Goal: Task Accomplishment & Management: Complete application form

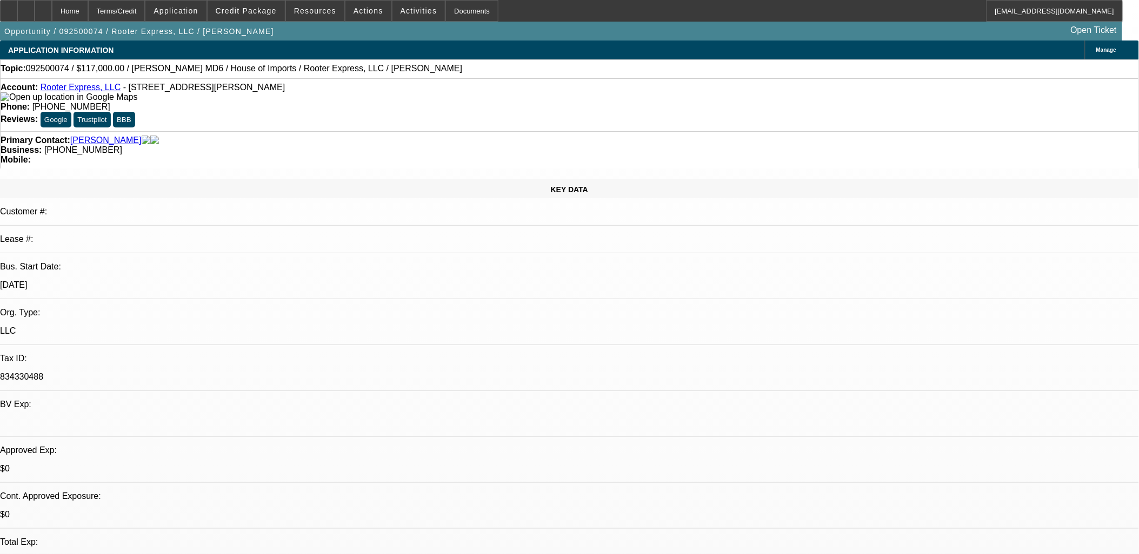
select select "0.1"
select select "0"
select select "0.1"
select select "0"
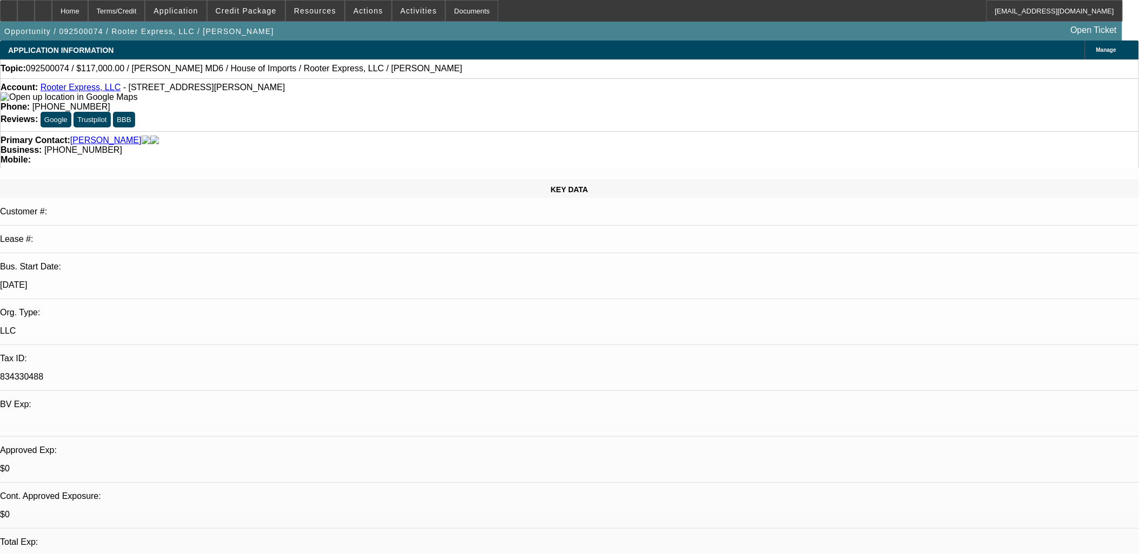
select select "0"
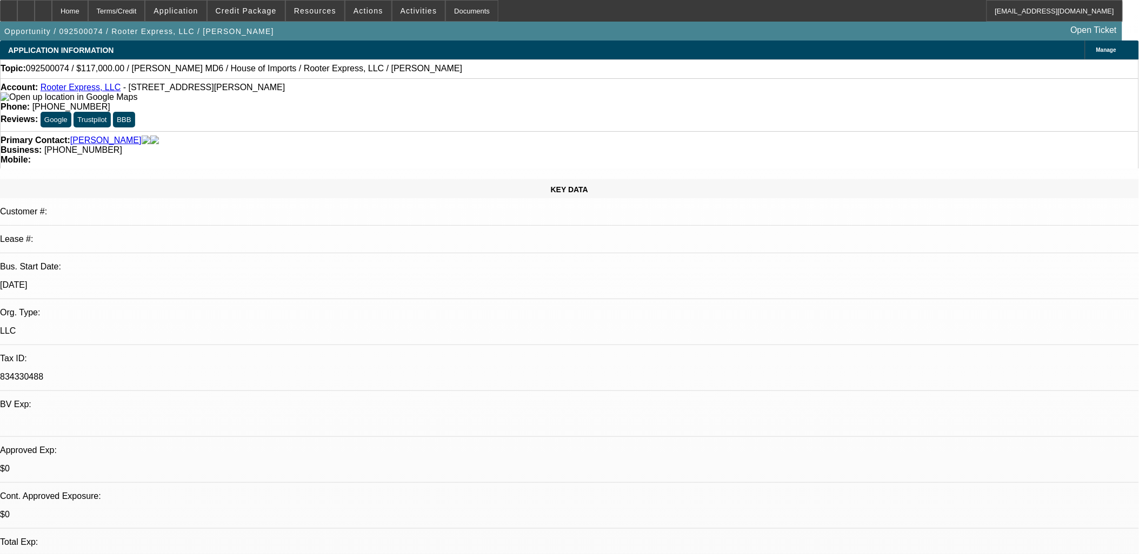
select select "0"
select select "1"
select select "2"
select select "6"
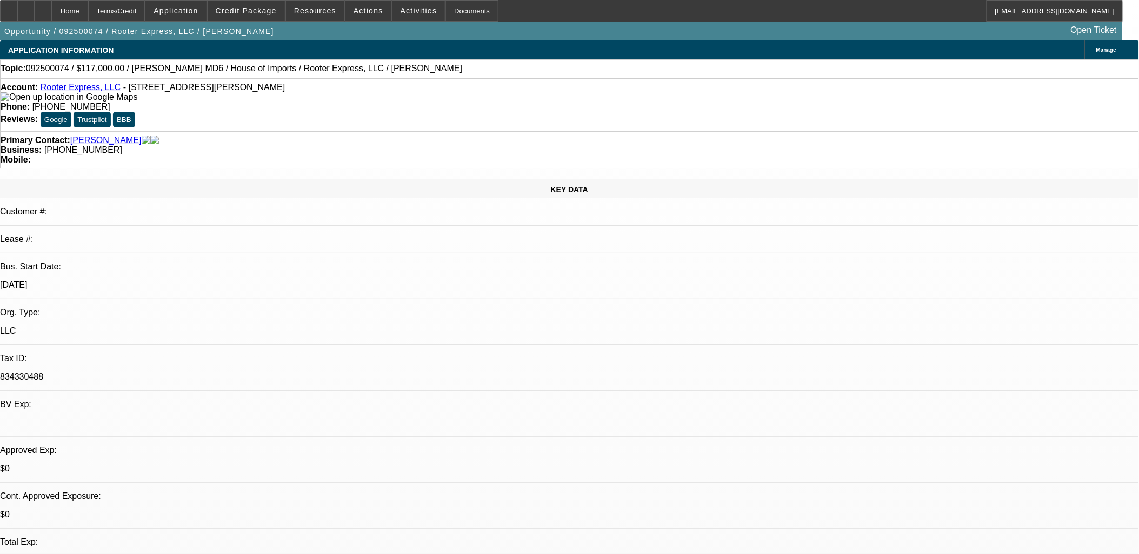
select select "1"
select select "2"
select select "6"
select select "1"
select select "3"
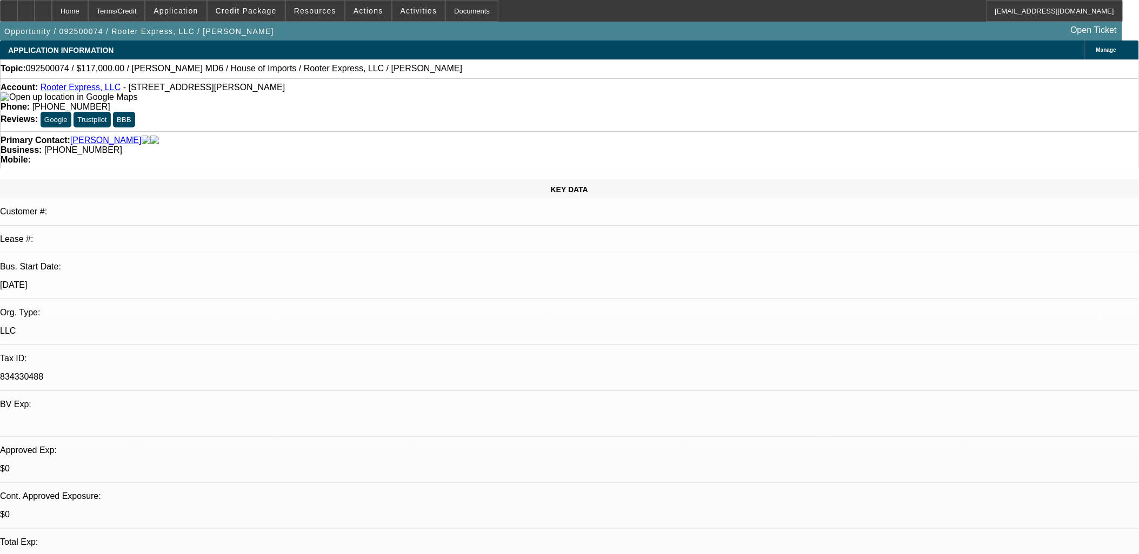
select select "6"
select select "1"
select select "2"
select select "6"
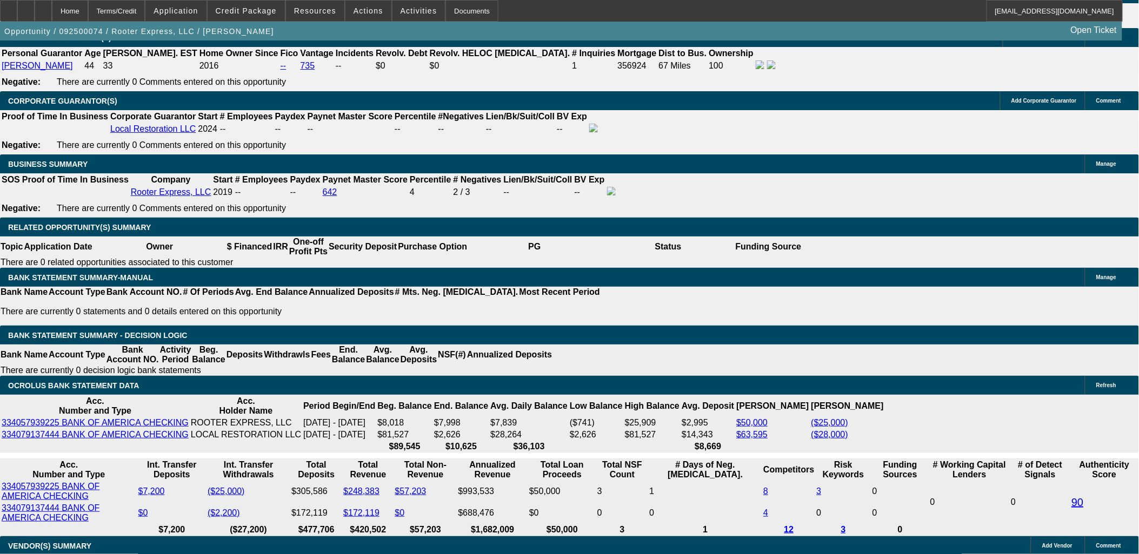
scroll to position [120, 0]
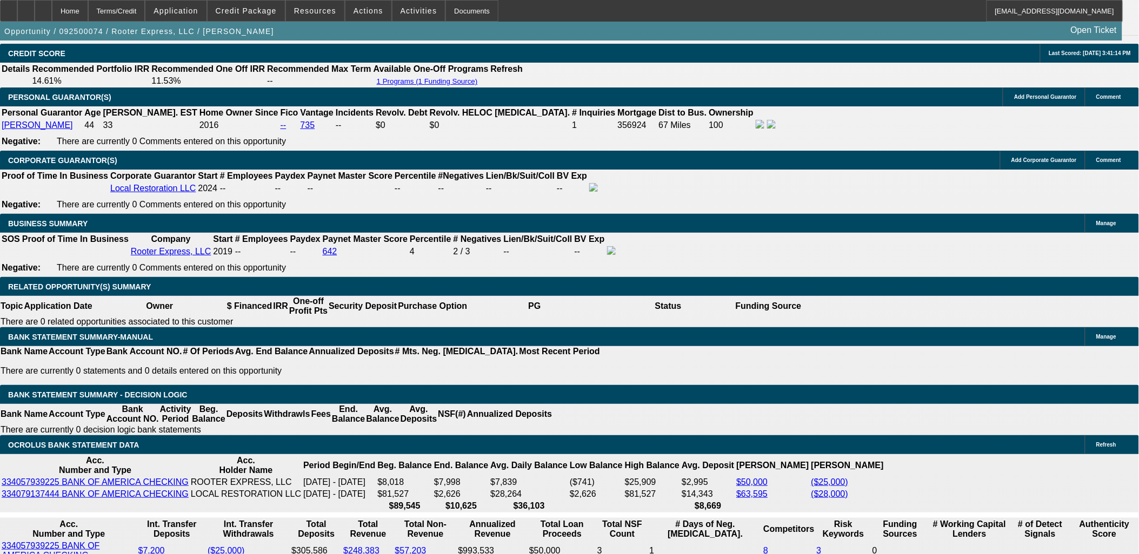
scroll to position [1561, 0]
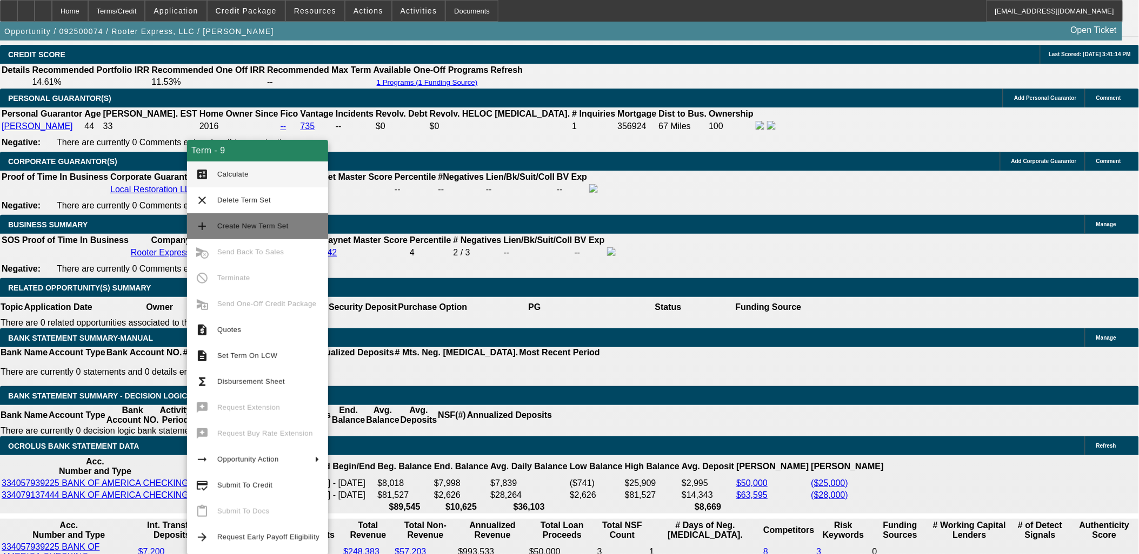
click at [231, 228] on span "Create New Term Set" at bounding box center [252, 226] width 71 height 8
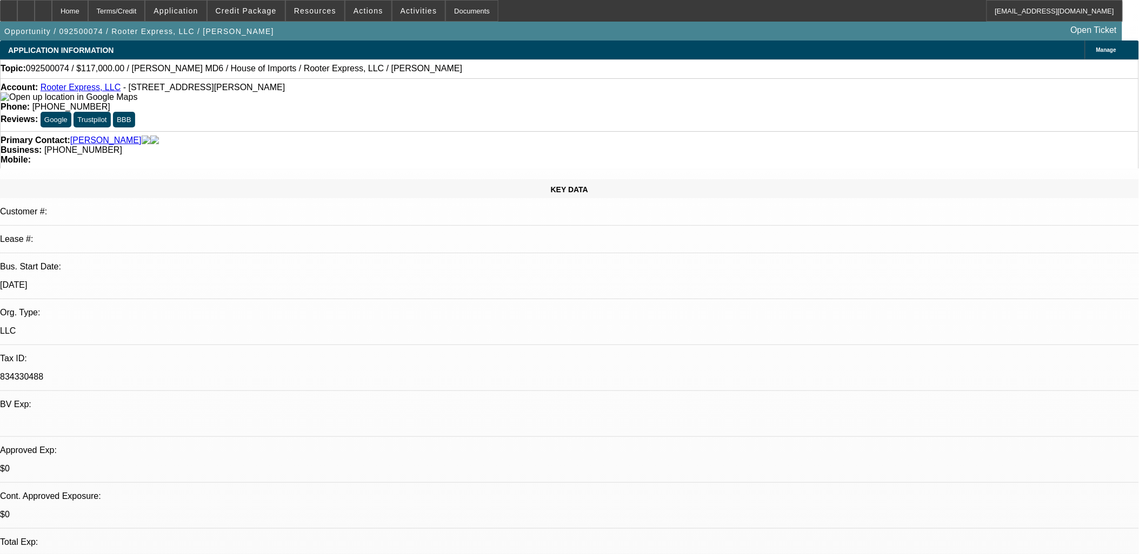
select select "0.1"
select select "0"
select select "0.1"
select select "0"
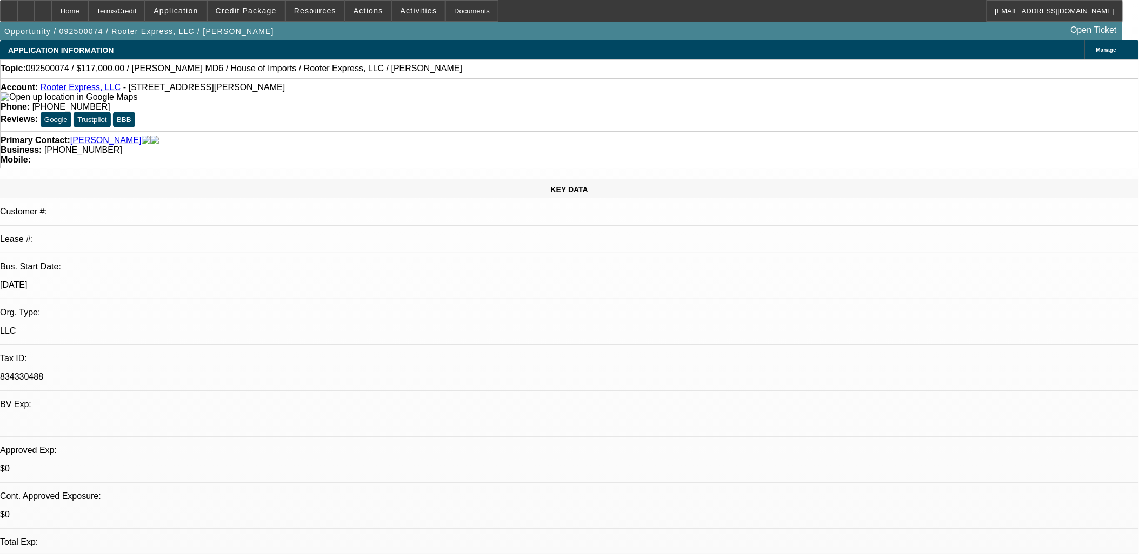
select select "0"
select select "0.1"
select select "0"
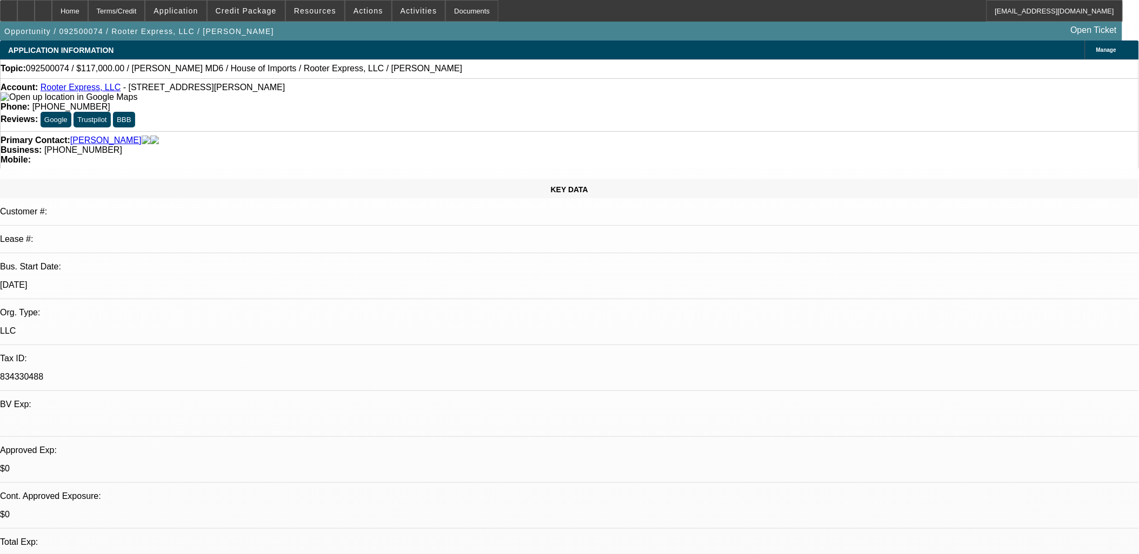
select select "0"
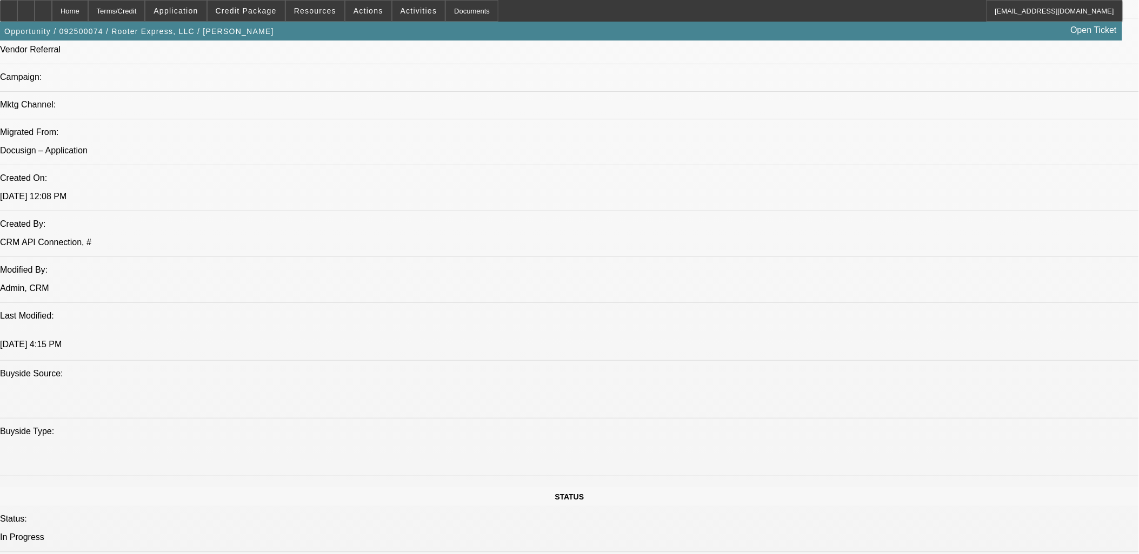
select select "1"
select select "2"
select select "6"
select select "1"
select select "2"
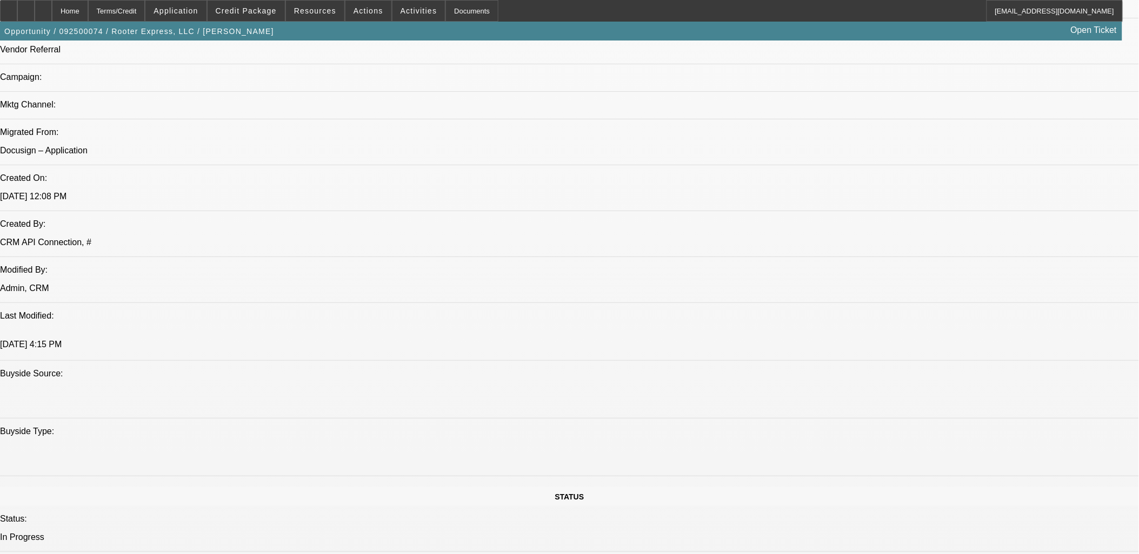
select select "6"
select select "1"
select select "2"
select select "6"
select select "1"
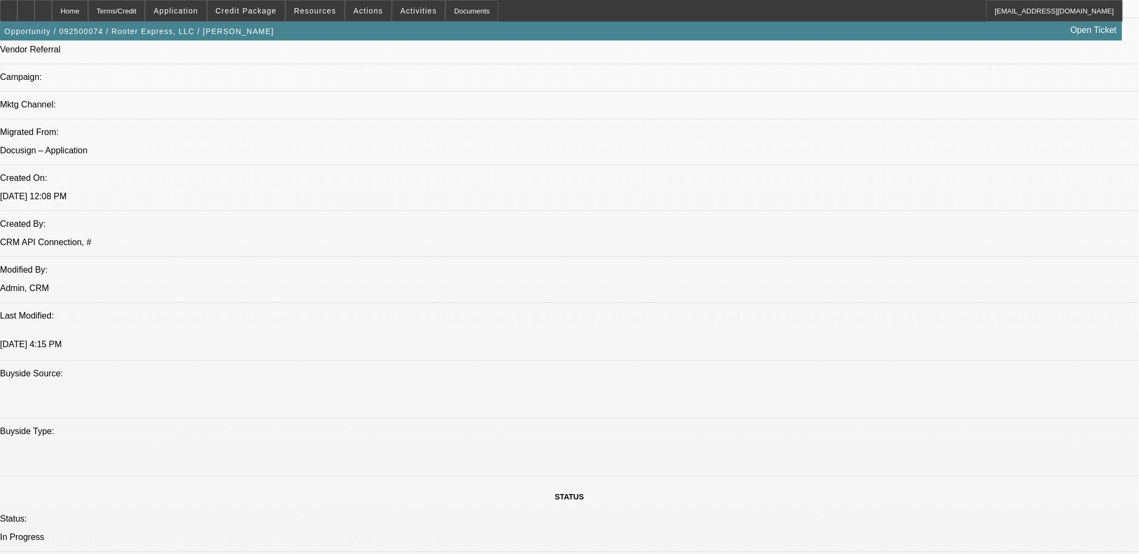
select select "3"
select select "6"
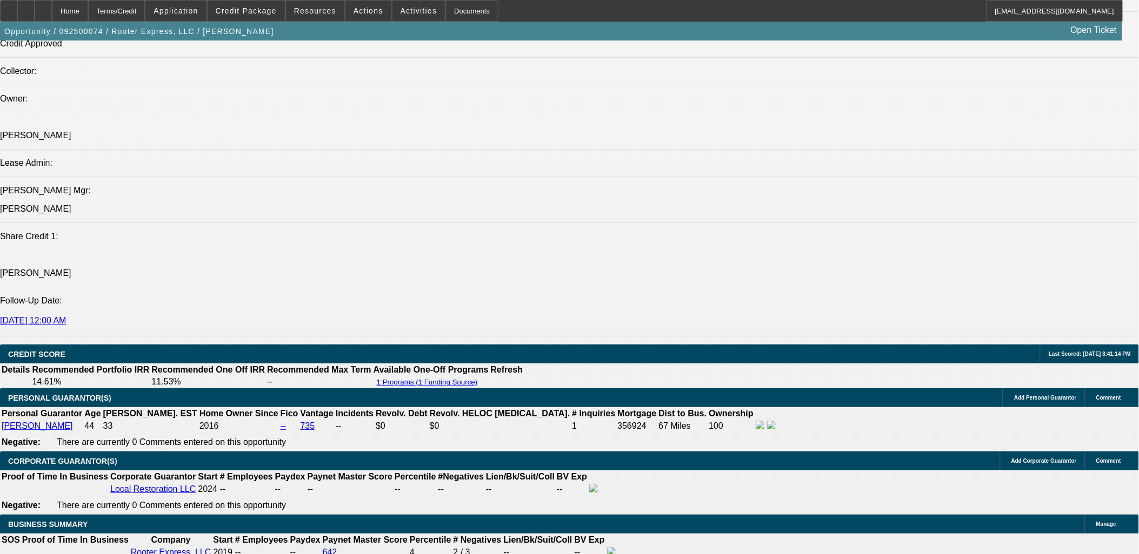
scroll to position [1561, 0]
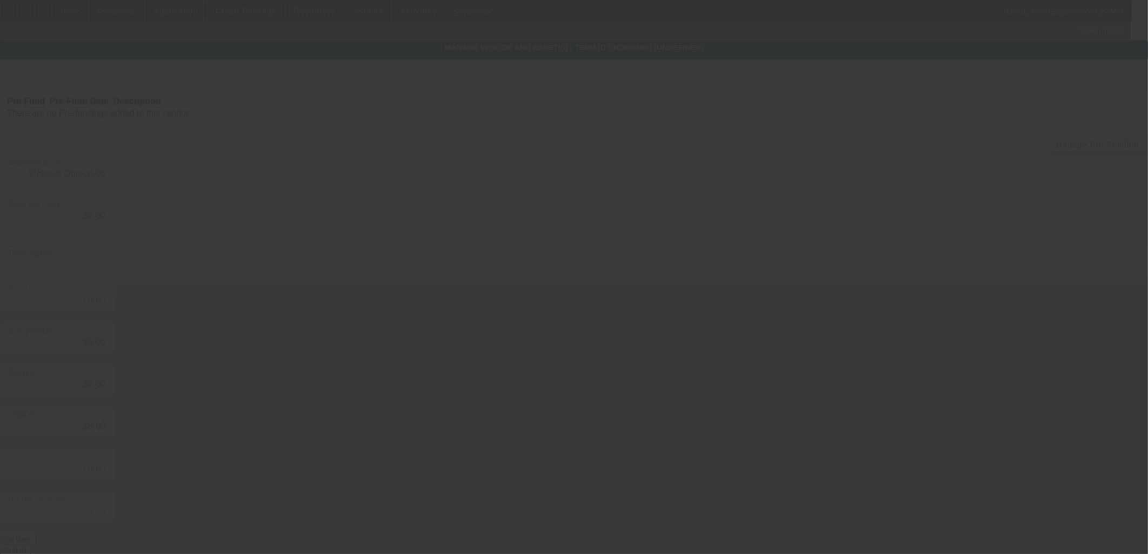
type input "$130,000.00"
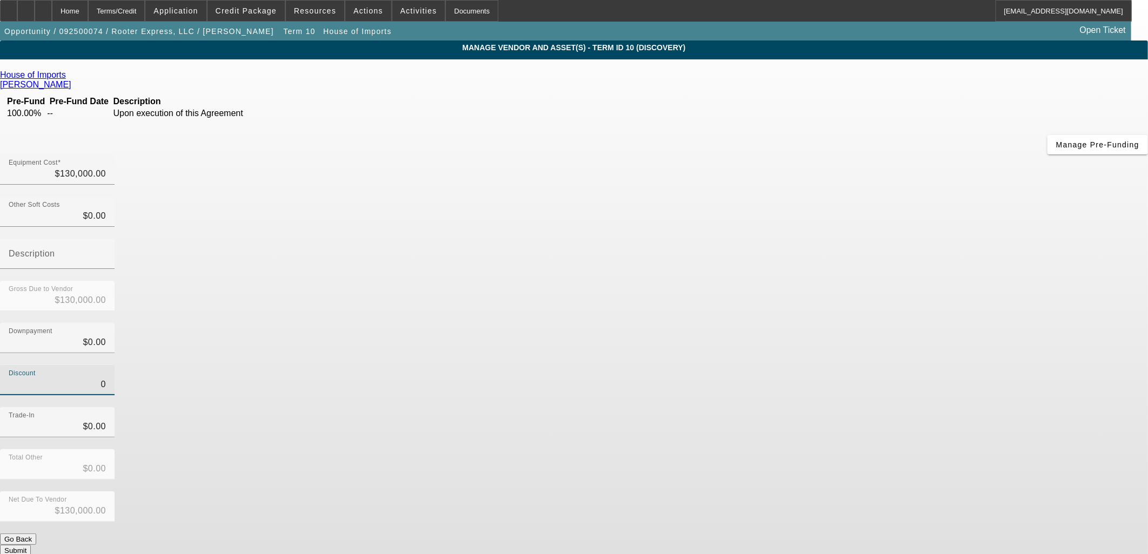
drag, startPoint x: 689, startPoint y: 257, endPoint x: 806, endPoint y: 265, distance: 117.6
click at [806, 365] on div "Discount 0" at bounding box center [574, 386] width 1148 height 42
type input "5"
type input "$5.00"
type input "$129,995.00"
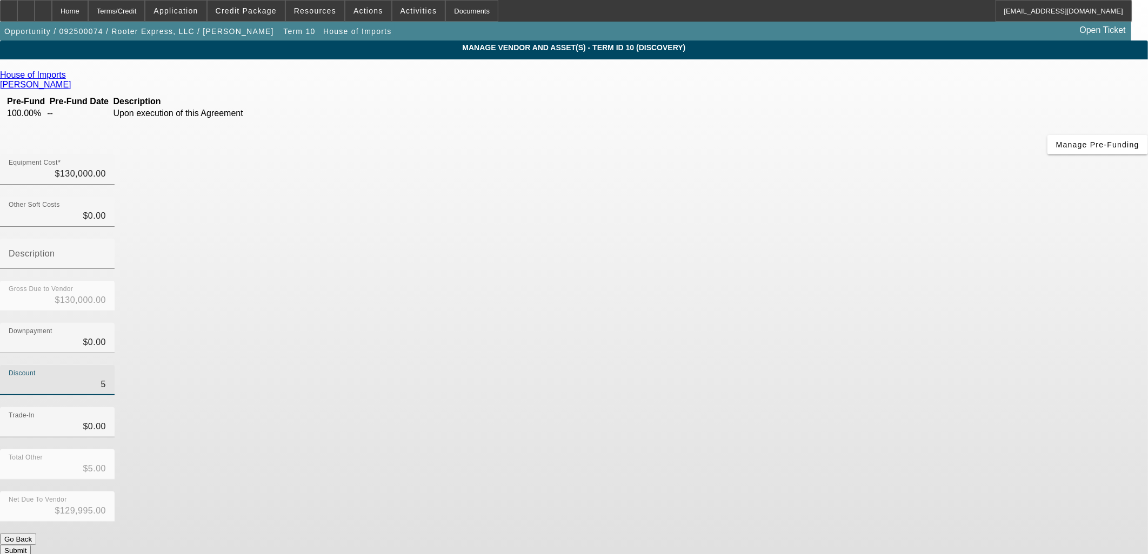
type input "50"
type input "$50.00"
type input "$129,950.00"
type input "500"
type input "$500.00"
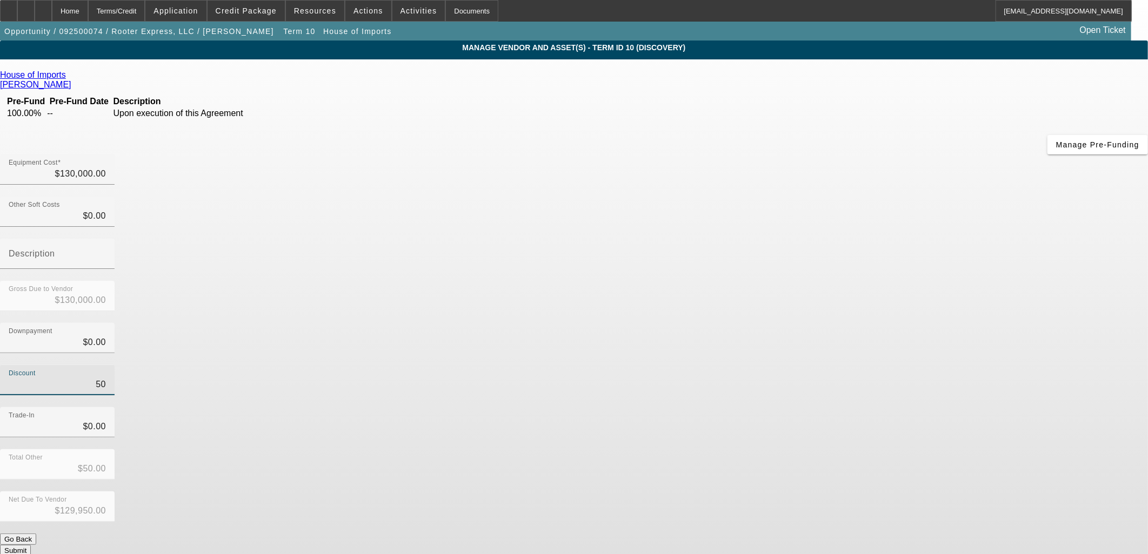
type input "$129,500.00"
type input "5000"
type input "$5,000.00"
type input "$125,000.00"
type input "$5,000.00"
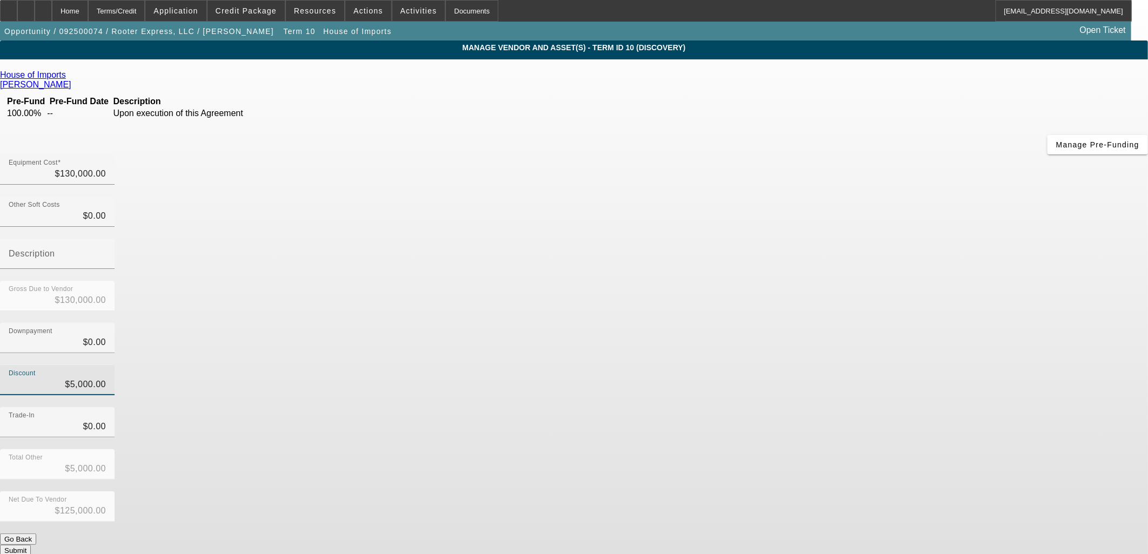
click at [807, 365] on div "Discount $5,000.00" at bounding box center [574, 386] width 1148 height 42
click at [31, 545] on button "Submit" at bounding box center [15, 550] width 31 height 11
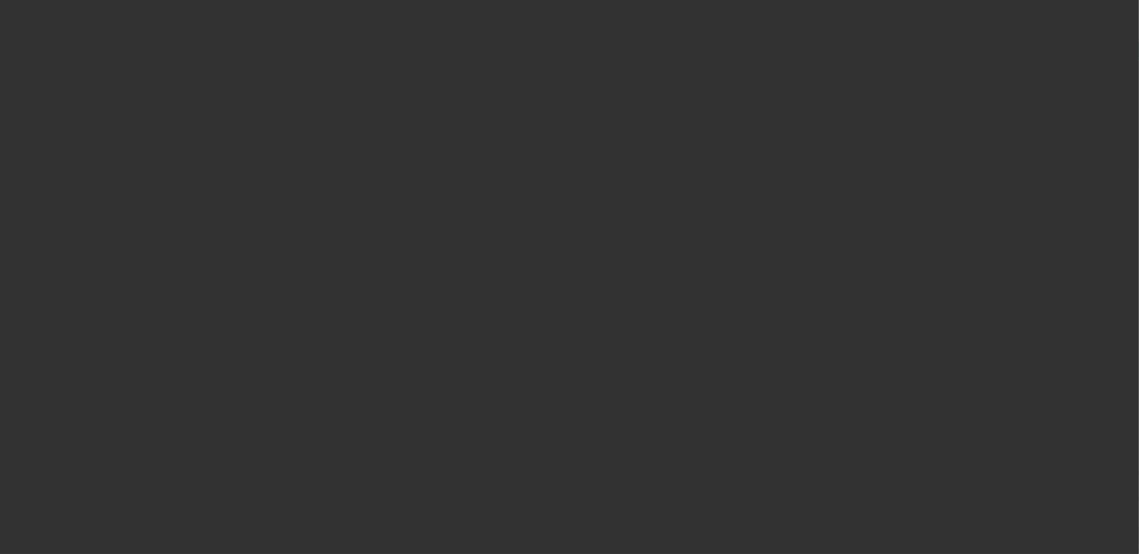
select select "0.1"
select select "0"
select select "2"
select select "0"
select select "6"
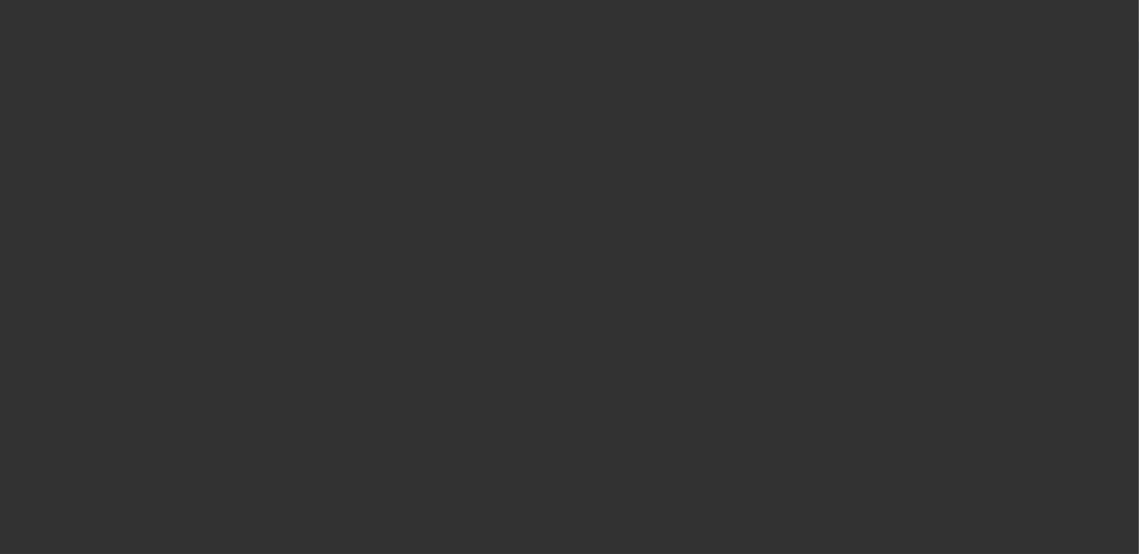
select select "0.1"
select select "0"
select select "2"
select select "0"
select select "6"
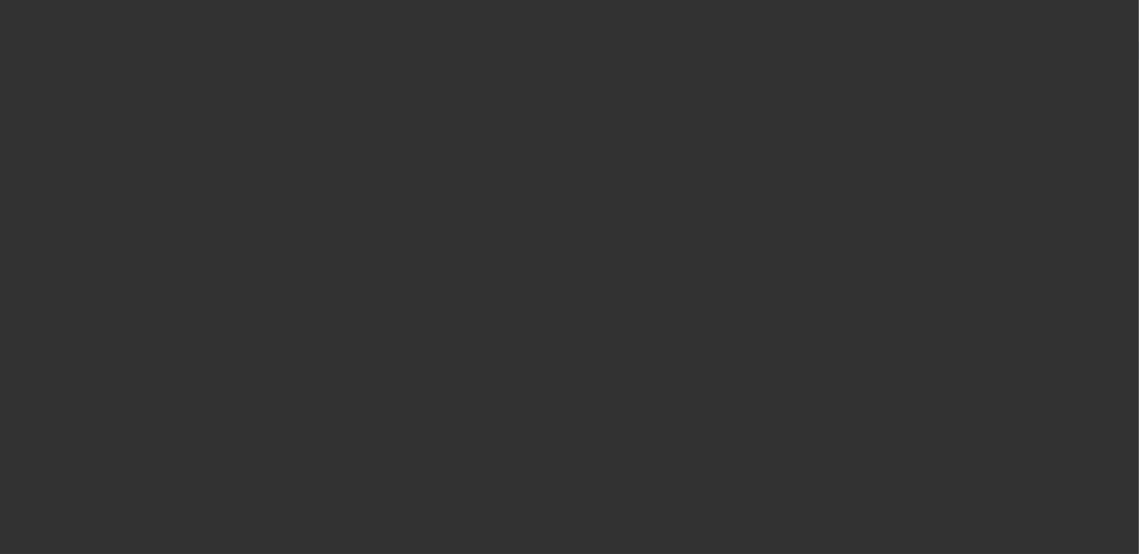
select select "0.1"
select select "0"
select select "2"
select select "0"
select select "6"
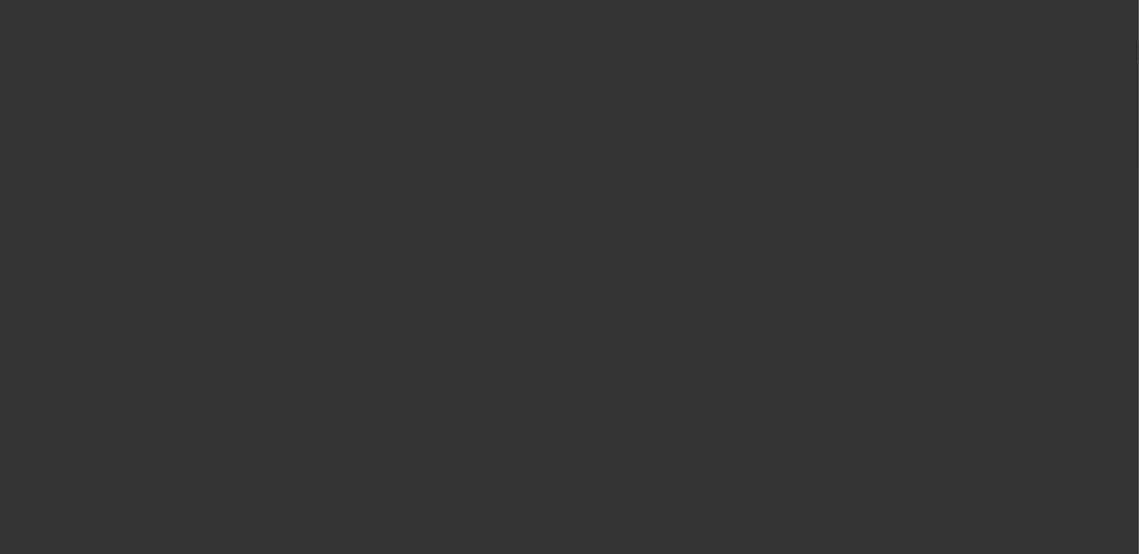
select select "0"
select select "3"
select select "0"
select select "6"
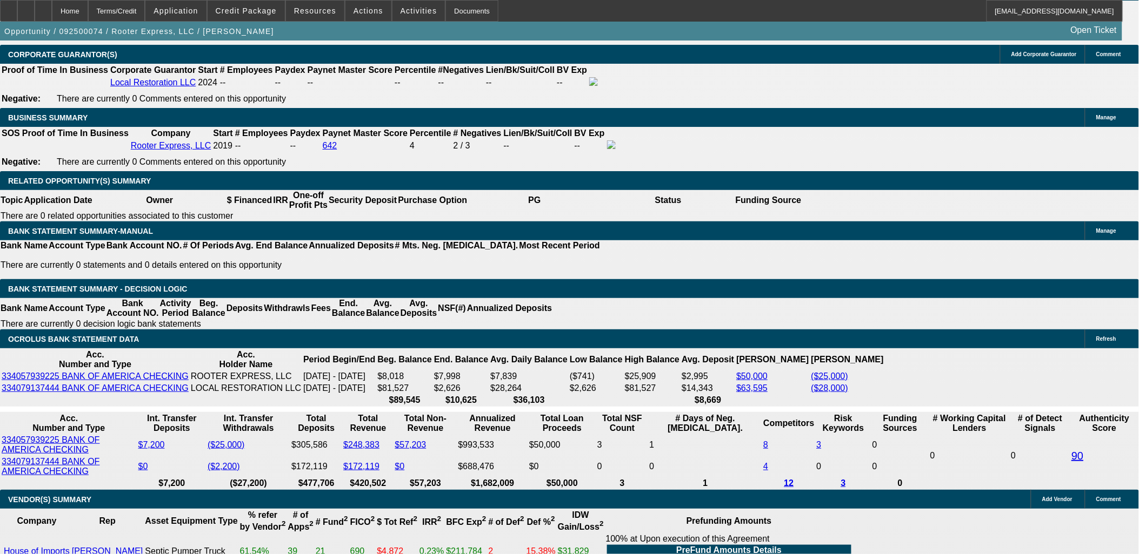
scroll to position [1621, 0]
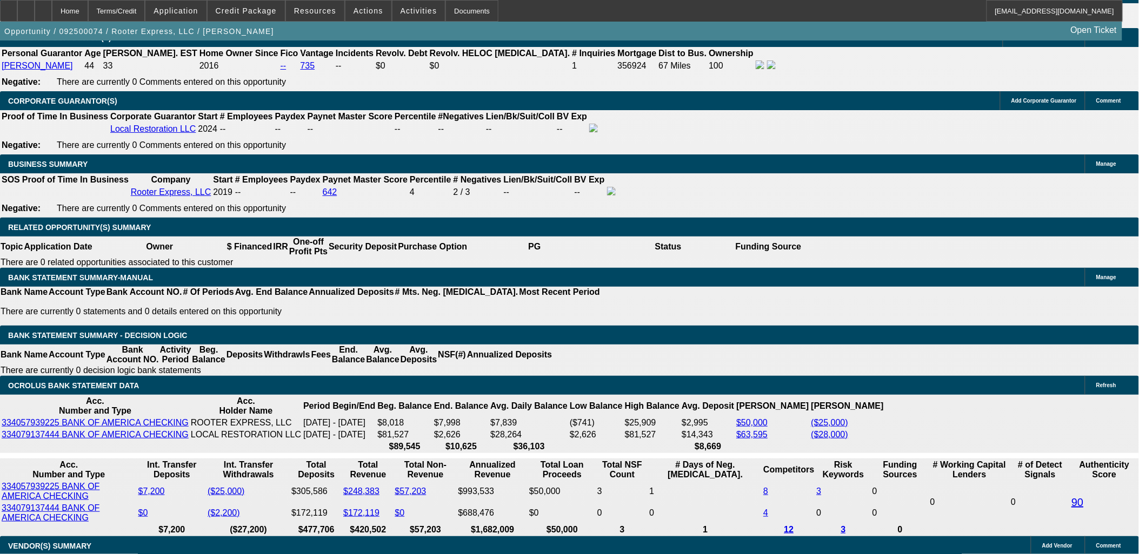
type input "$8,000.00"
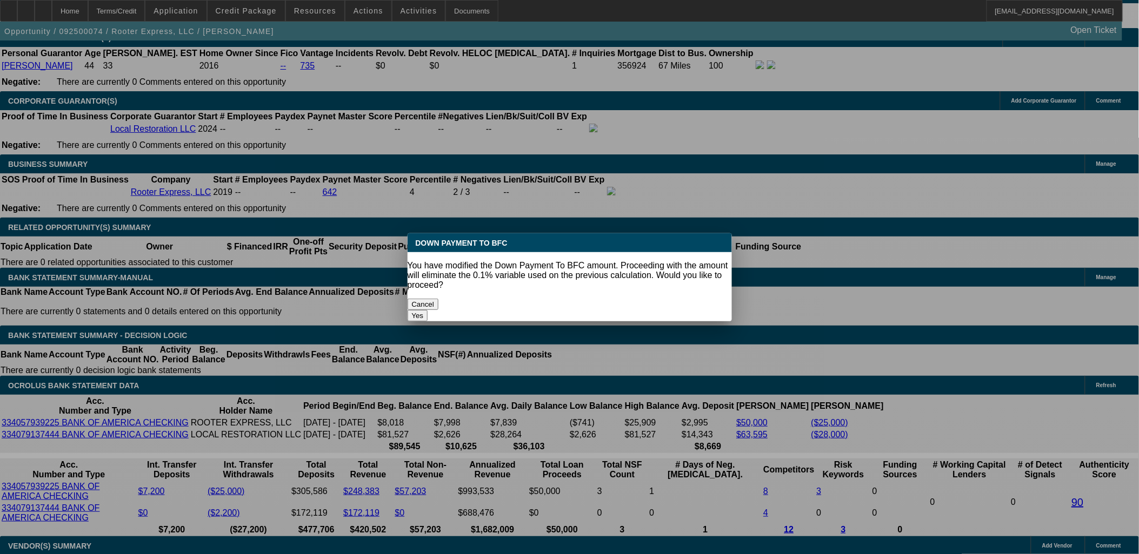
scroll to position [0, 0]
click at [81, 186] on body "Home Terms/Credit Application Credit Package Resources Actions Activities Docum…" at bounding box center [569, 458] width 1139 height 4159
click at [428, 310] on button "Yes" at bounding box center [417, 315] width 21 height 11
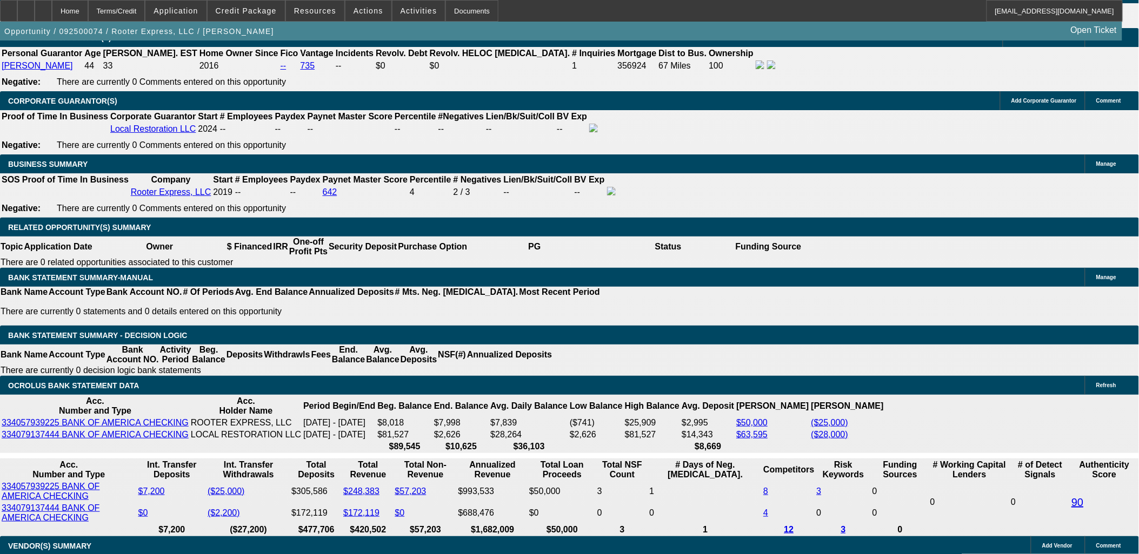
select select "0"
type input "UNKNOWN"
type input "$2,350.03"
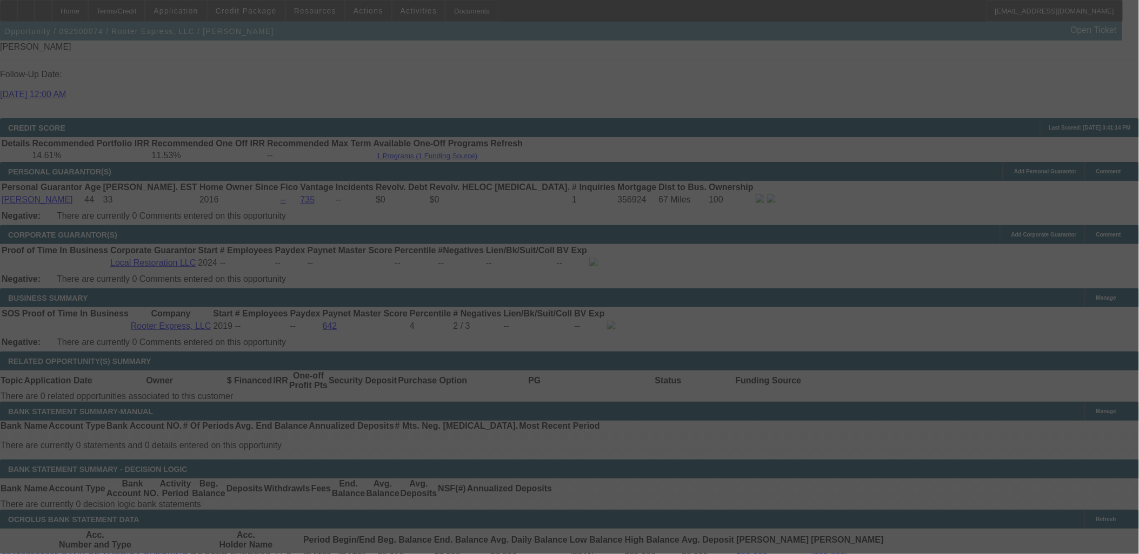
scroll to position [1561, 0]
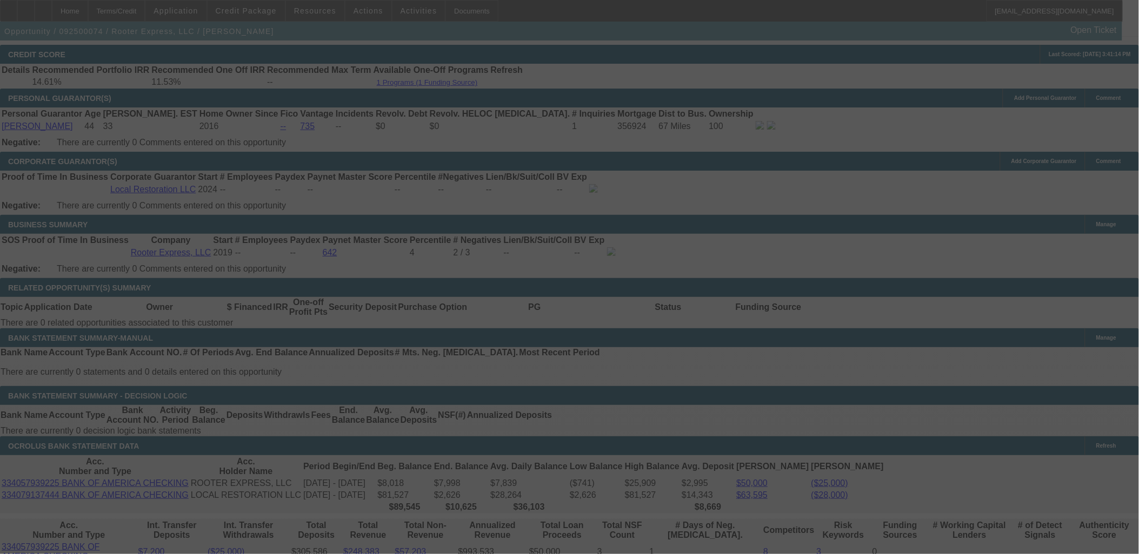
select select "0"
select select "2"
select select "0"
select select "6"
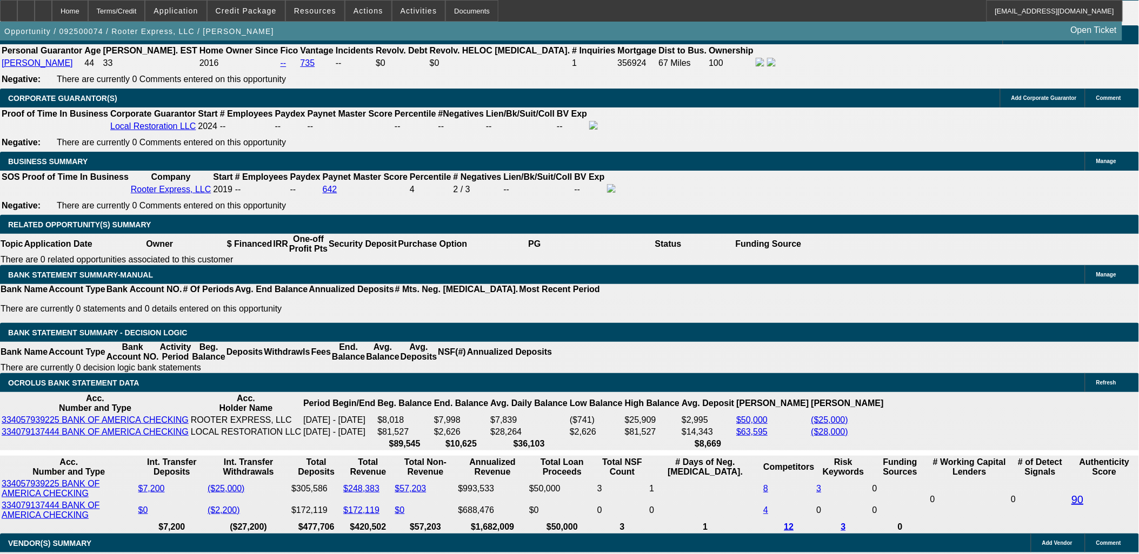
scroll to position [1621, 0]
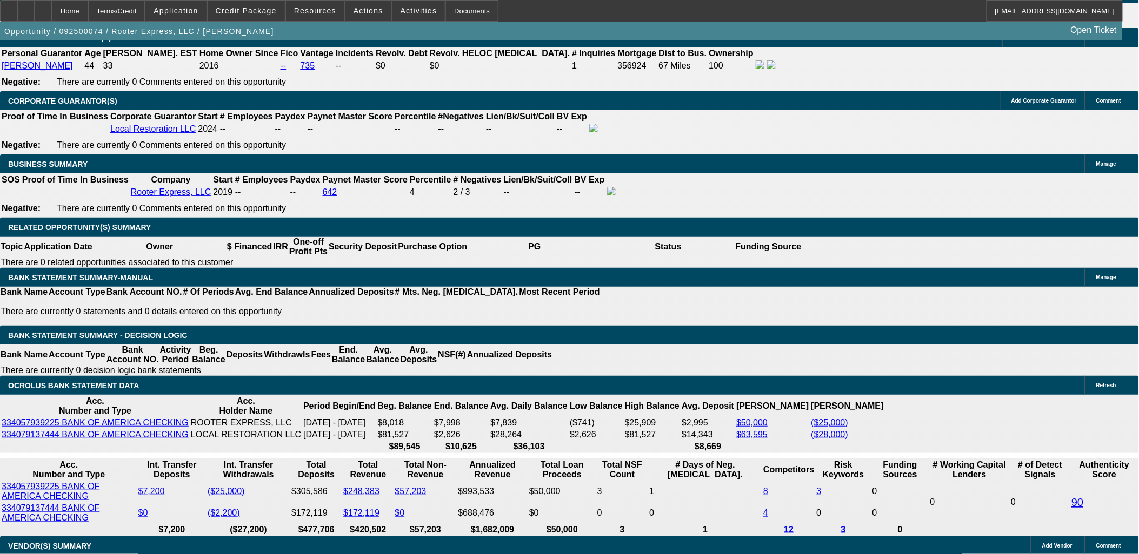
type input "2350"
type input "UNKNOWN"
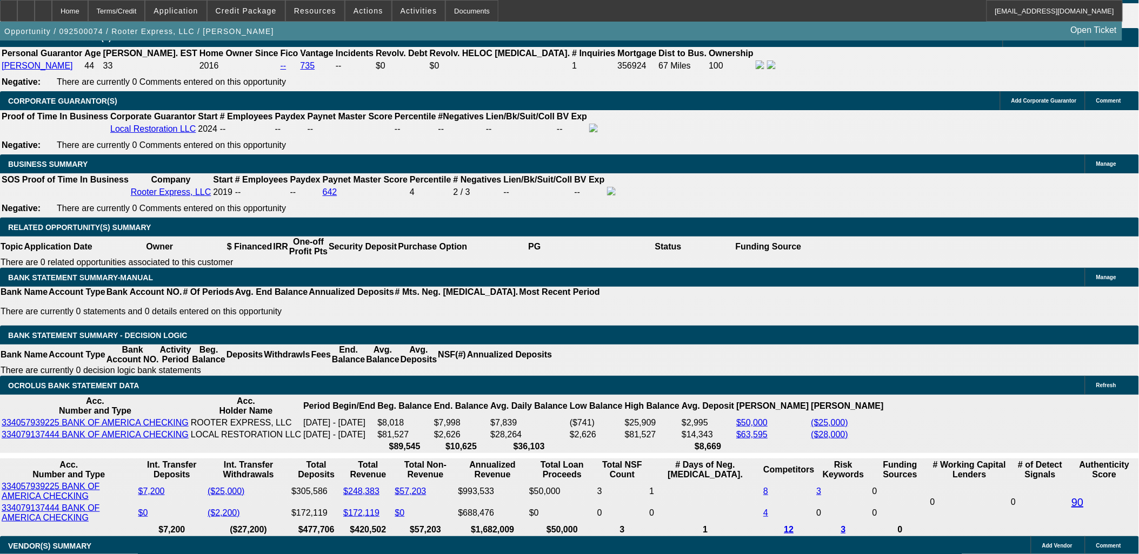
type input "13"
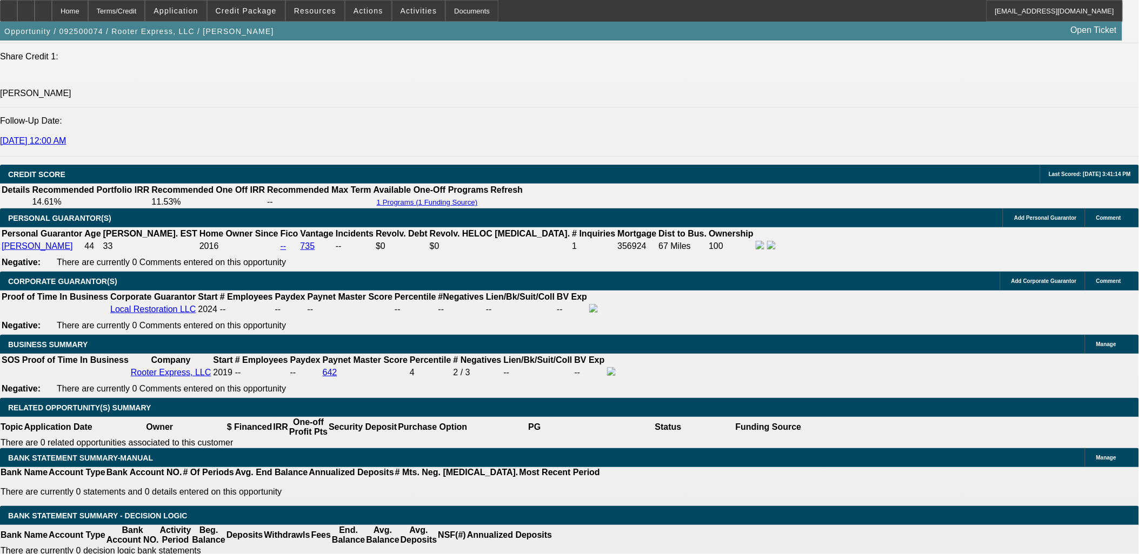
type input "$2,350.00"
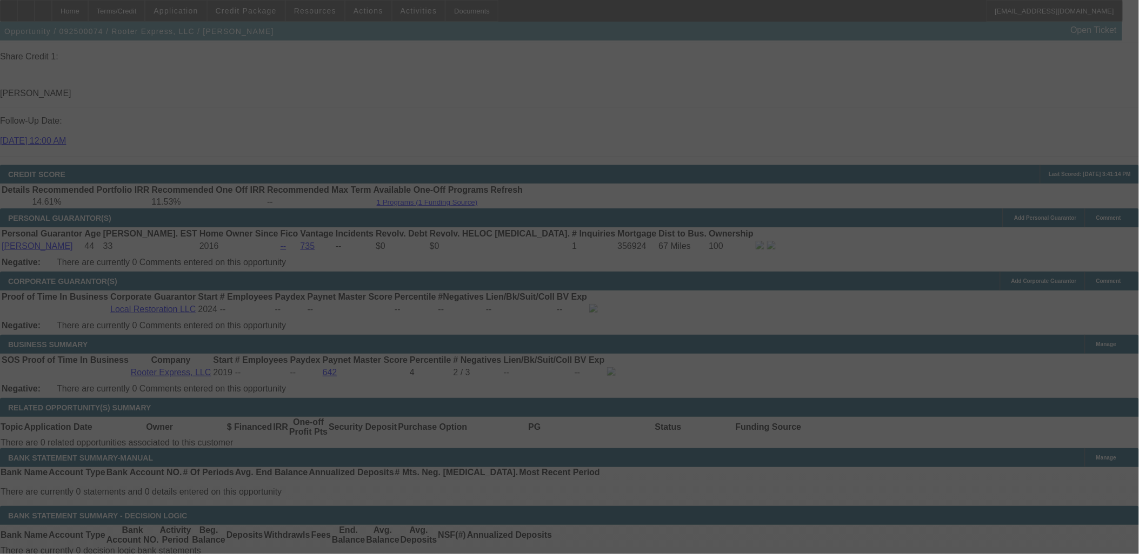
select select "0"
select select "2"
select select "0"
select select "6"
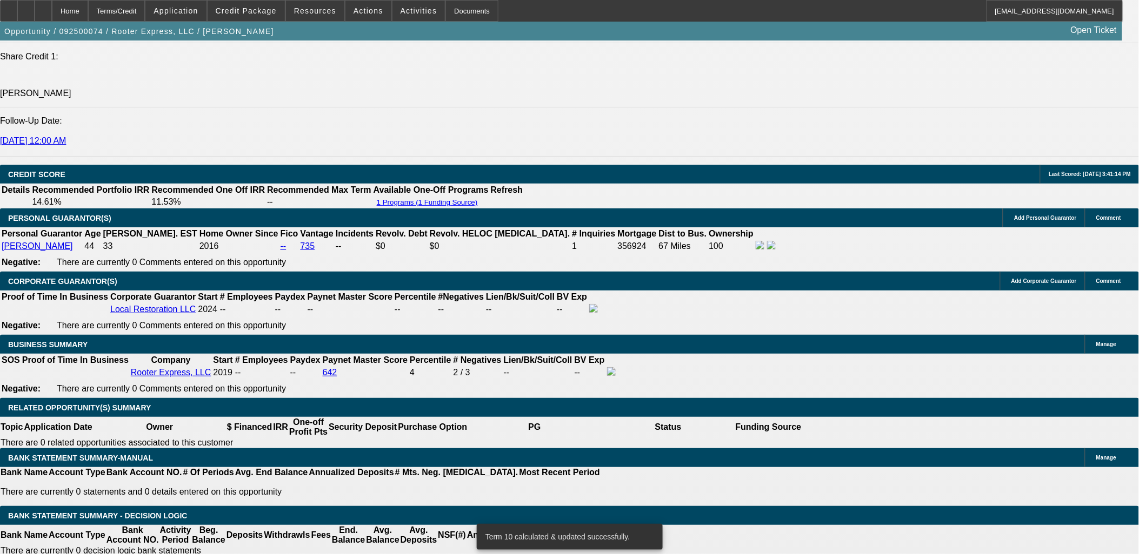
drag, startPoint x: 209, startPoint y: 331, endPoint x: 132, endPoint y: 312, distance: 79.0
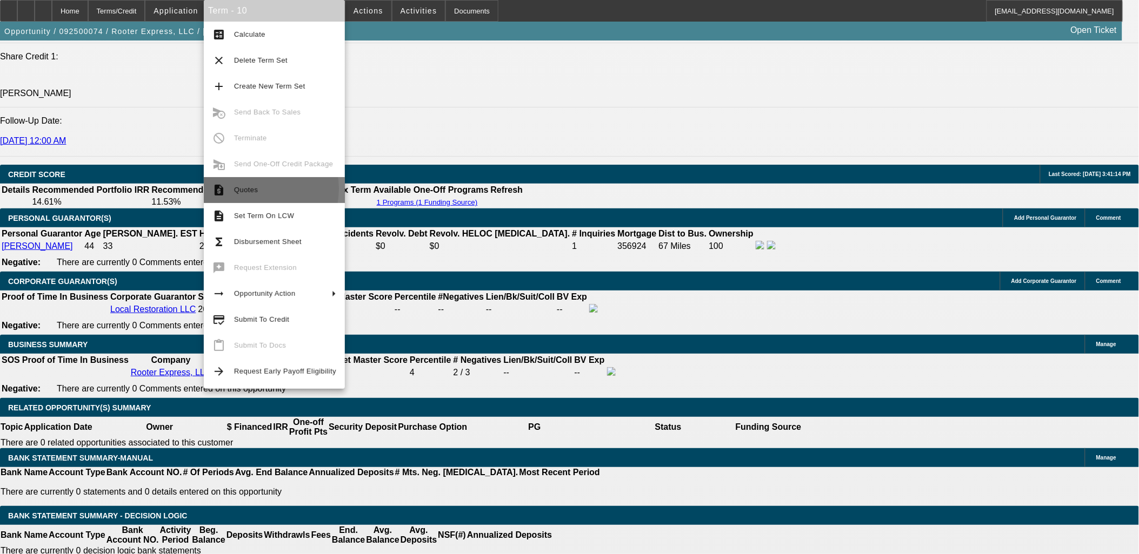
click at [251, 189] on span "Quotes" at bounding box center [246, 190] width 24 height 8
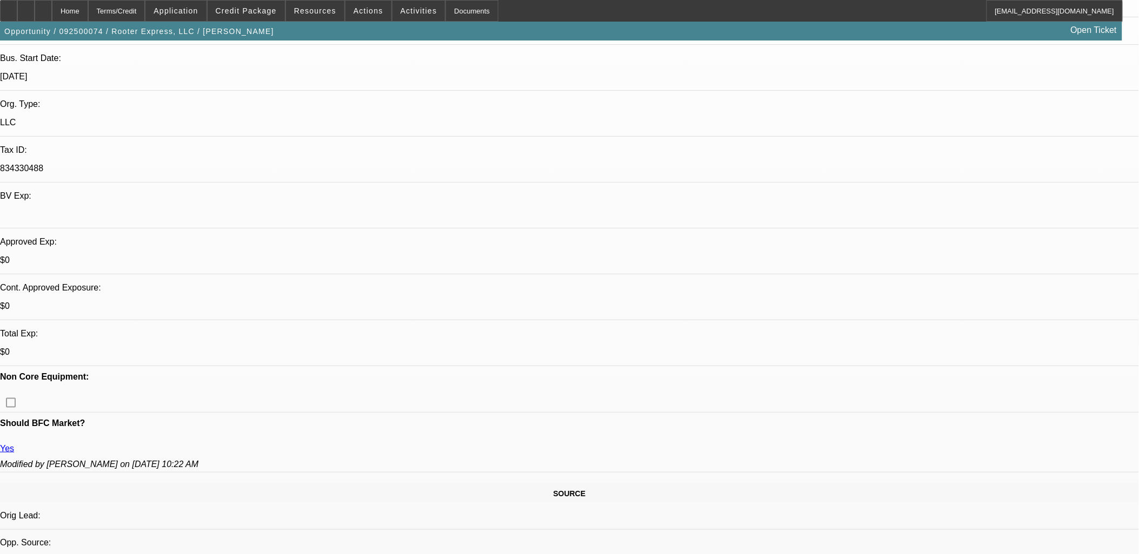
scroll to position [0, 0]
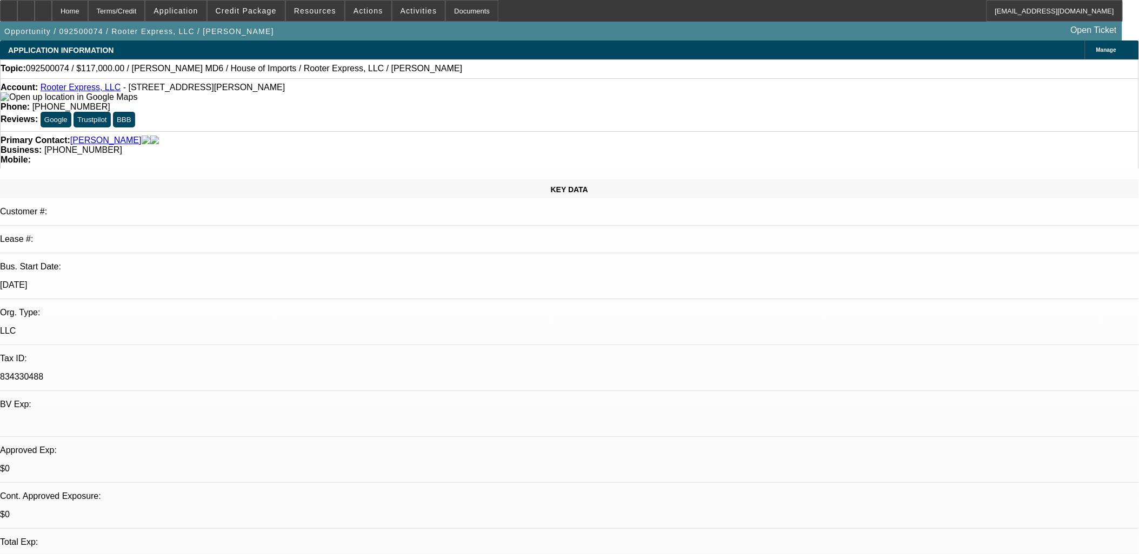
radio input "true"
type textarea "NEED PROOF OF OWNERSHIP, THEN APPEAL TO CP EF FOR $8K DP WITH $5K VENDOR DISCOU…"
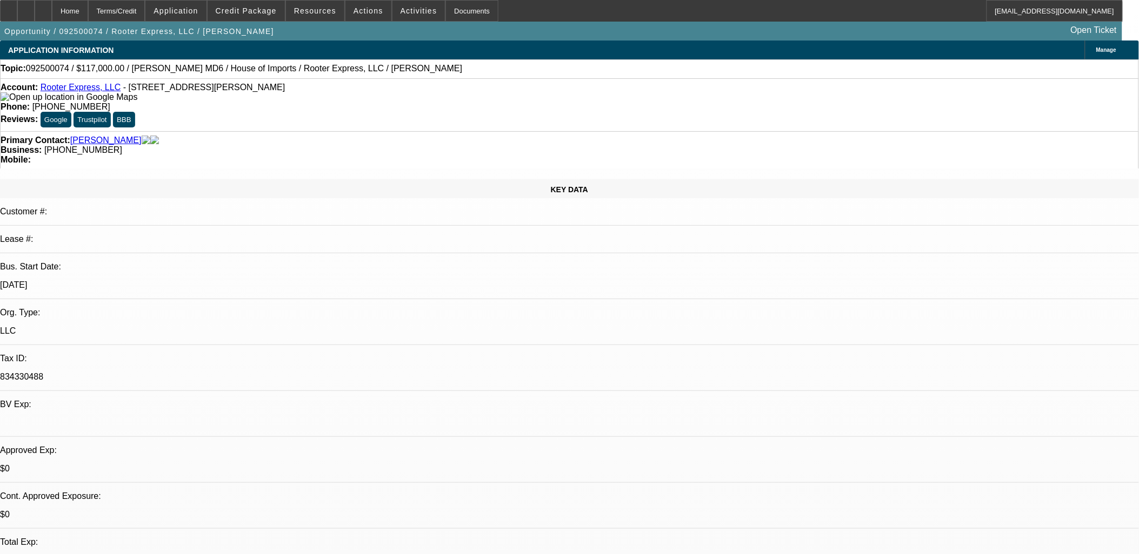
radio input "true"
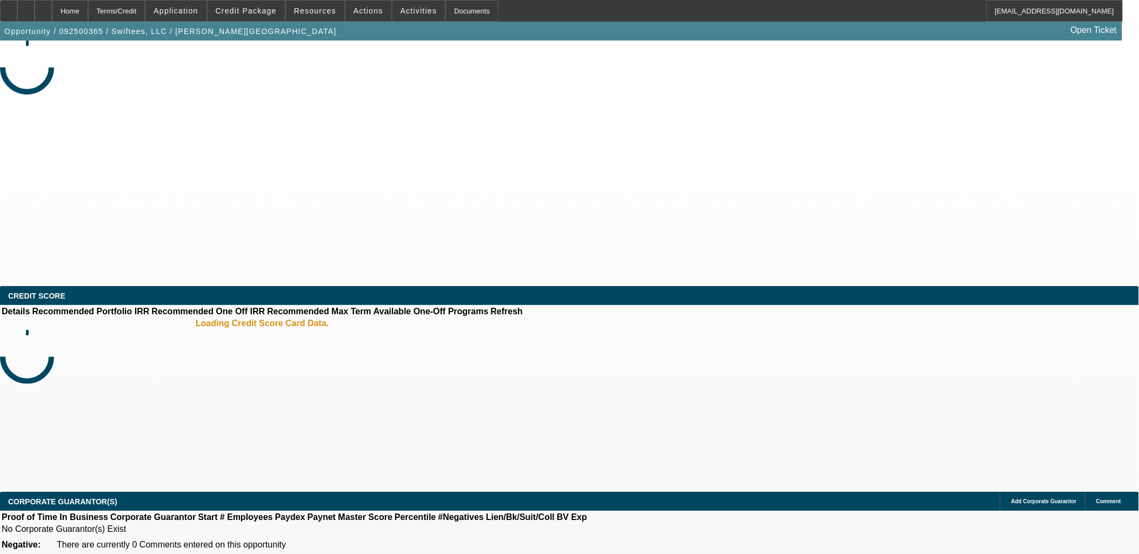
select select "0"
select select "2"
select select "0.1"
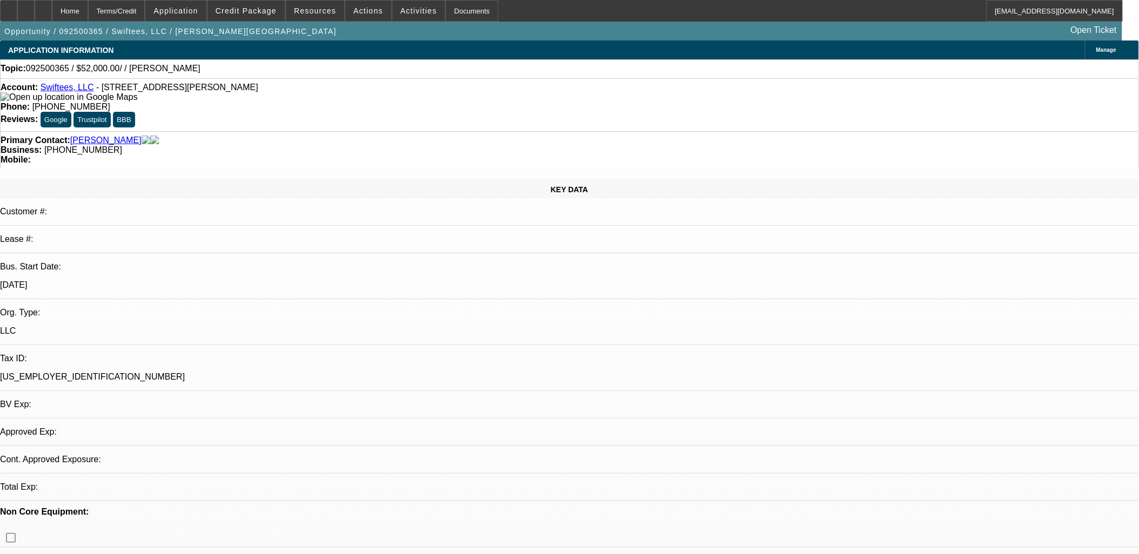
select select "1"
select select "2"
select select "4"
click at [26, 7] on icon at bounding box center [26, 7] width 0 height 0
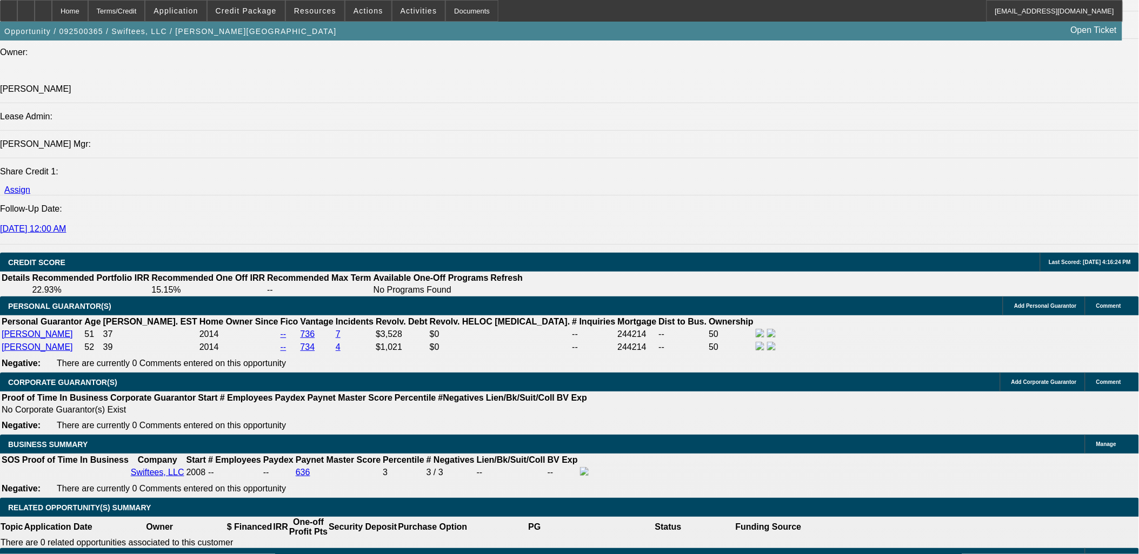
scroll to position [1321, 0]
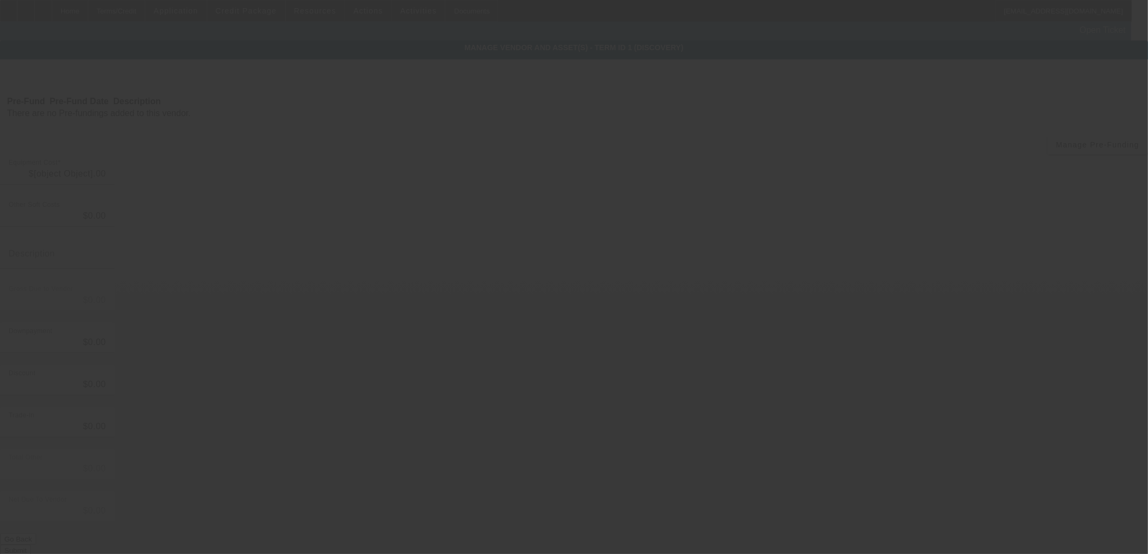
type input "$52,000.00"
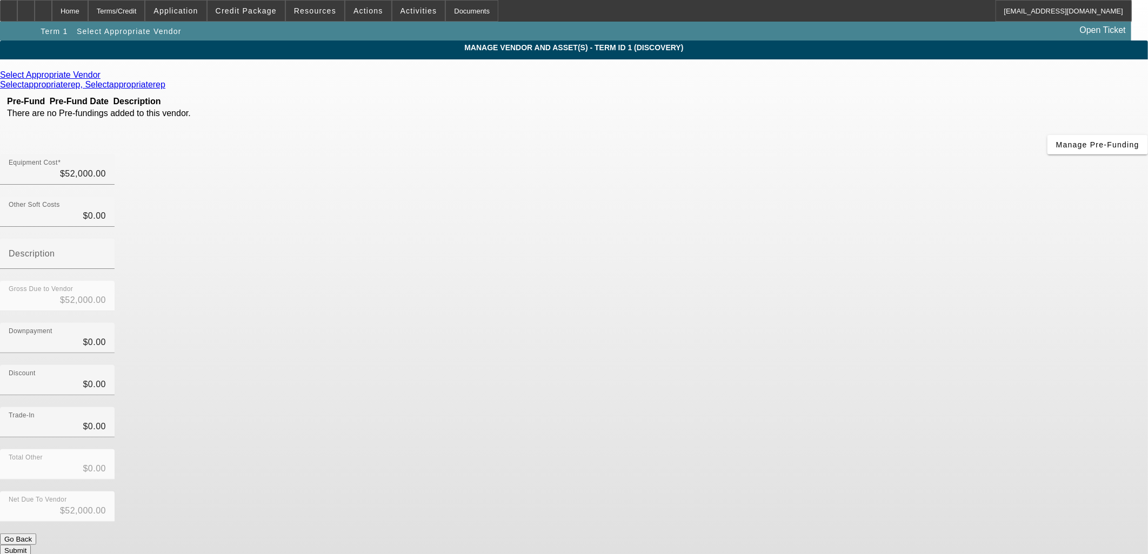
click at [103, 77] on icon at bounding box center [103, 74] width 0 height 9
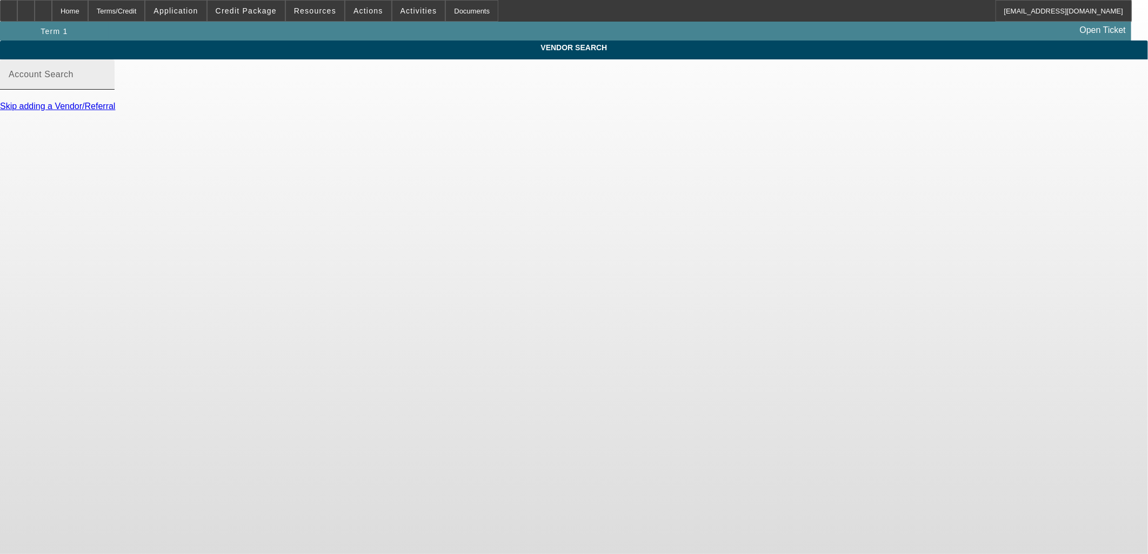
click at [106, 85] on input "Account Search" at bounding box center [57, 78] width 97 height 13
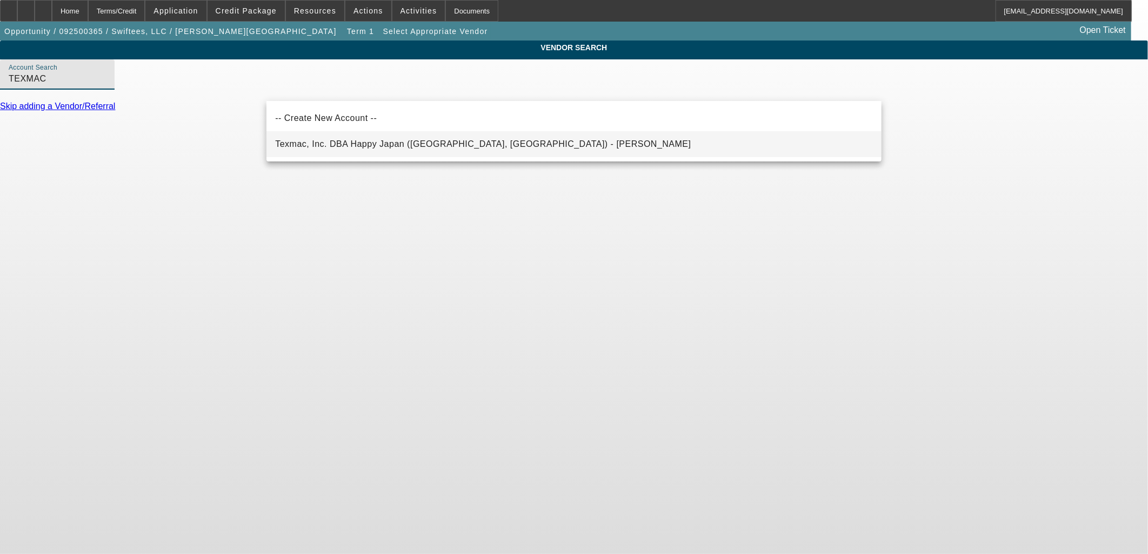
click at [353, 136] on mat-option "Texmac, Inc. DBA Happy Japan (Charlotte, NC) - Cody, Scott" at bounding box center [573, 144] width 615 height 26
type input "Texmac, Inc. DBA Happy Japan (Charlotte, NC) - Cody, Scott"
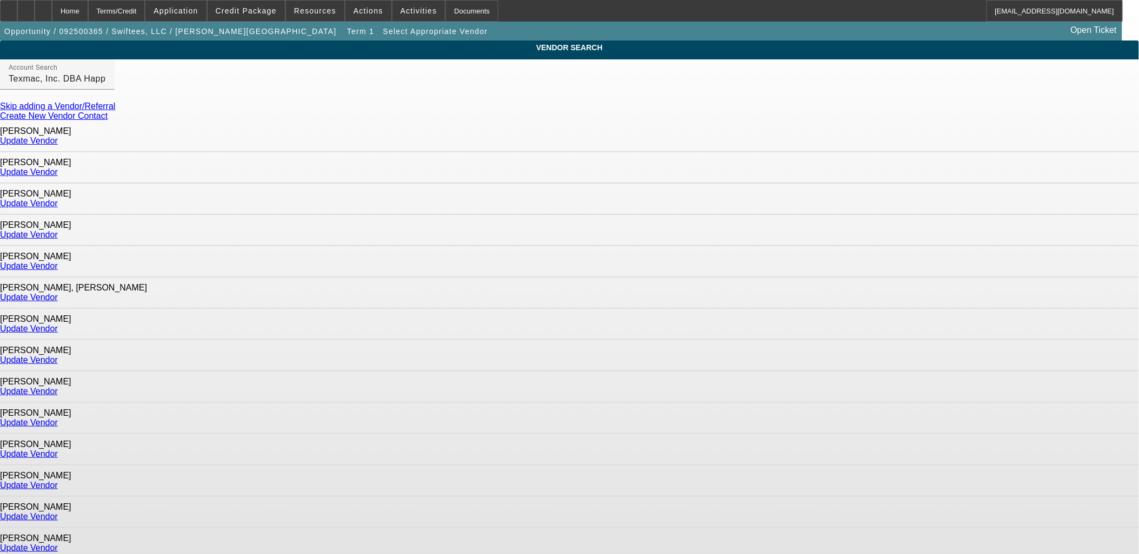
click at [58, 230] on link "Update Vendor" at bounding box center [29, 234] width 58 height 9
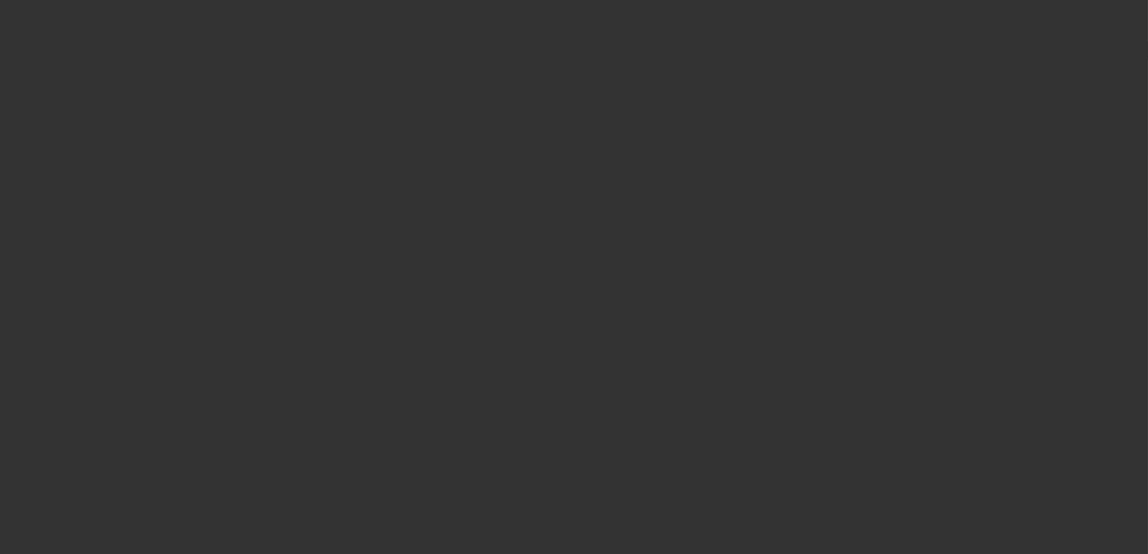
type input "$52,000.00"
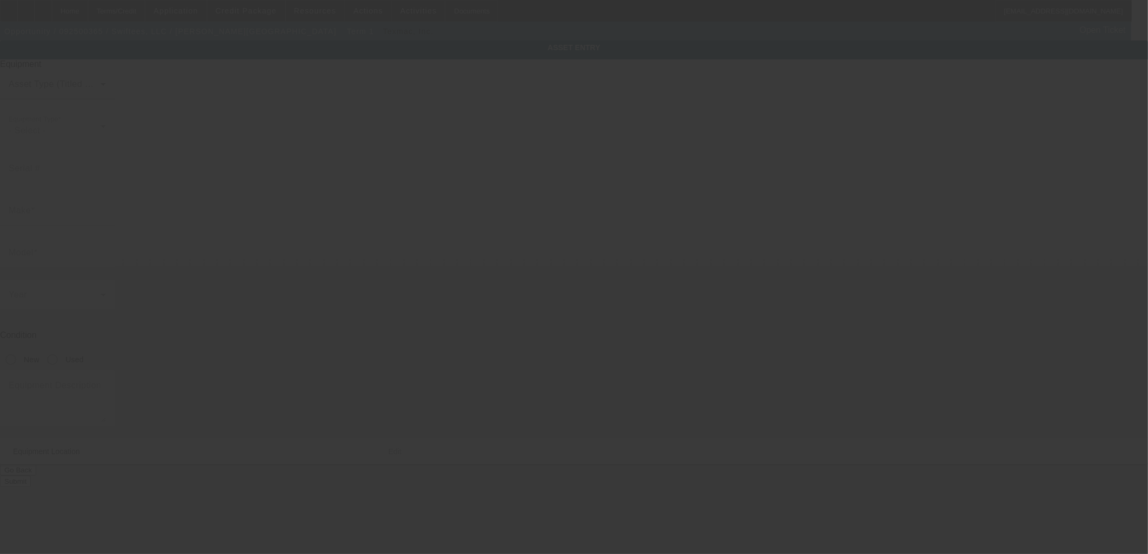
type textarea "Embroidery; Make: Happy; Model: 6 head"
type input "29 S Hill Plaza Dr"
type input "Ripley"
type input "25271"
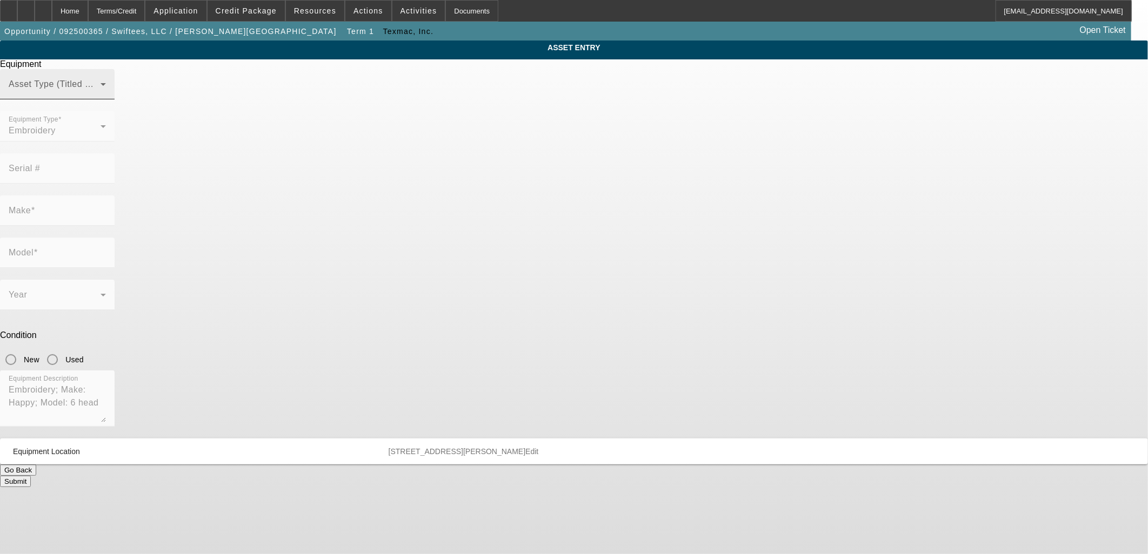
click at [141, 89] on mat-label "Asset Type (Titled or Non-Titled)" at bounding box center [75, 83] width 132 height 9
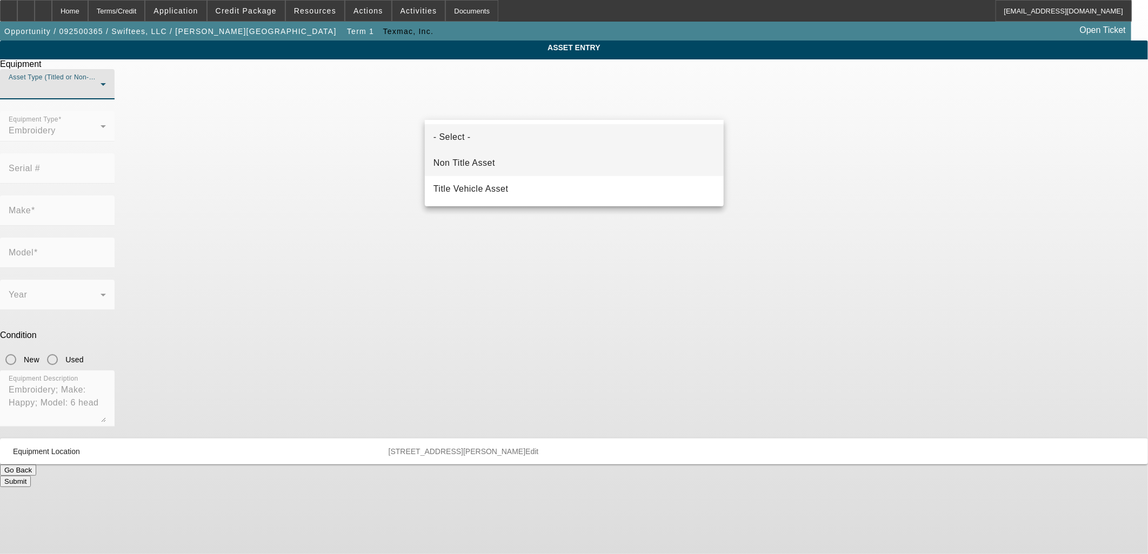
click at [517, 166] on mat-option "Non Title Asset" at bounding box center [574, 163] width 299 height 26
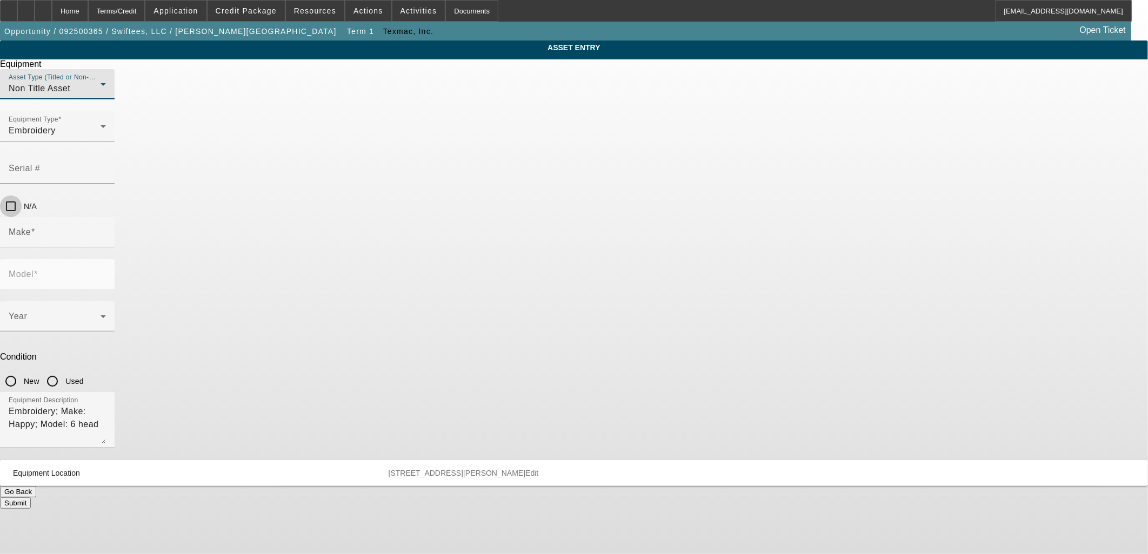
click at [22, 196] on input "N/A" at bounding box center [11, 207] width 22 height 22
checkbox input "true"
click at [106, 230] on input "Make" at bounding box center [57, 236] width 97 height 13
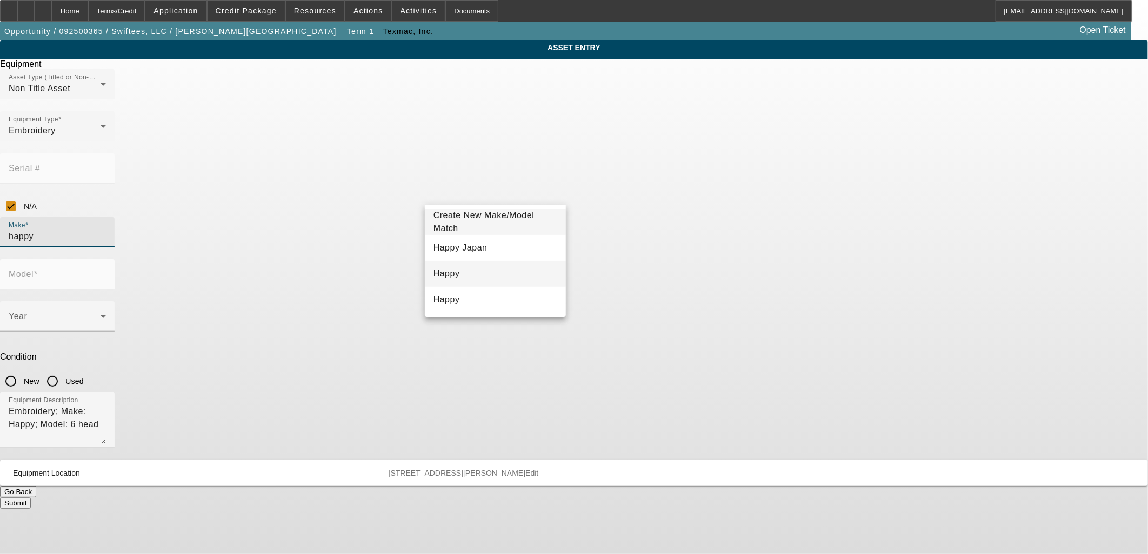
click at [458, 272] on mat-option "Happy" at bounding box center [495, 274] width 141 height 26
type input "Happy"
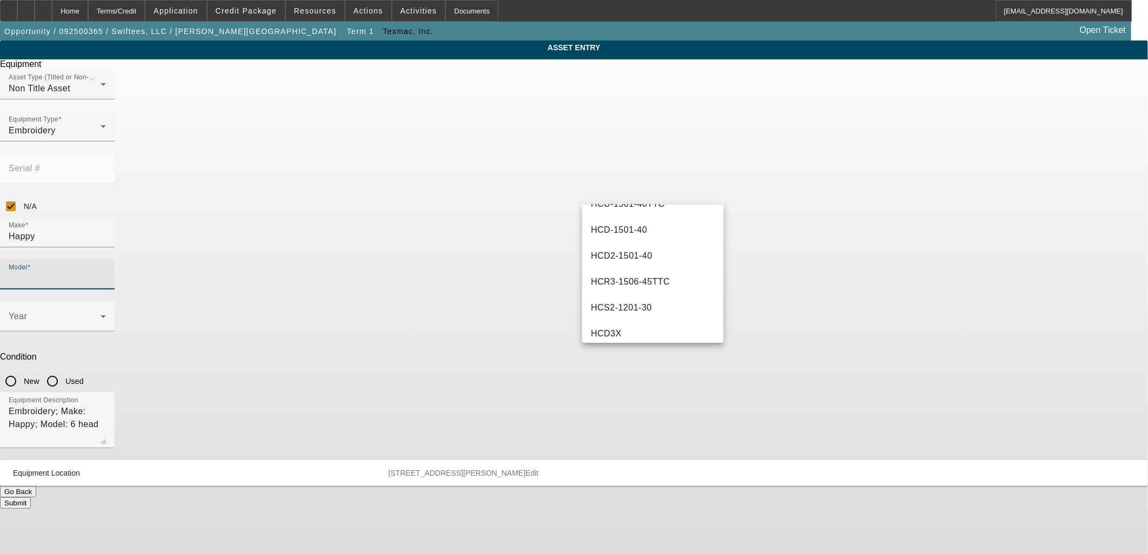
scroll to position [360, 0]
click at [266, 10] on span "Credit Package" at bounding box center [246, 10] width 61 height 9
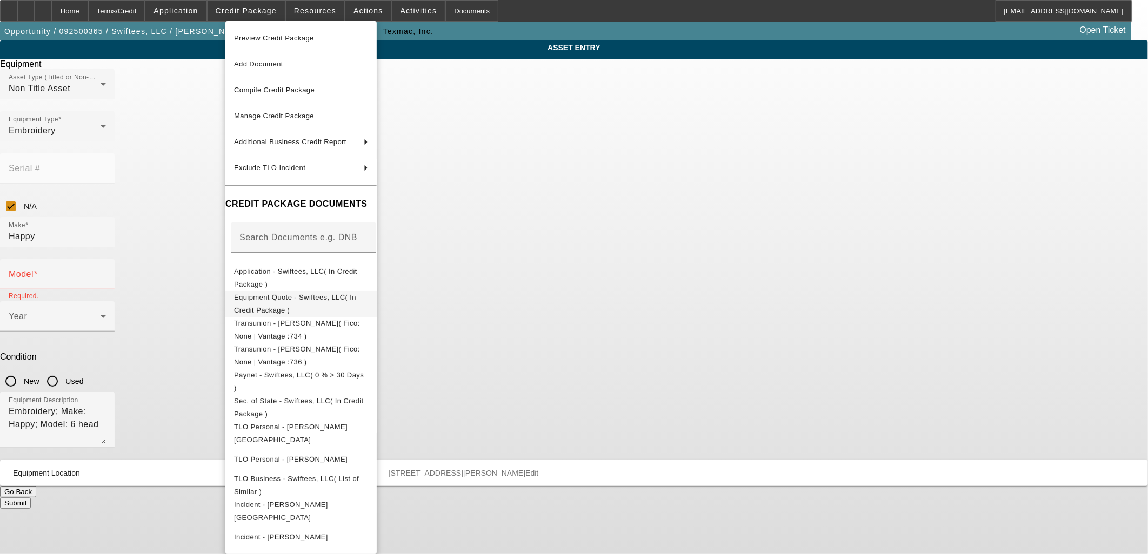
click at [286, 304] on span "Equipment Quote - Swiftees, LLC( In Credit Package )" at bounding box center [301, 304] width 134 height 26
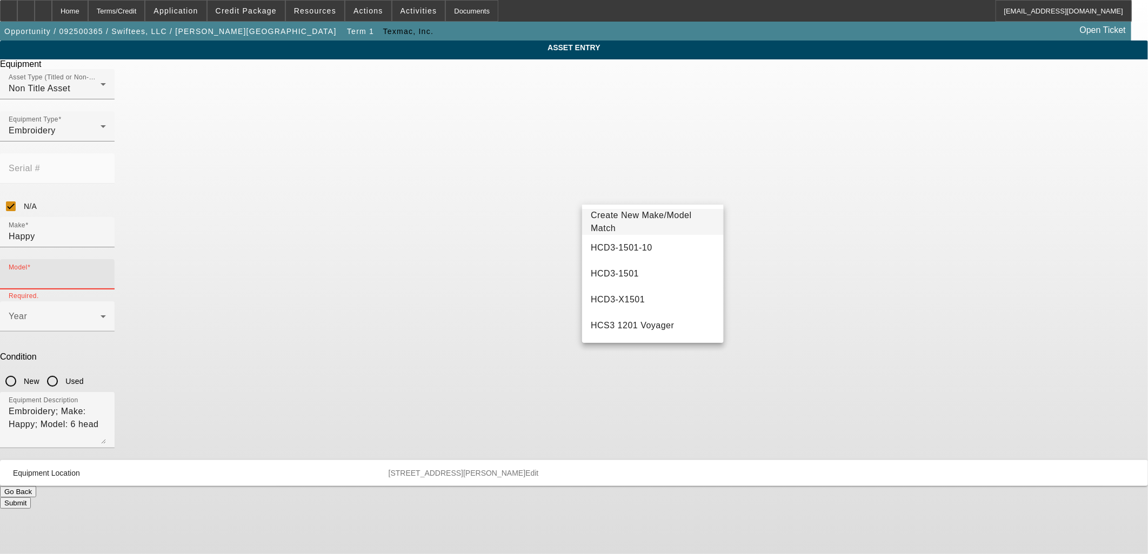
click at [106, 272] on input "Model" at bounding box center [57, 278] width 97 height 13
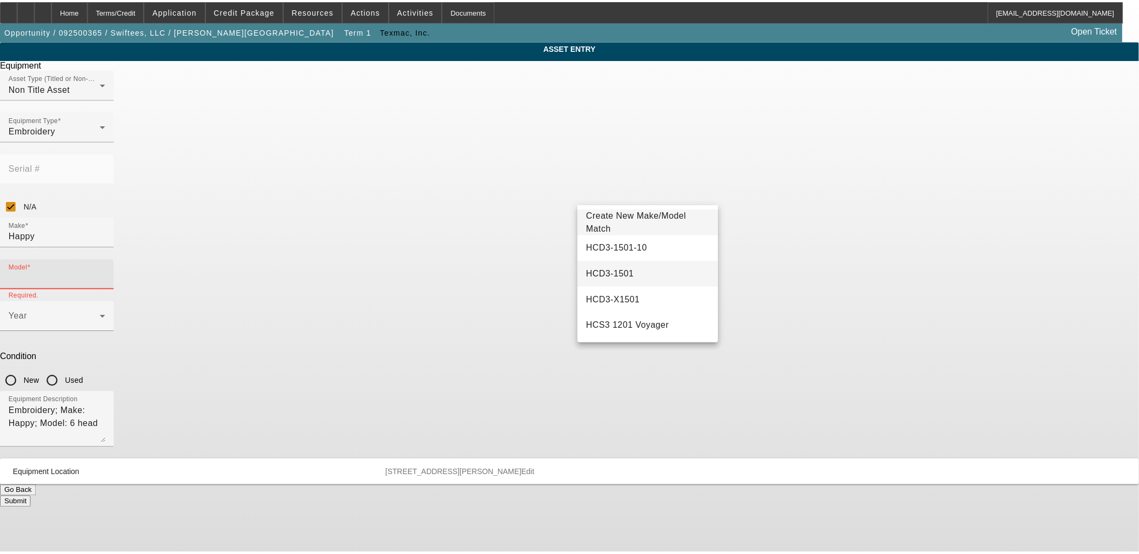
scroll to position [60, 0]
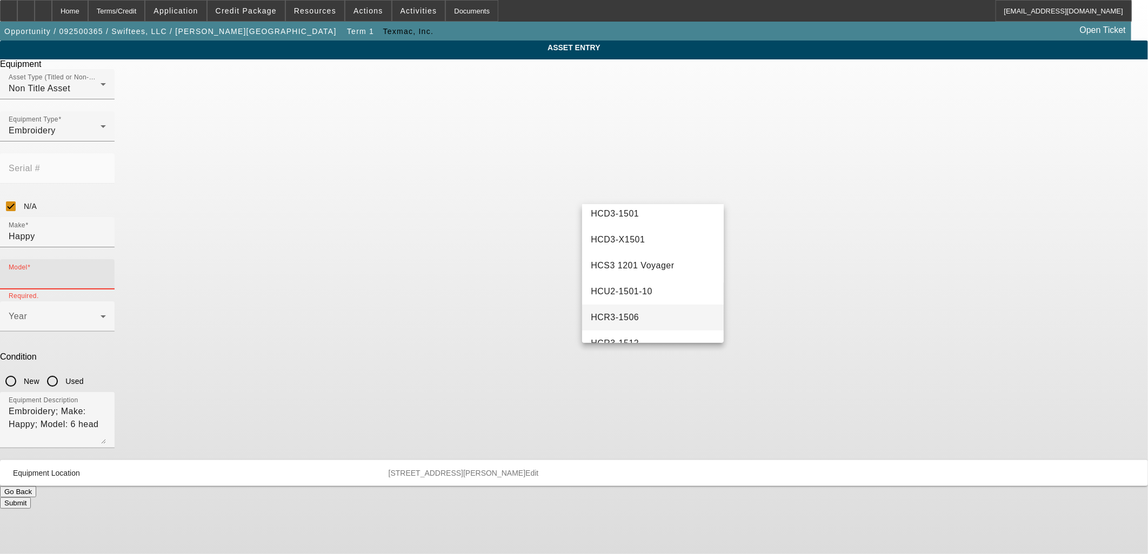
click at [646, 315] on mat-option "HCR3-1506" at bounding box center [652, 318] width 141 height 26
type input "HCR3-1506"
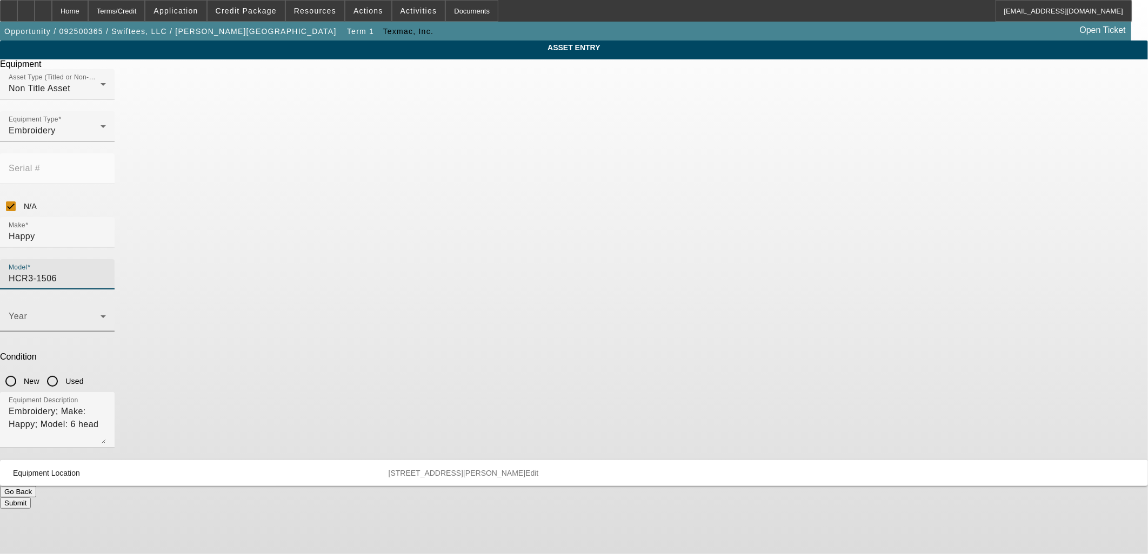
click at [101, 315] on span at bounding box center [55, 321] width 92 height 13
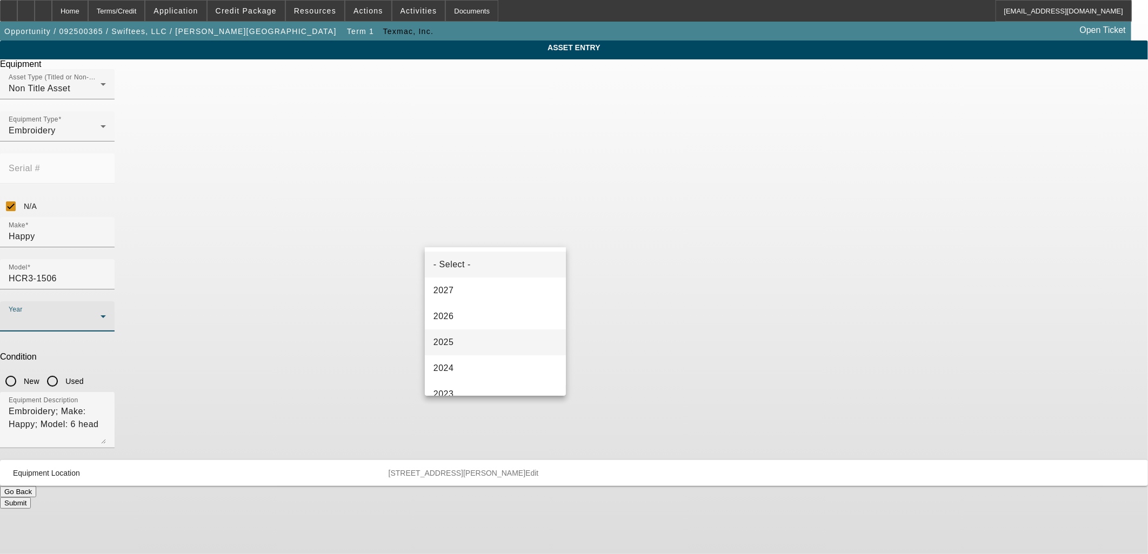
click at [478, 339] on mat-option "2025" at bounding box center [495, 343] width 141 height 26
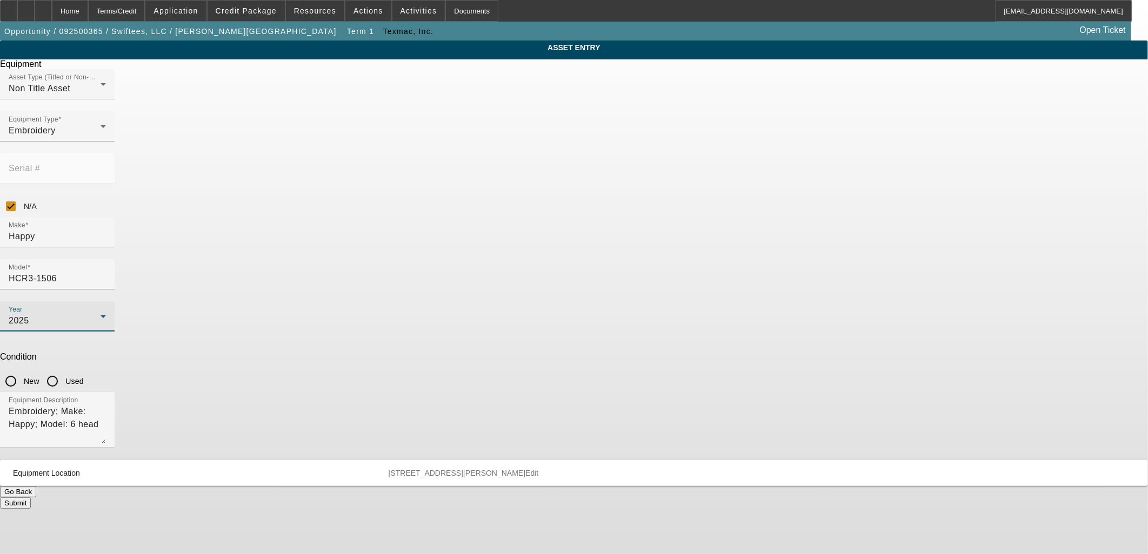
click at [22, 371] on input "New" at bounding box center [11, 382] width 22 height 22
radio input "true"
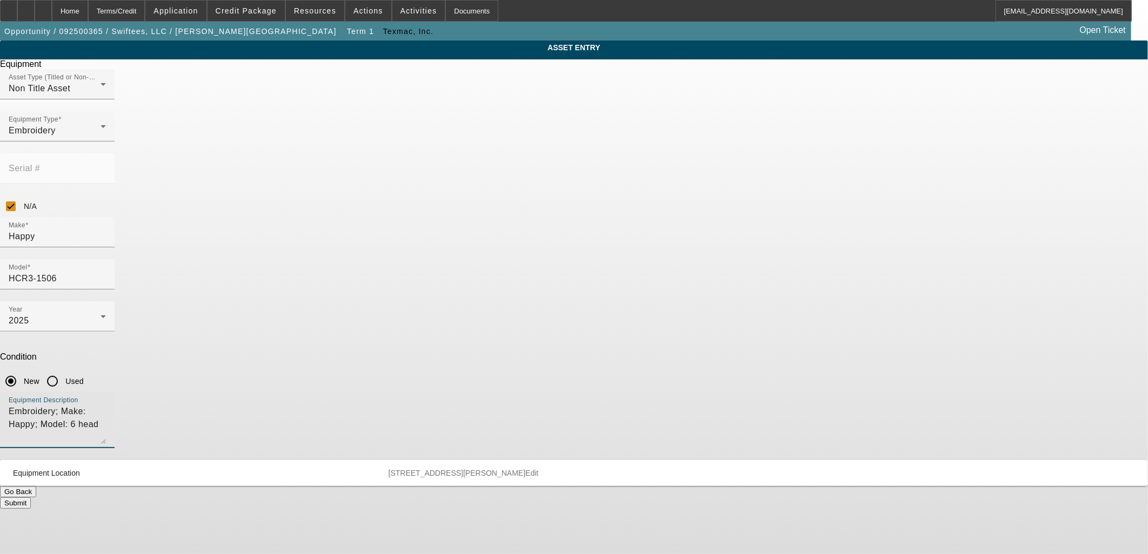
drag, startPoint x: 601, startPoint y: 284, endPoint x: 358, endPoint y: 288, distance: 243.2
click at [359, 288] on div "ASSET ENTRY Delete asset Equipment Asset Type (Titled or Non-Titled) Non Title …" at bounding box center [574, 275] width 1148 height 469
type textarea "E"
type textarea "6-Head Embroidery Machine"
click at [31, 498] on button "Submit" at bounding box center [15, 503] width 31 height 11
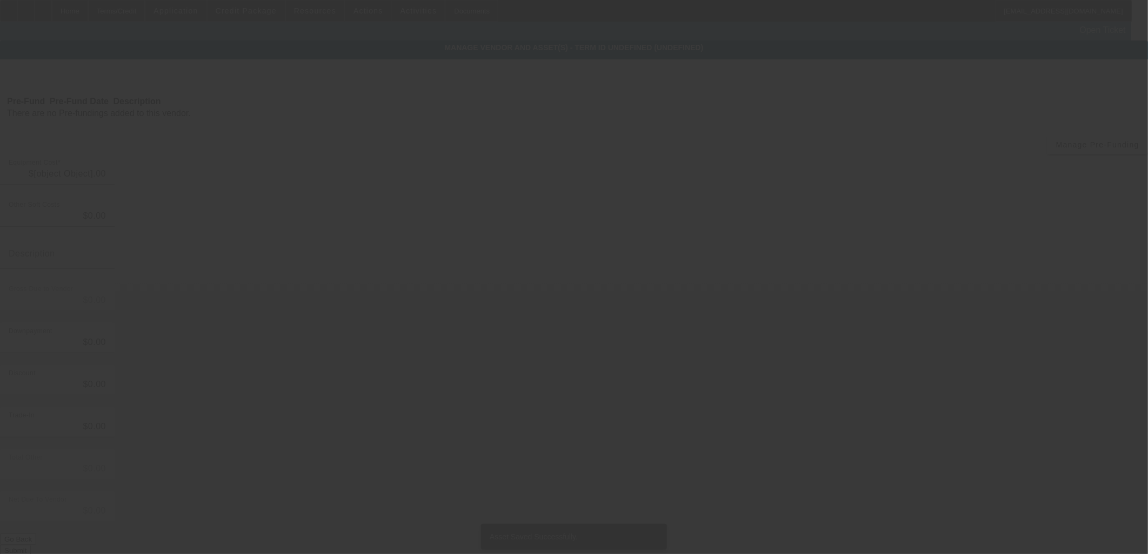
type input "$52,000.00"
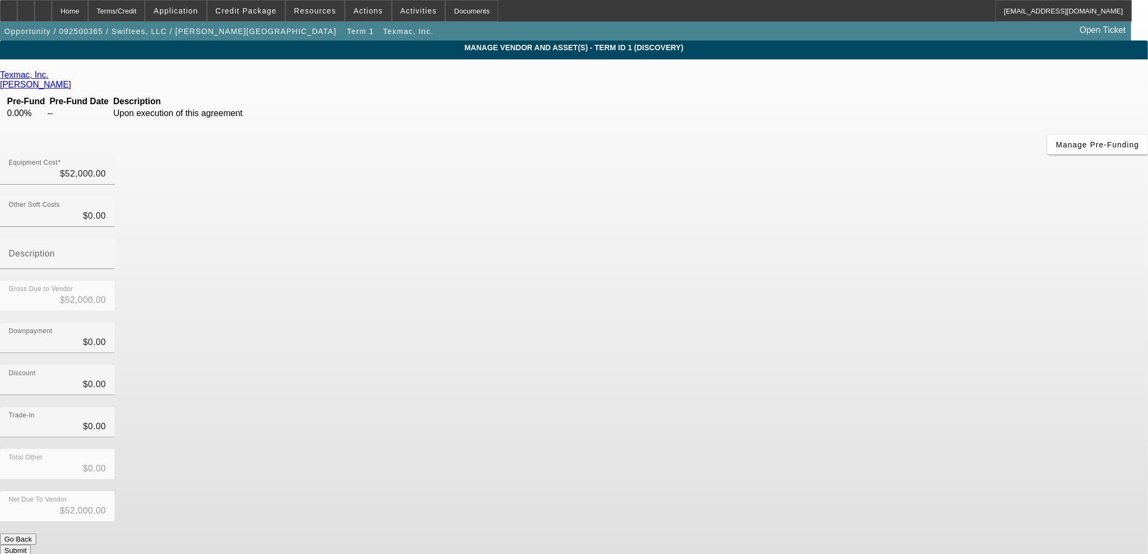
click at [31, 545] on button "Submit" at bounding box center [15, 550] width 31 height 11
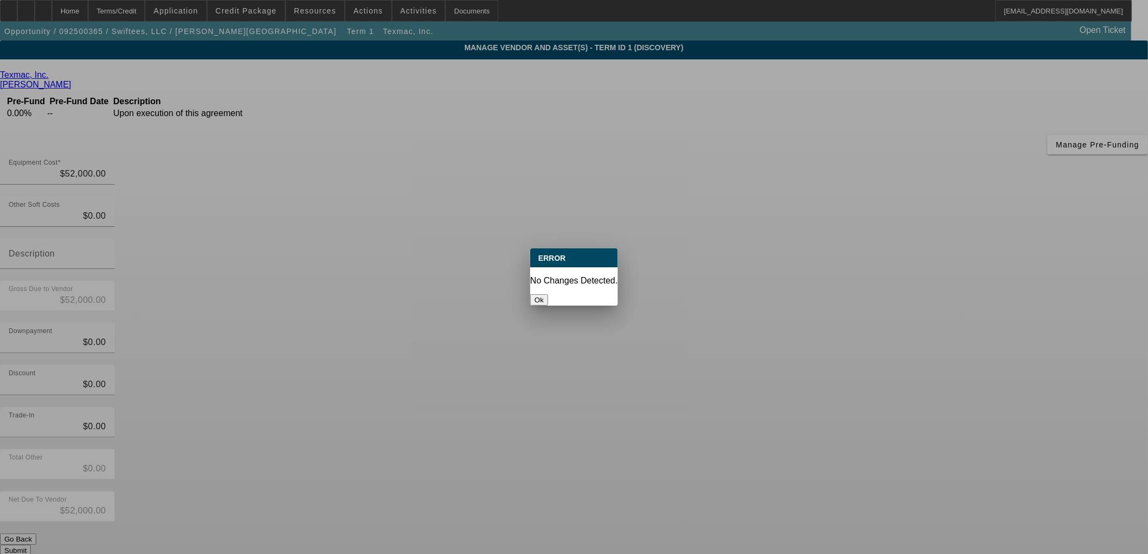
click at [548, 295] on button "Ok" at bounding box center [539, 300] width 18 height 11
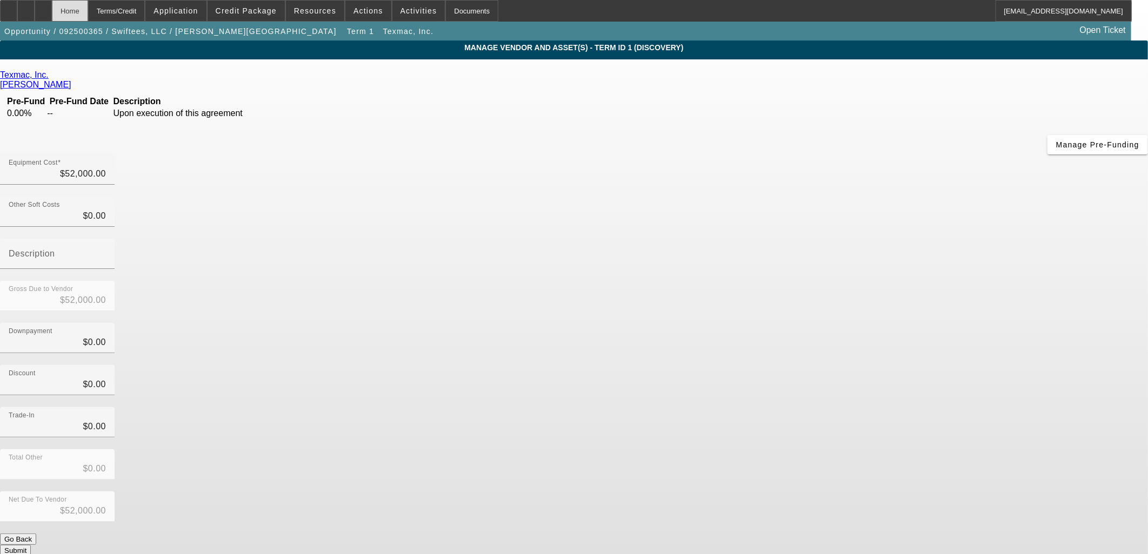
click at [88, 8] on div "Home" at bounding box center [70, 11] width 36 height 22
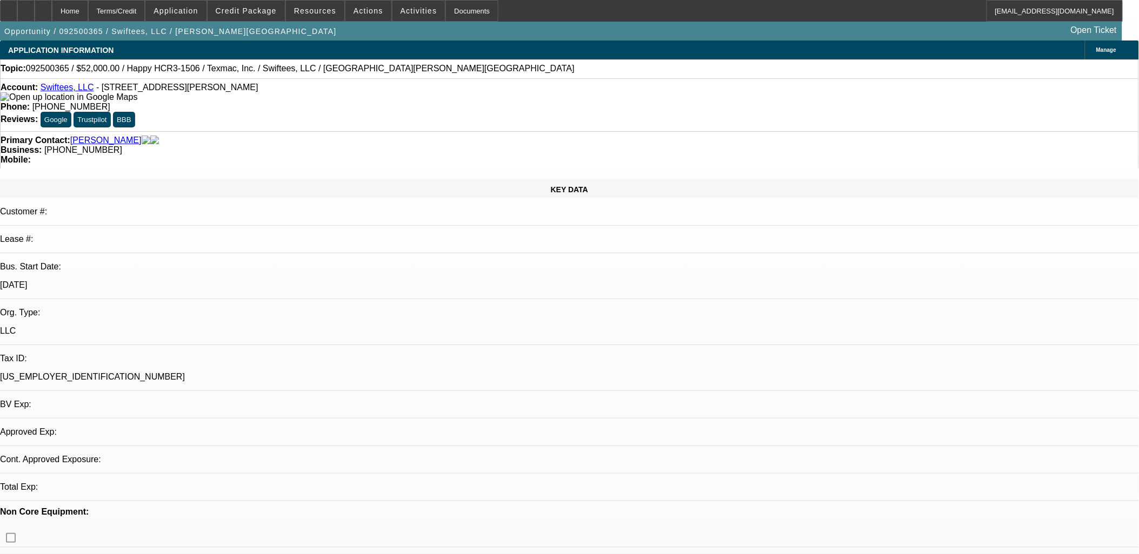
select select "0"
select select "2"
select select "0.1"
select select "4"
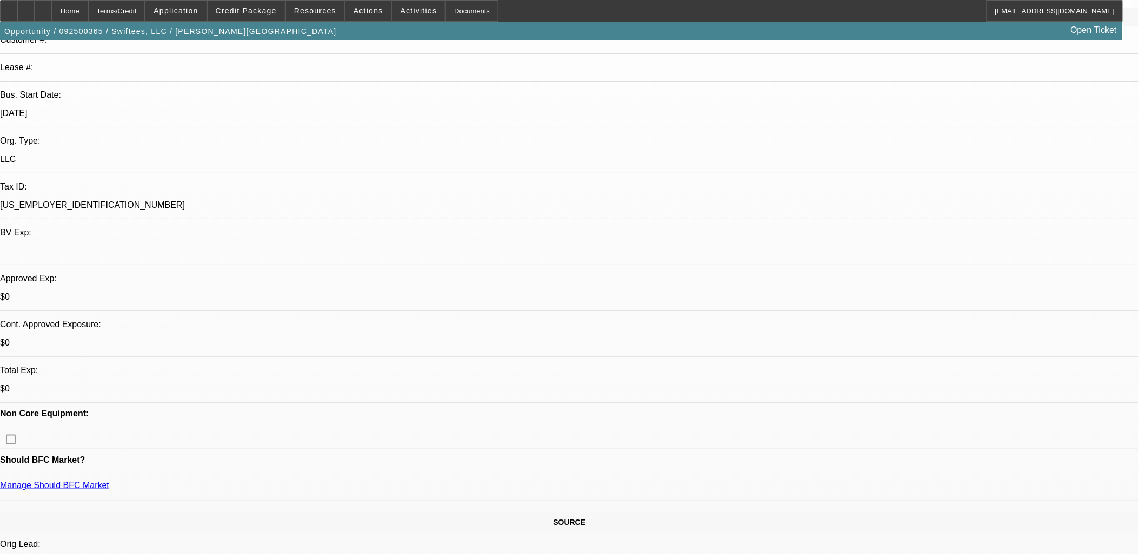
scroll to position [180, 0]
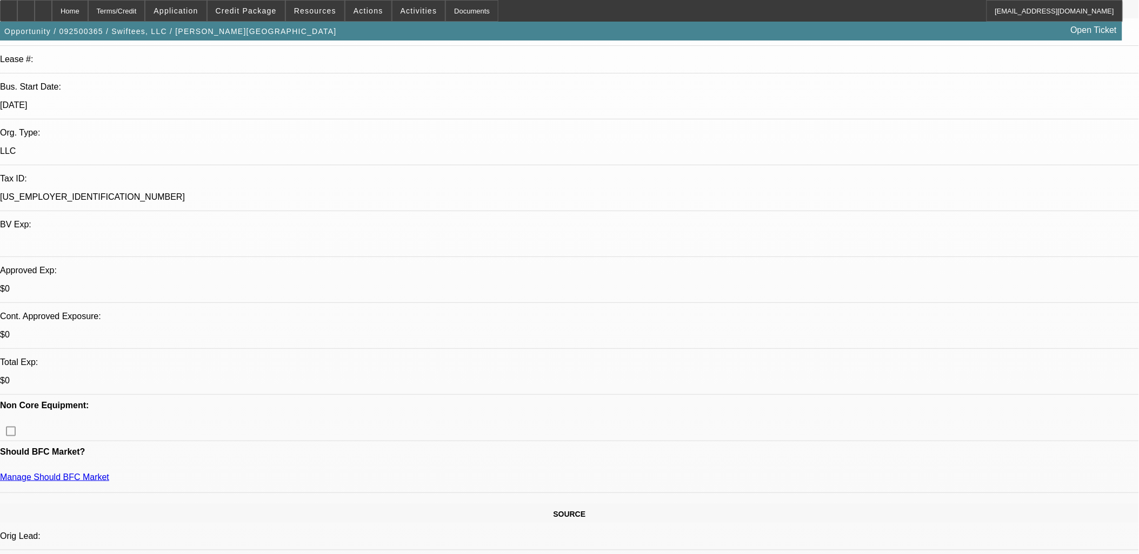
radio input "true"
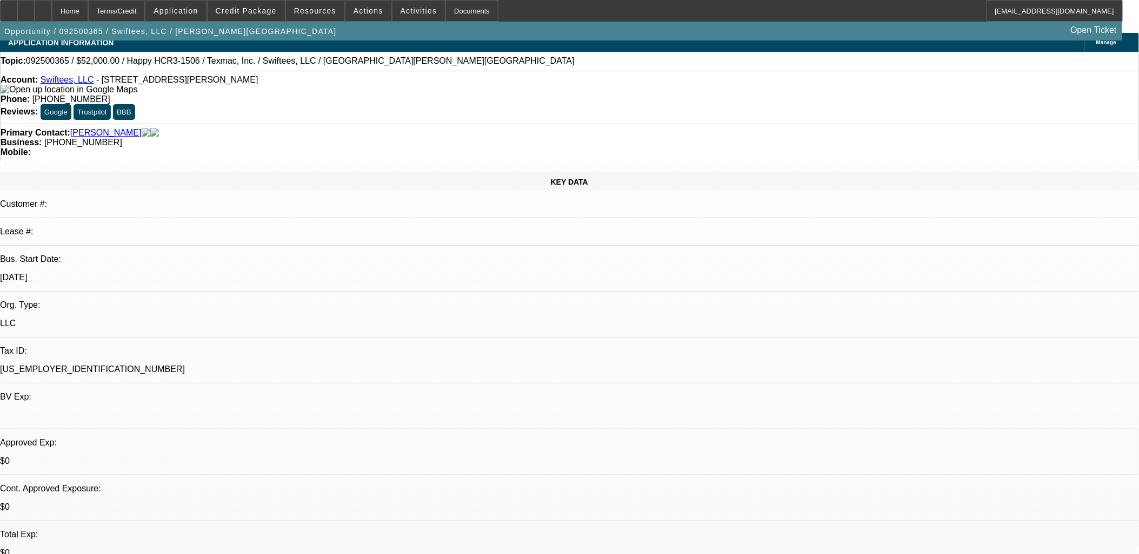
scroll to position [0, 0]
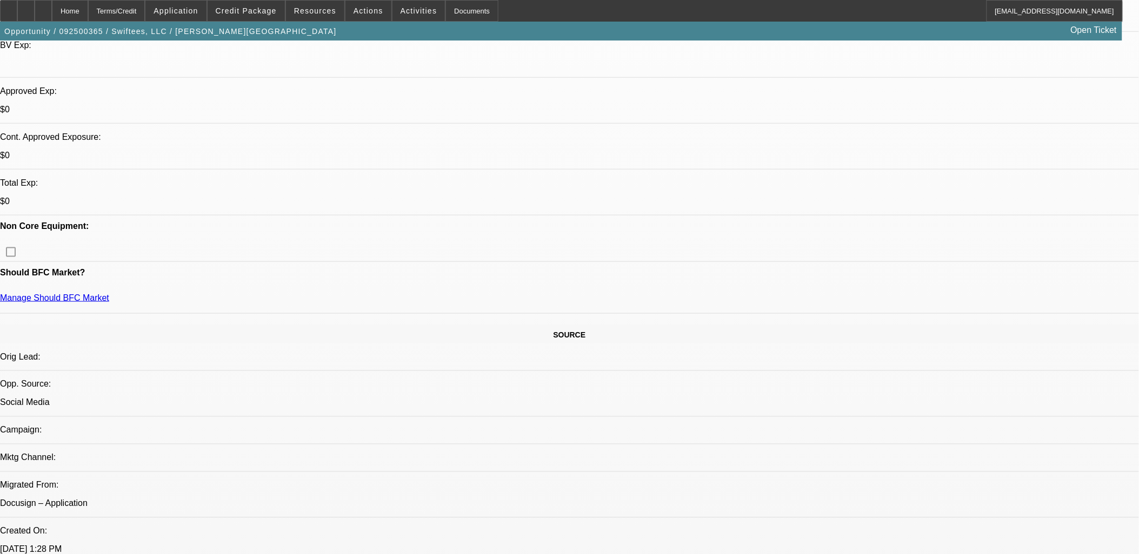
scroll to position [360, 0]
type textarea "Kelly and Shandy Broom have been operating Swiftees, LLC for over 17 years and …"
radio input "true"
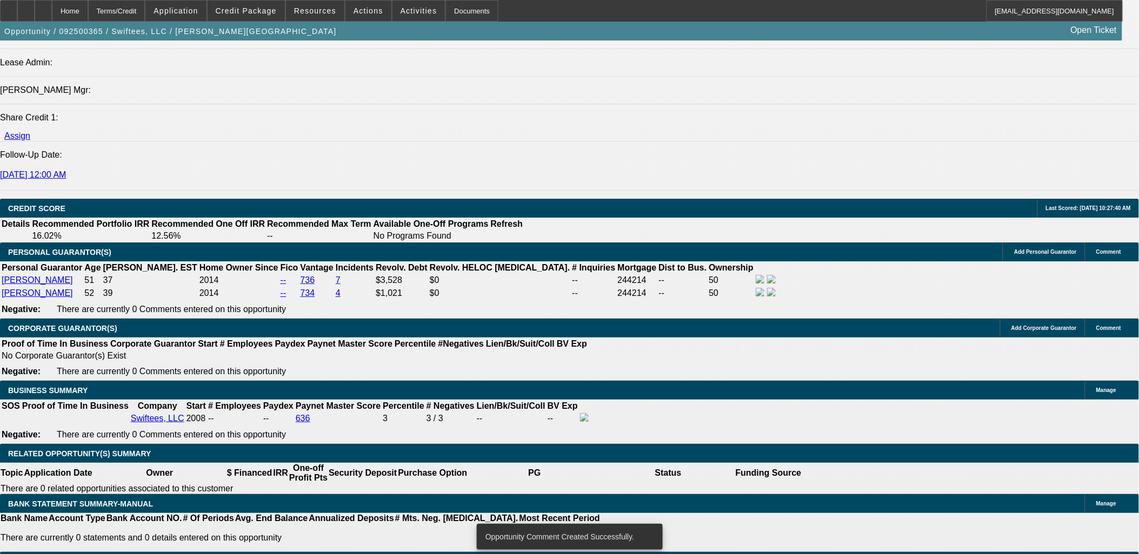
scroll to position [1441, 0]
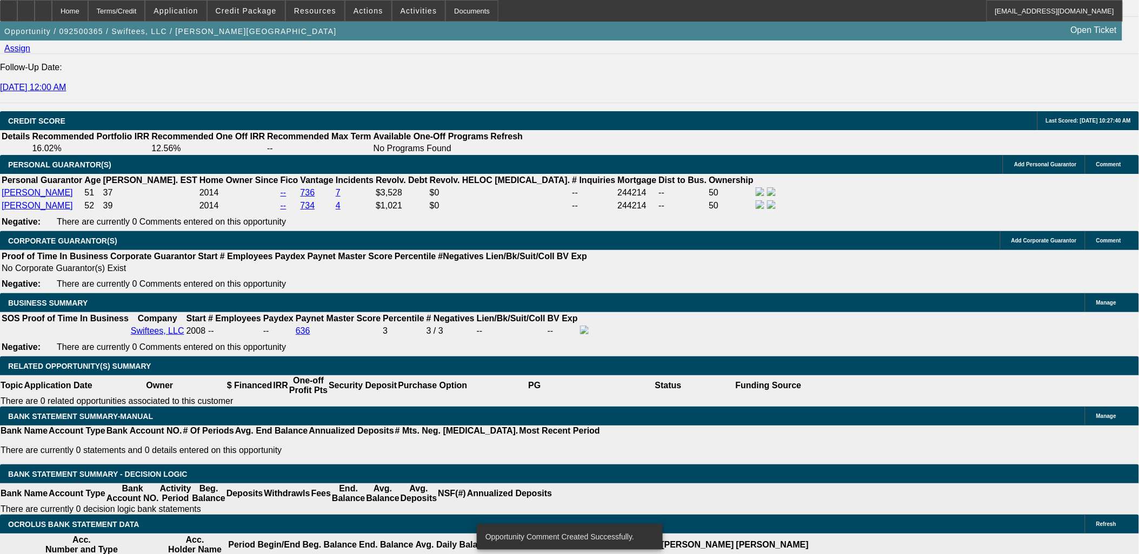
type input "$0.00"
type input "UNKNOWN"
drag, startPoint x: 240, startPoint y: 373, endPoint x: 269, endPoint y: 374, distance: 28.1
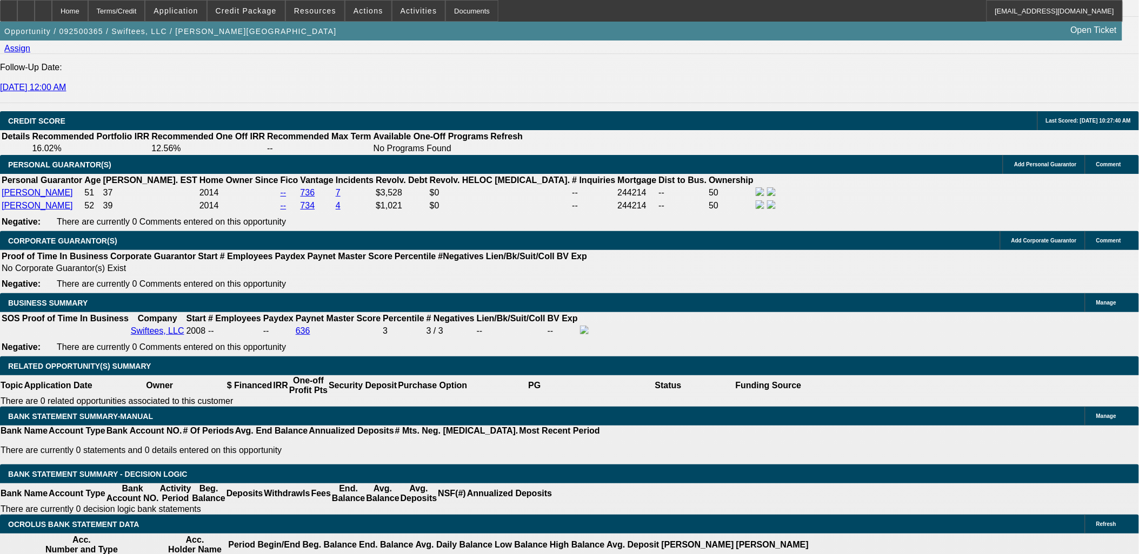
type input "60"
type input "10"
type input "$888.87"
type input "$1,777.74"
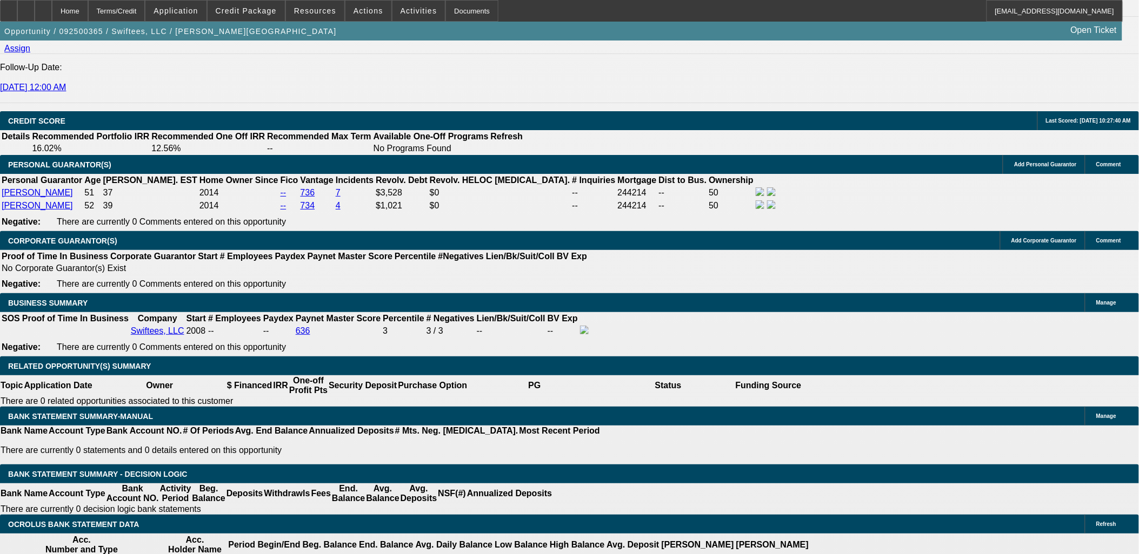
type input "$1,104.85"
type input "$2,209.70"
type input "10"
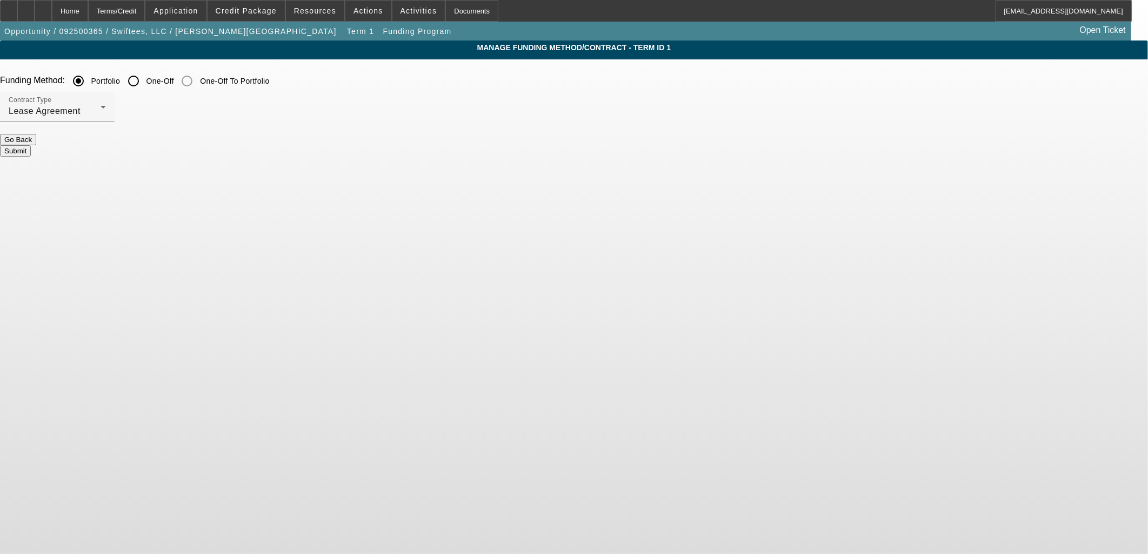
click at [144, 83] on input "One-Off" at bounding box center [134, 81] width 22 height 22
radio input "true"
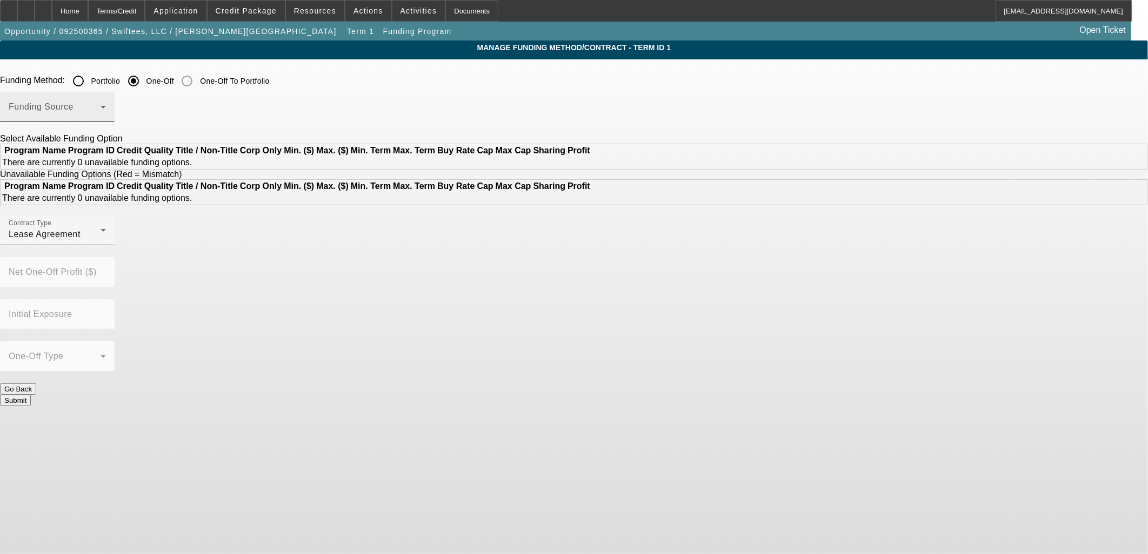
click at [101, 109] on span at bounding box center [55, 111] width 92 height 13
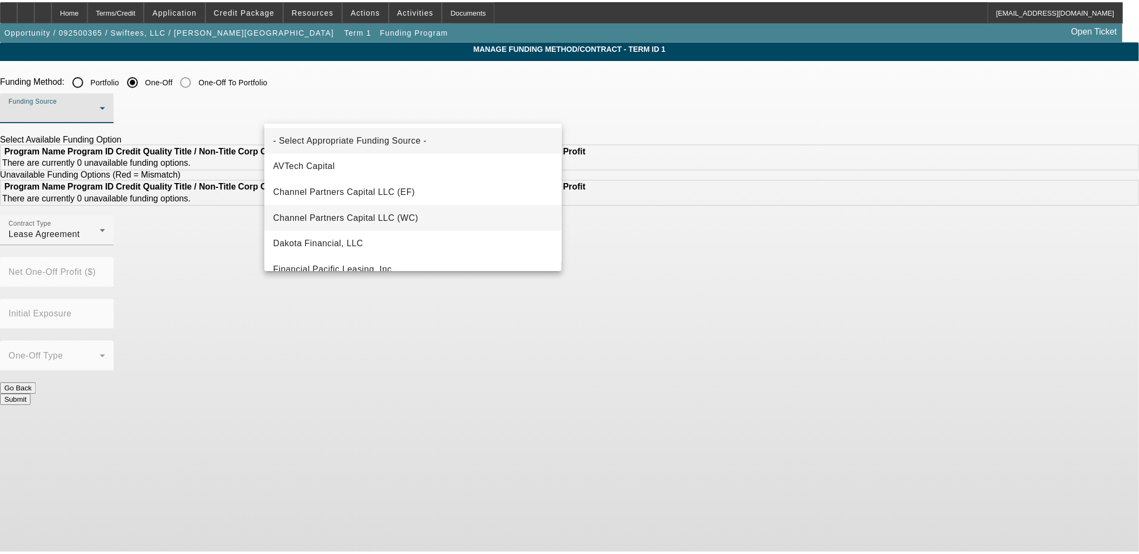
scroll to position [60, 0]
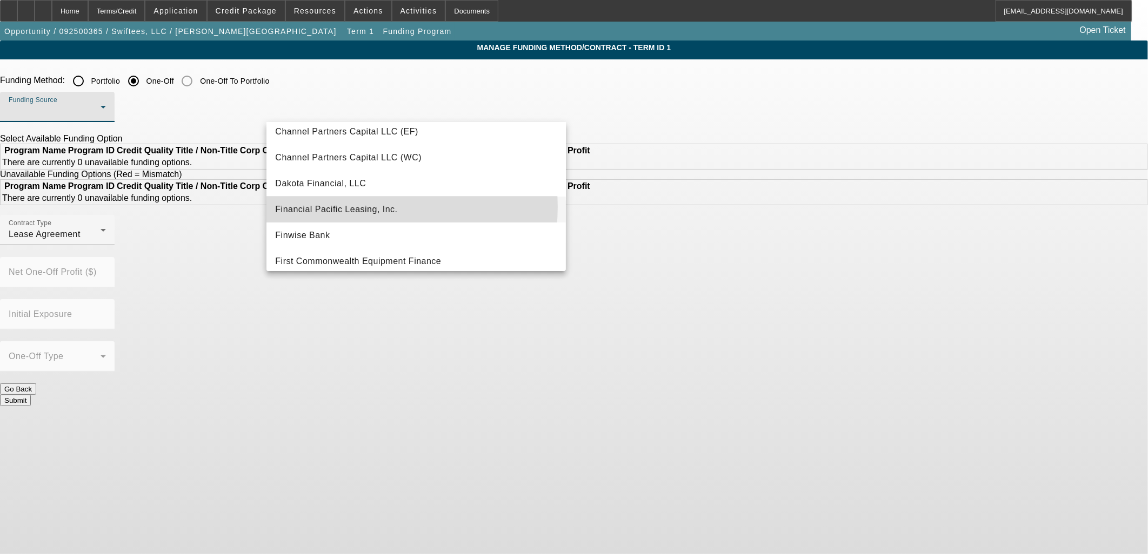
click at [364, 206] on span "Financial Pacific Leasing, Inc." at bounding box center [336, 209] width 122 height 13
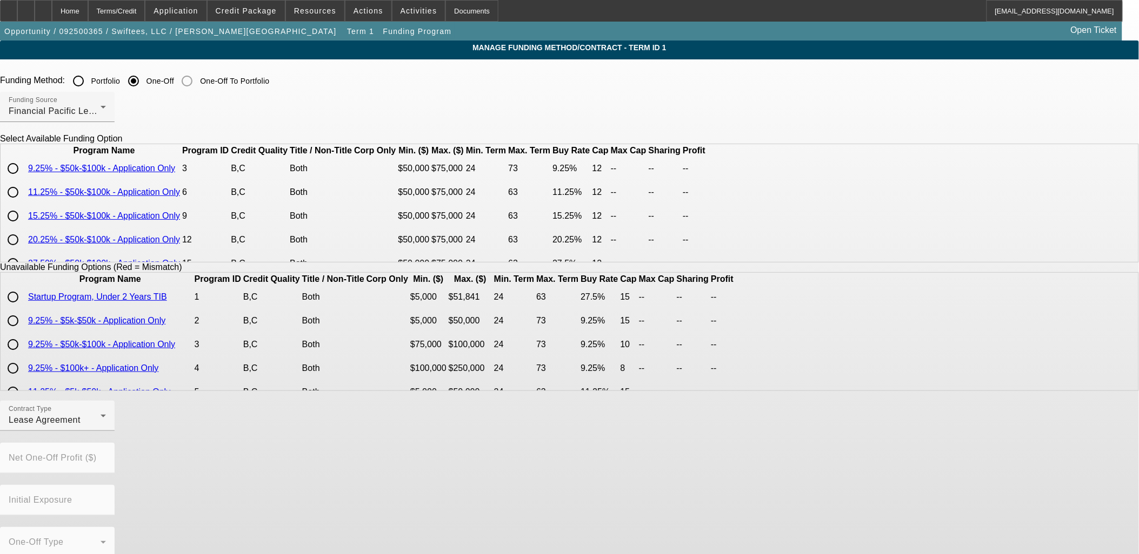
click at [24, 179] on input "radio" at bounding box center [13, 169] width 22 height 22
radio input "true"
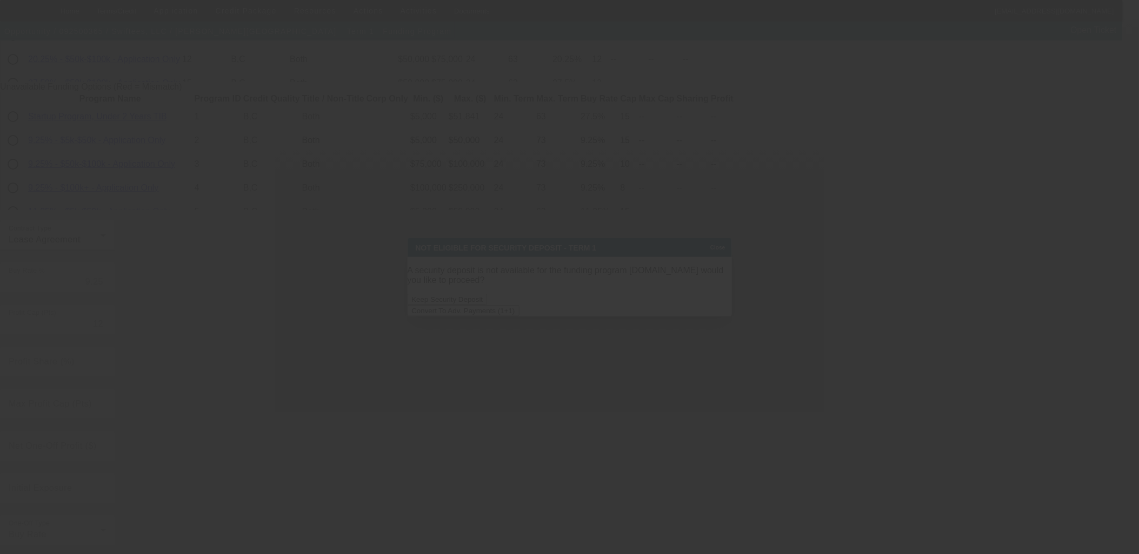
scroll to position [0, 0]
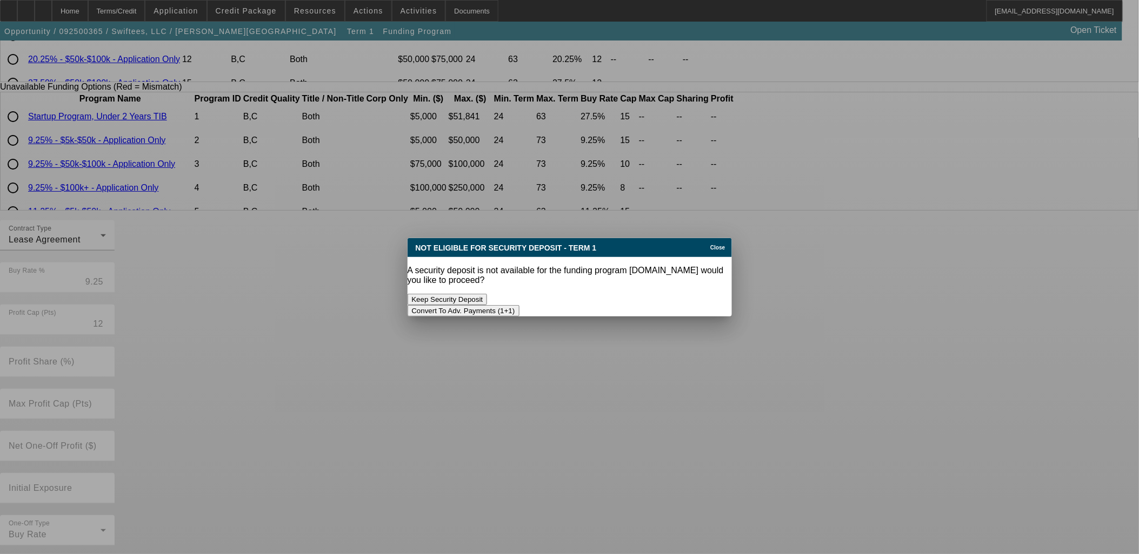
click at [519, 305] on button "Convert To Adv. Payments (1+1)" at bounding box center [463, 310] width 112 height 11
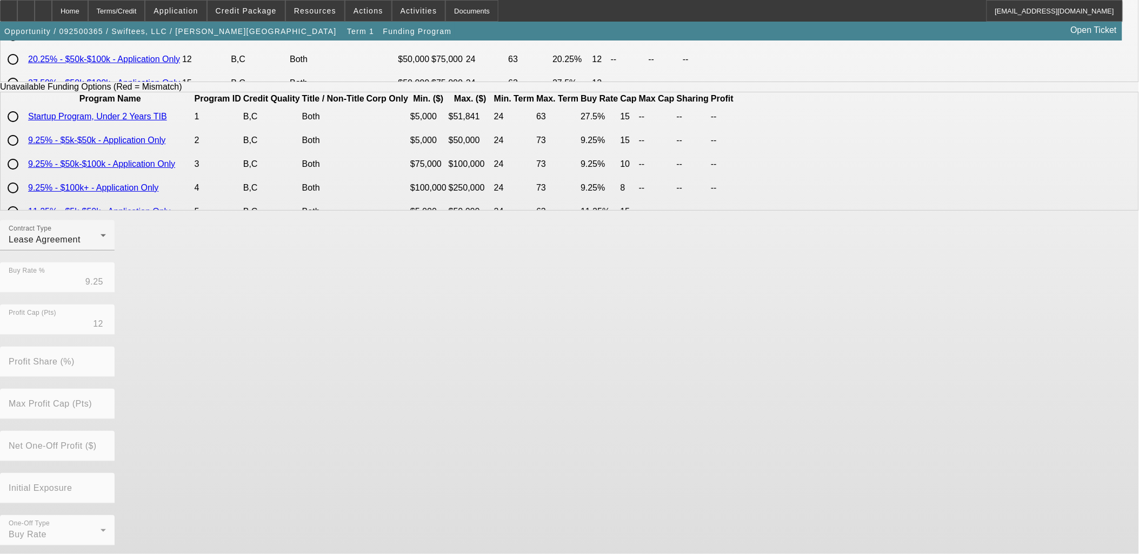
scroll to position [181, 0]
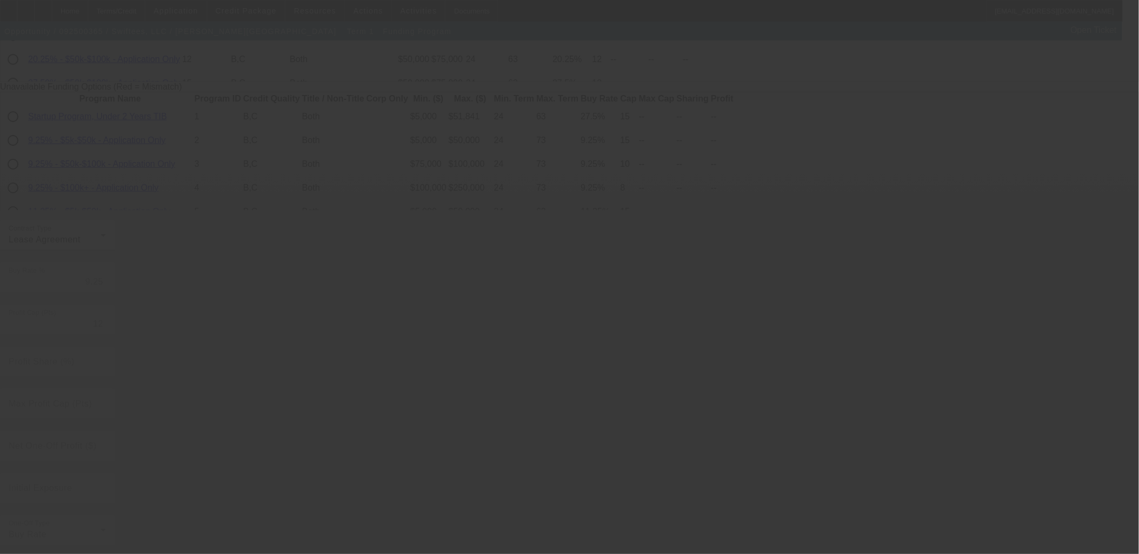
radio input "true"
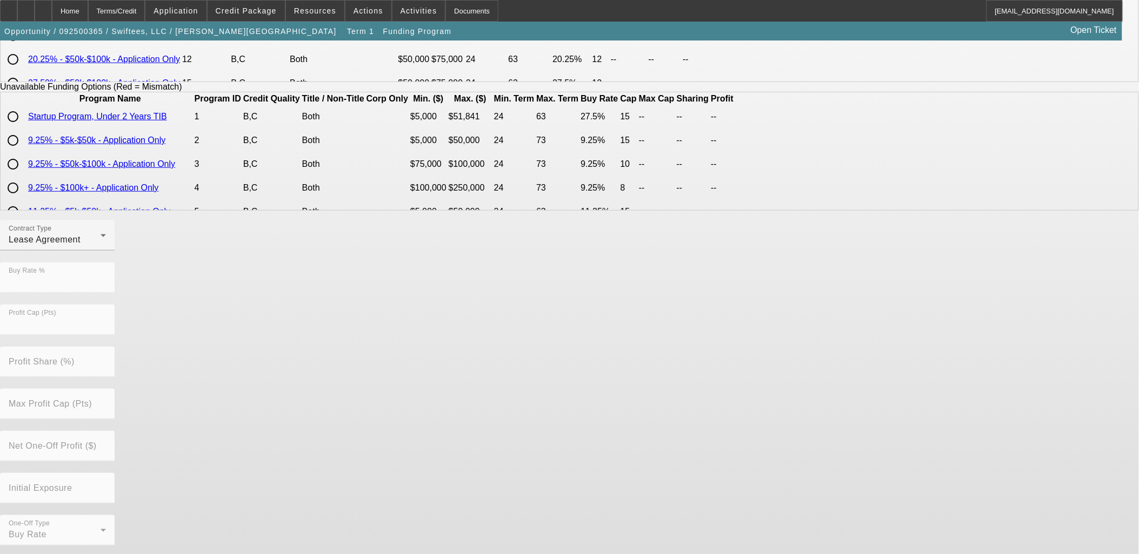
scroll to position [0, 0]
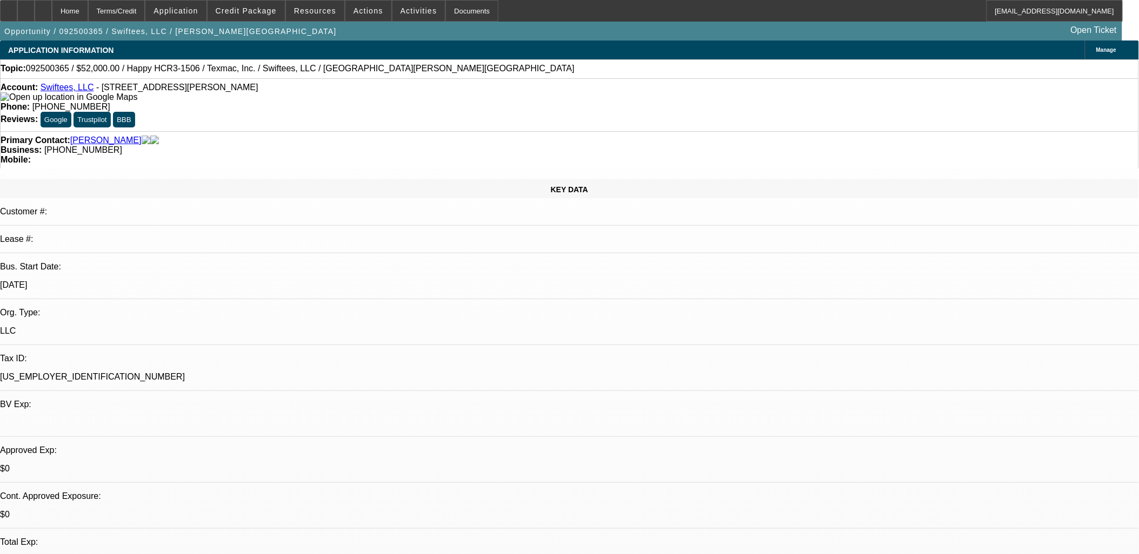
select select "0"
select select "0.1"
select select "4"
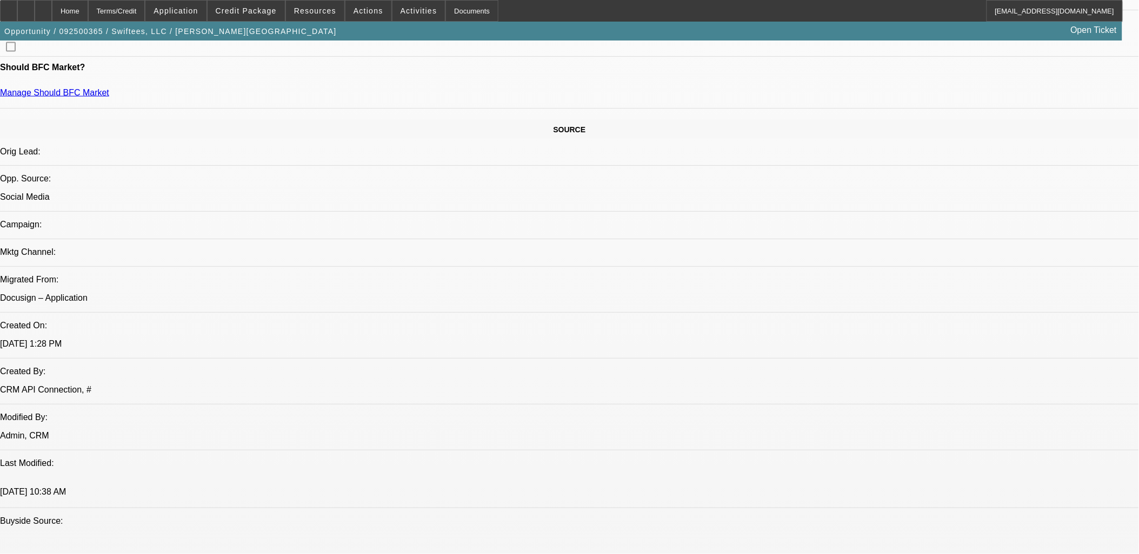
scroll to position [540, 0]
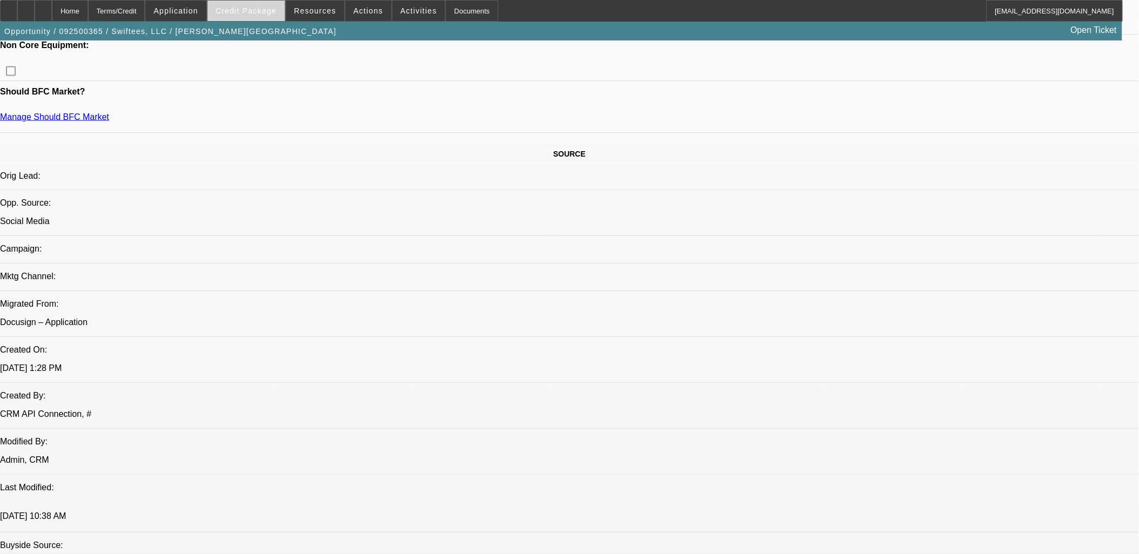
click at [269, 12] on span "Credit Package" at bounding box center [246, 10] width 61 height 9
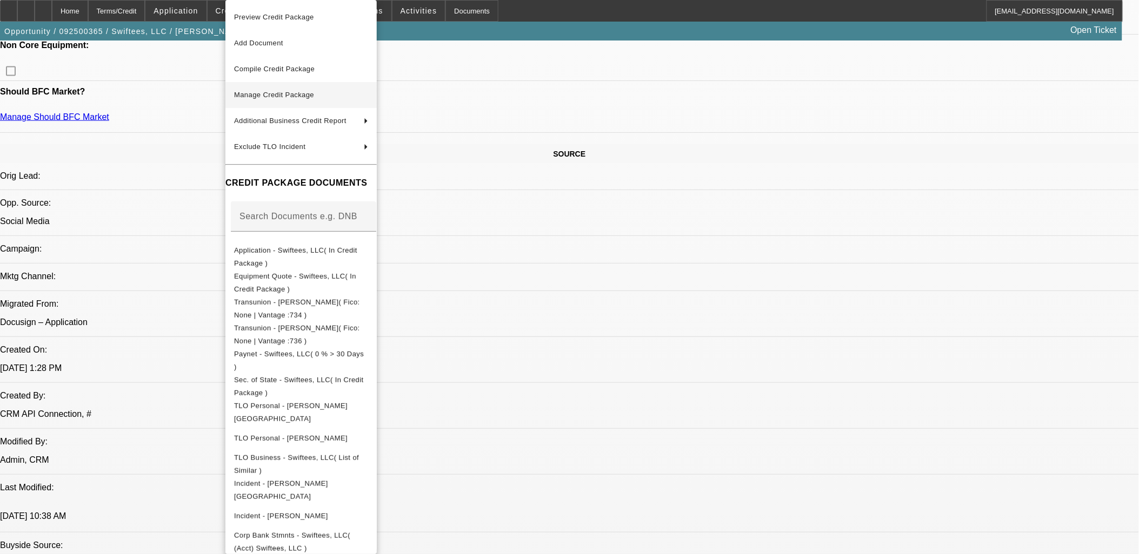
click at [266, 89] on span "Manage Credit Package" at bounding box center [301, 95] width 134 height 13
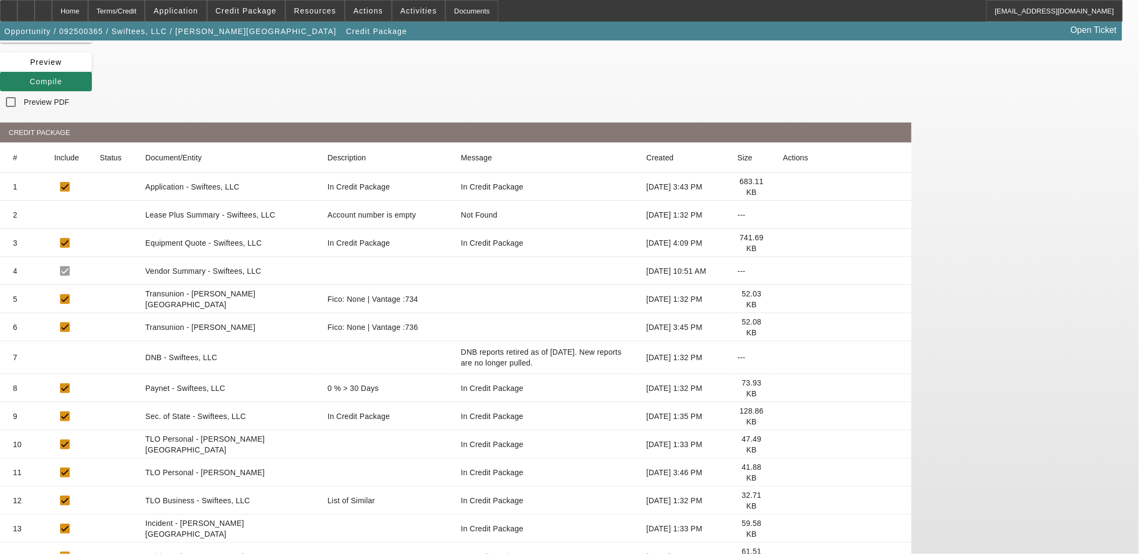
scroll to position [141, 0]
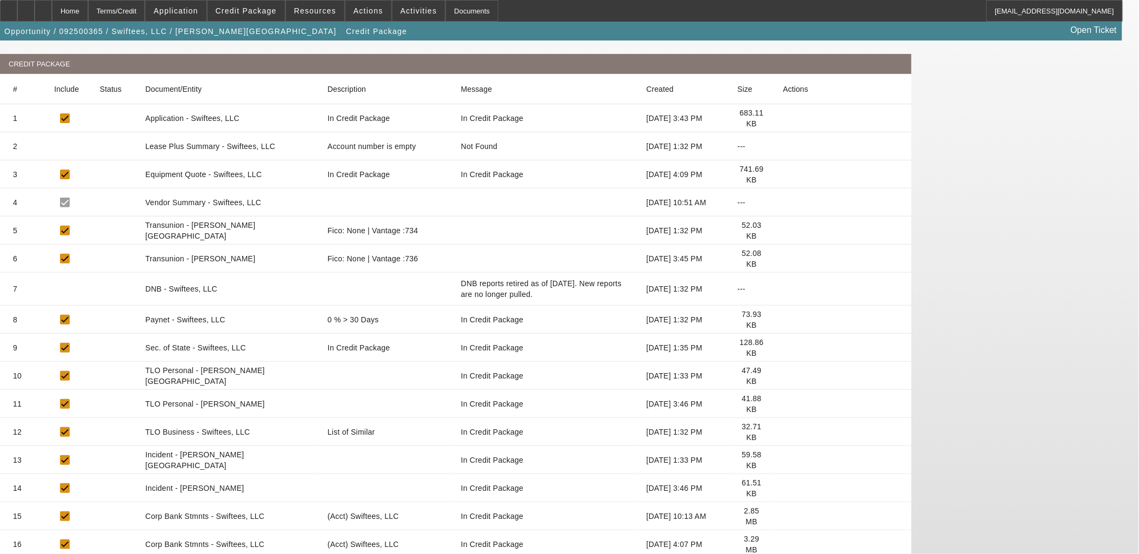
click at [783, 517] on icon at bounding box center [783, 517] width 0 height 0
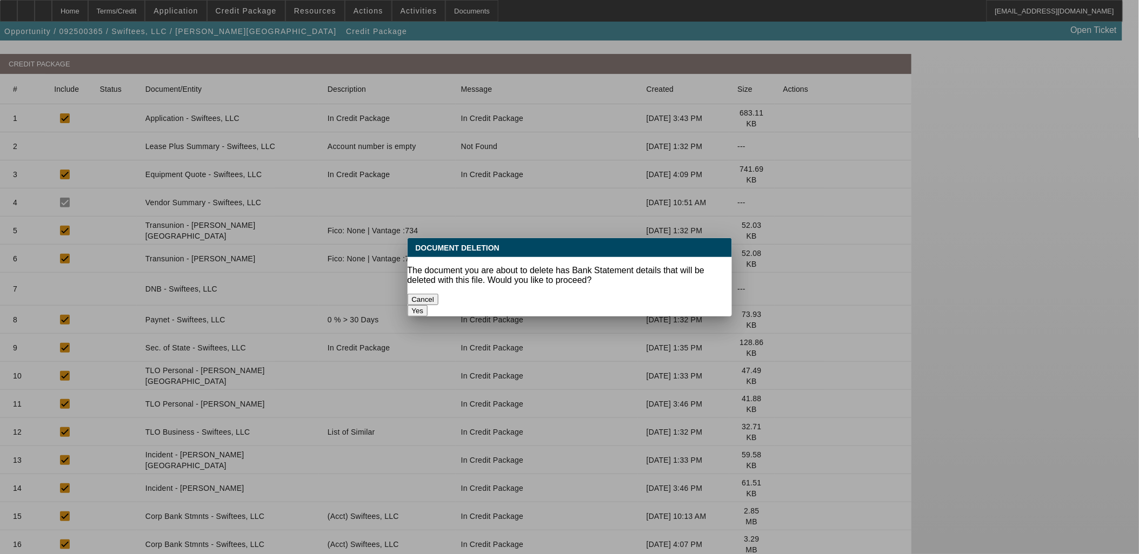
scroll to position [0, 0]
click at [428, 305] on button "Yes" at bounding box center [417, 310] width 21 height 11
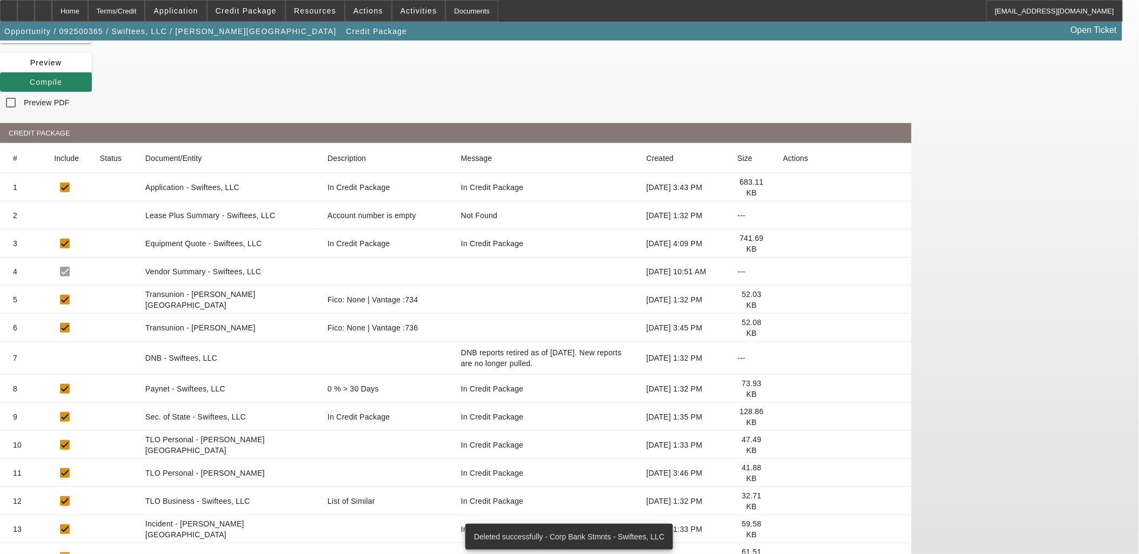
scroll to position [112, 0]
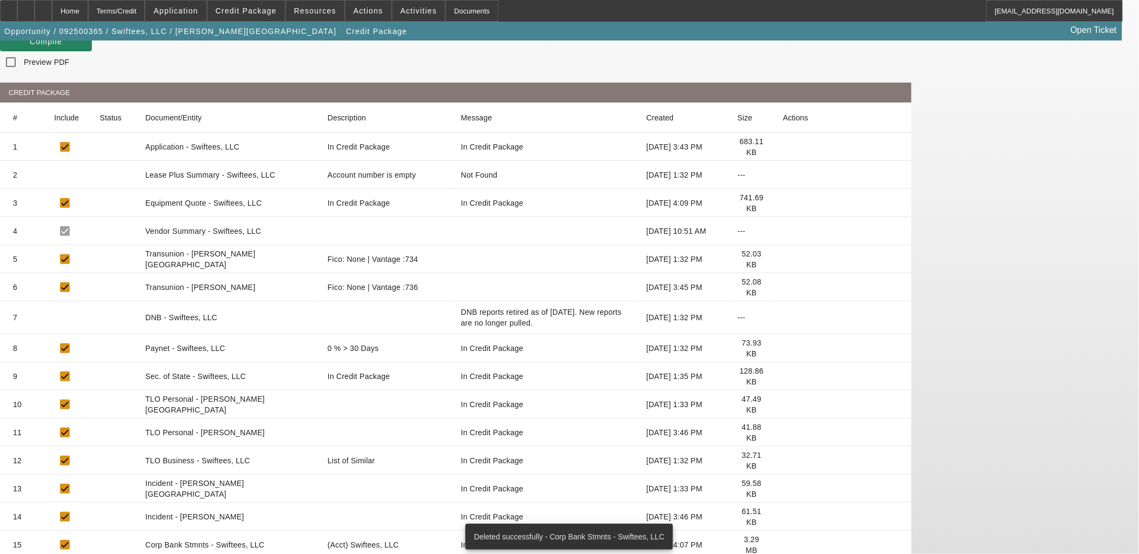
click at [783, 545] on icon at bounding box center [783, 545] width 0 height 0
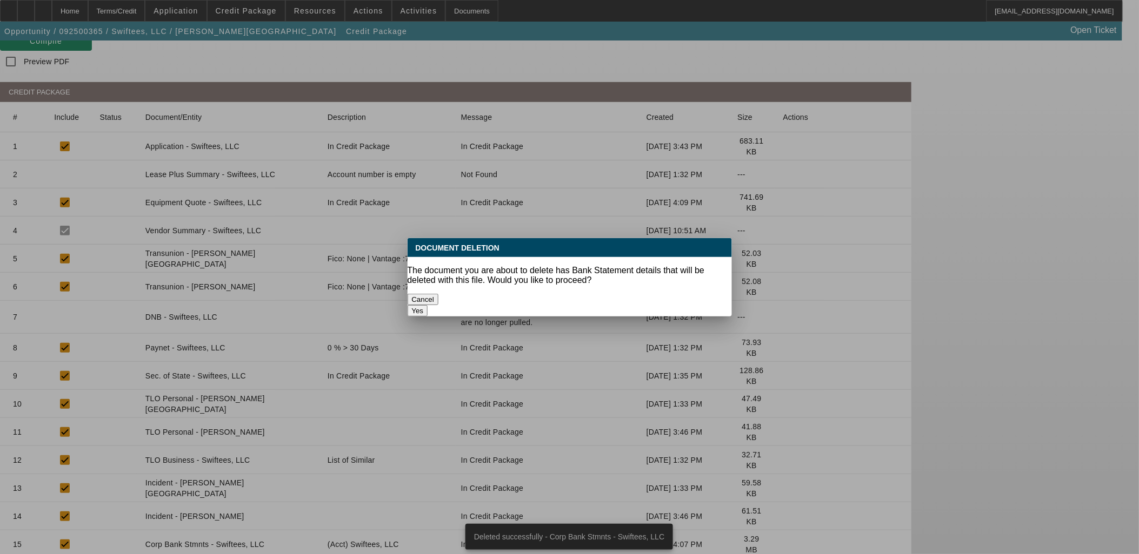
scroll to position [0, 0]
click at [428, 305] on button "Yes" at bounding box center [417, 310] width 21 height 11
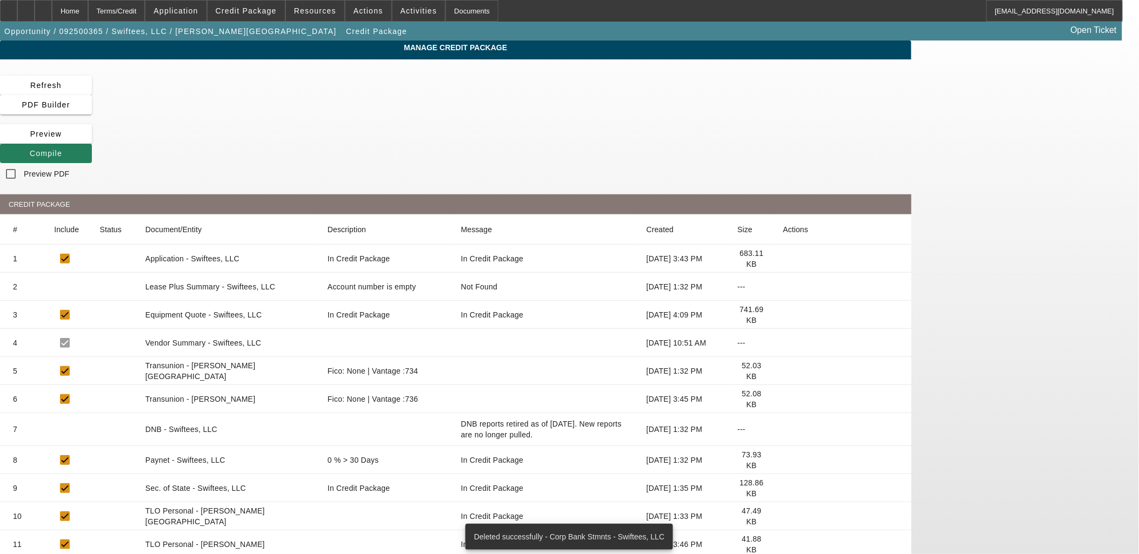
click at [62, 149] on span "Compile" at bounding box center [46, 153] width 32 height 9
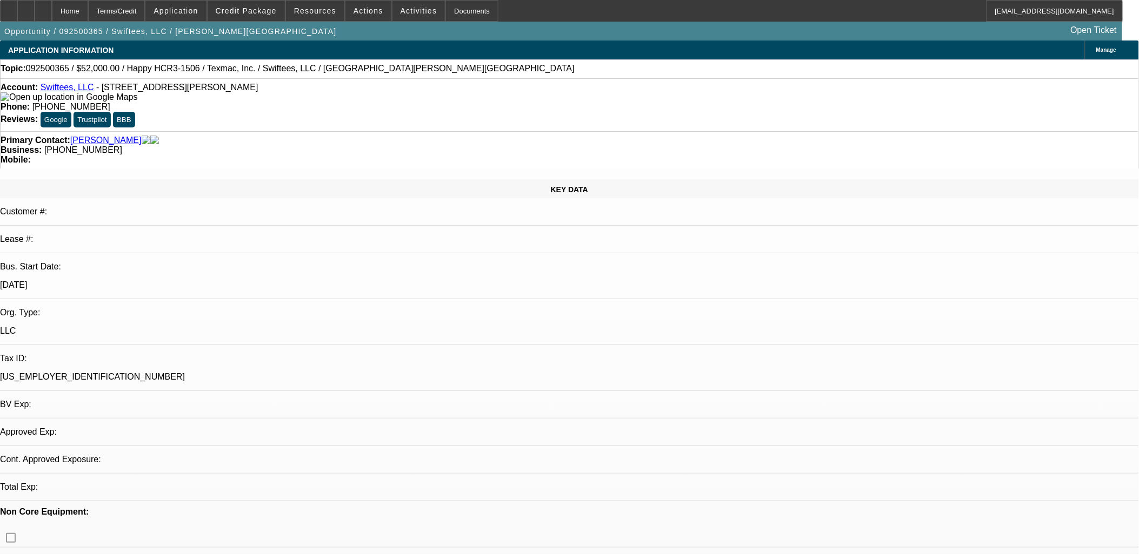
select select "0"
select select "0.1"
select select "4"
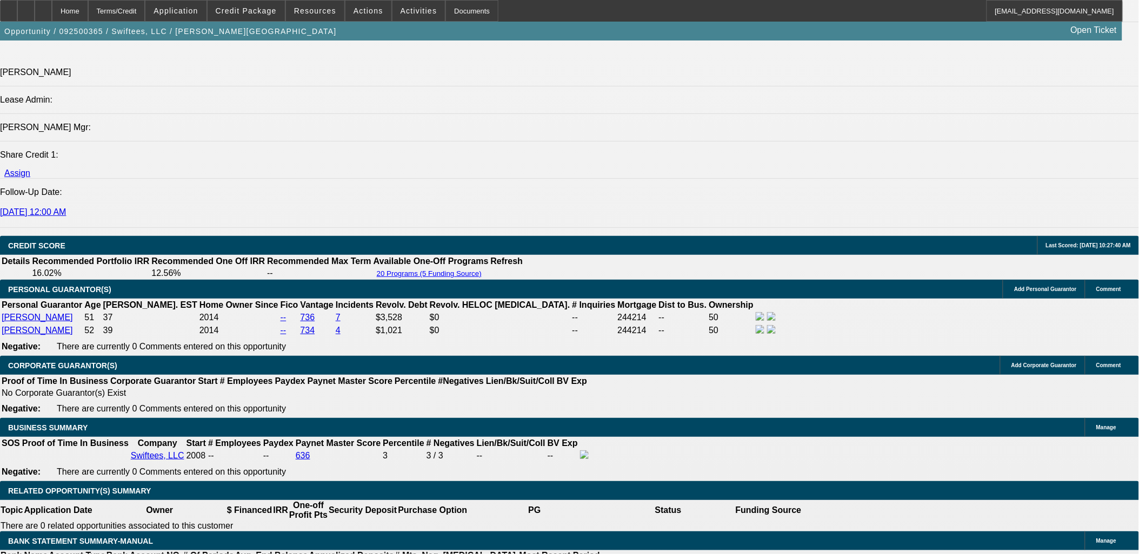
scroll to position [1336, 0]
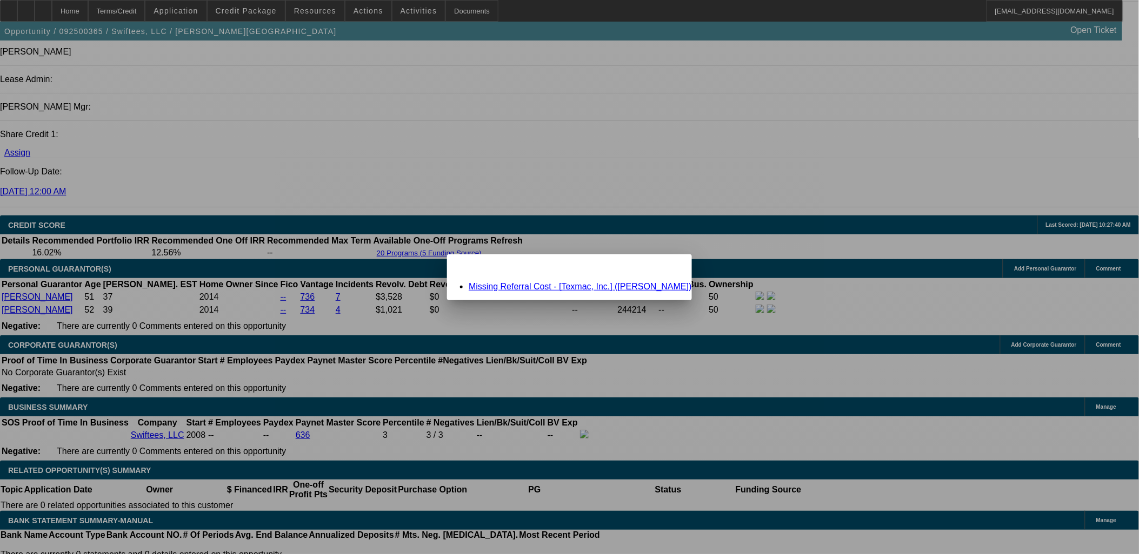
scroll to position [0, 0]
click at [550, 289] on link "Missing Referral Cost - [Texmac, Inc.] (Cody, Scott)" at bounding box center [580, 286] width 223 height 9
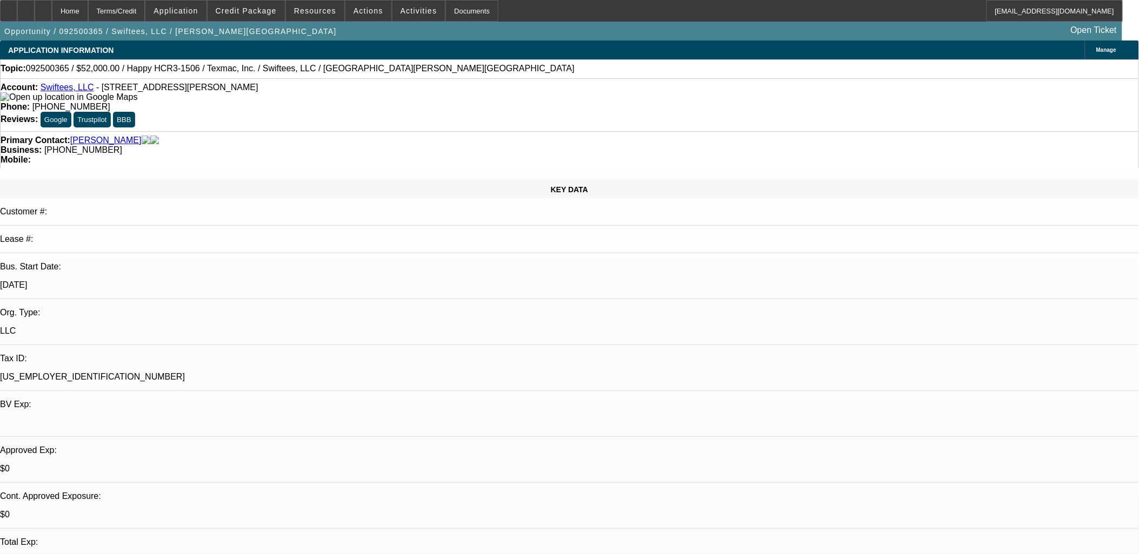
scroll to position [1336, 0]
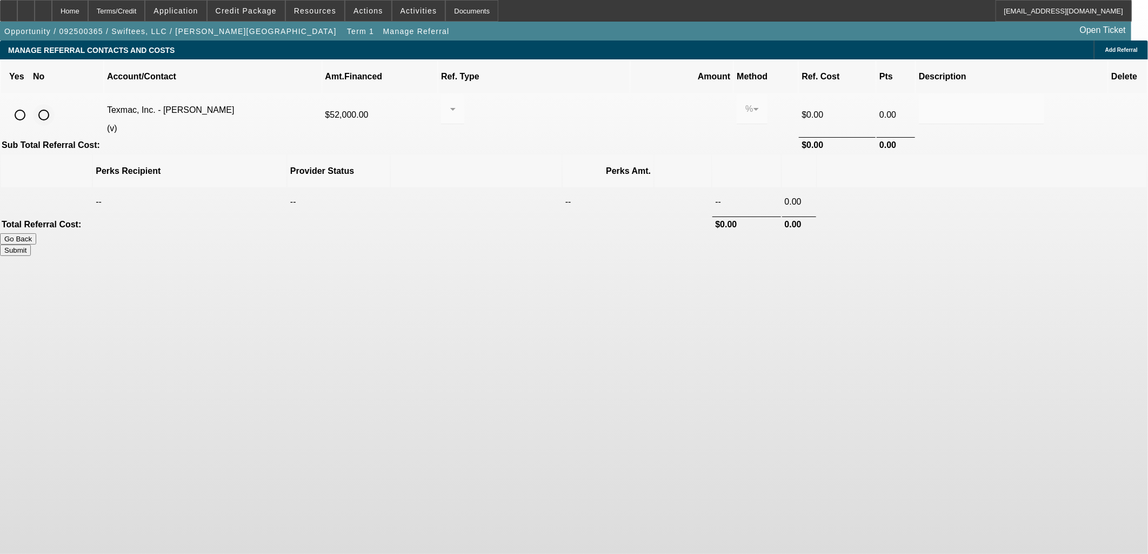
drag, startPoint x: 246, startPoint y: 100, endPoint x: 252, endPoint y: 101, distance: 5.5
click at [55, 104] on input "radio" at bounding box center [44, 115] width 22 height 22
radio input "true"
click at [31, 245] on button "Submit" at bounding box center [15, 250] width 31 height 11
type input "0.000"
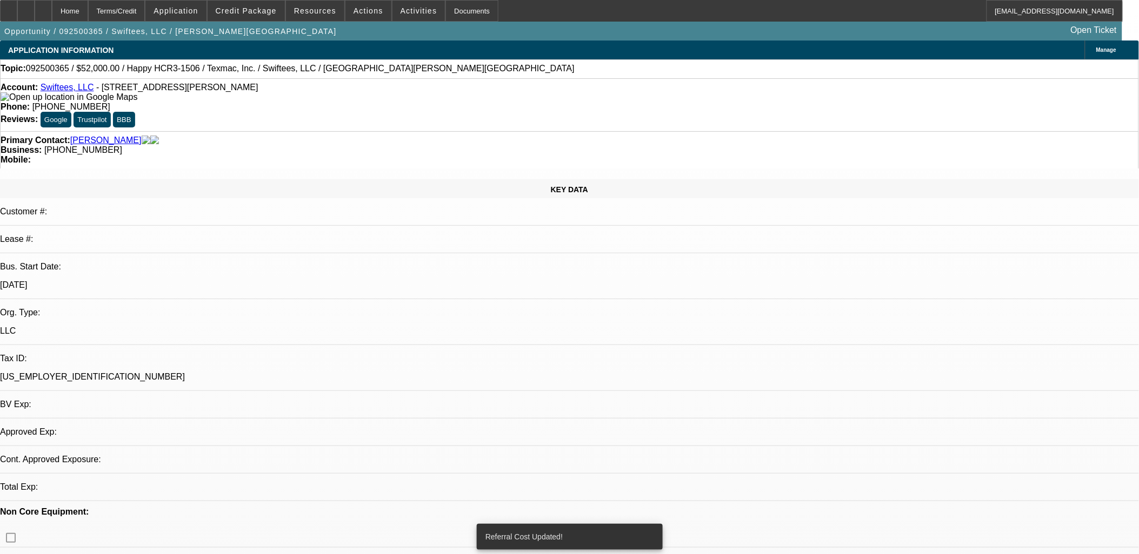
select select "0"
select select "0.1"
select select "4"
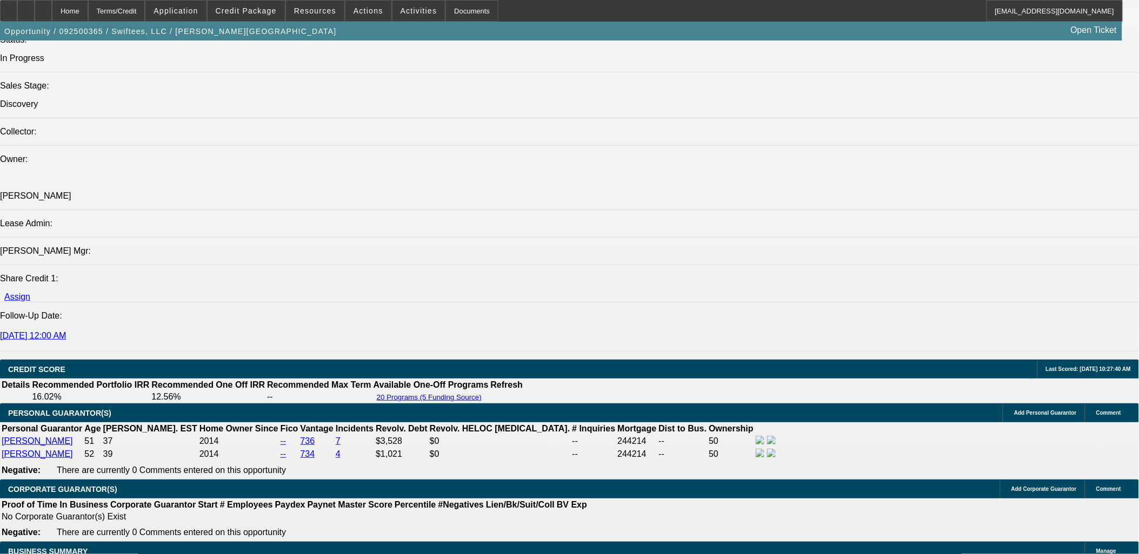
scroll to position [1321, 0]
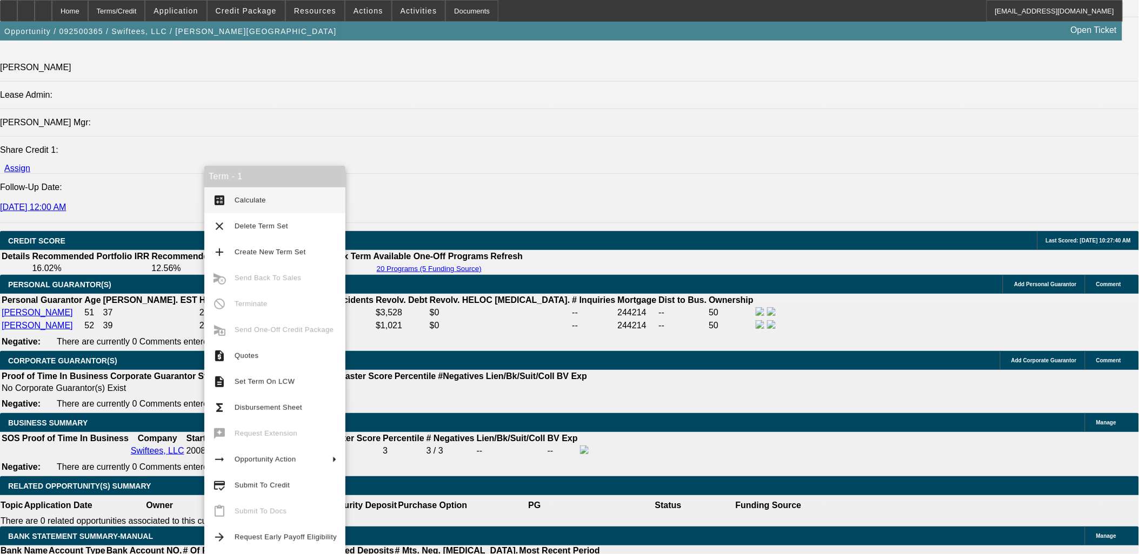
scroll to position [1336, 0]
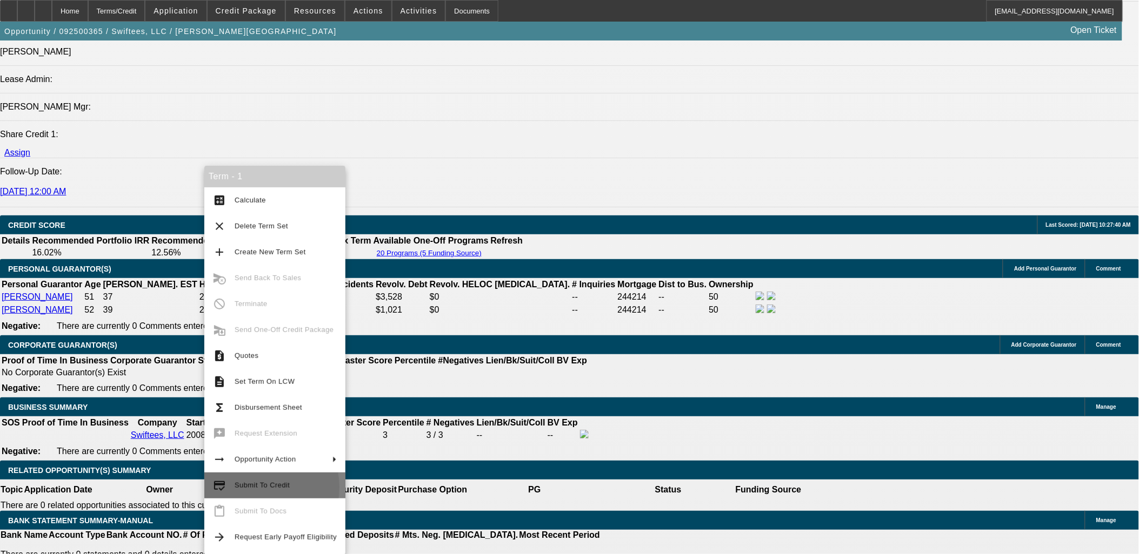
click at [256, 487] on span "Submit To Credit" at bounding box center [262, 486] width 55 height 8
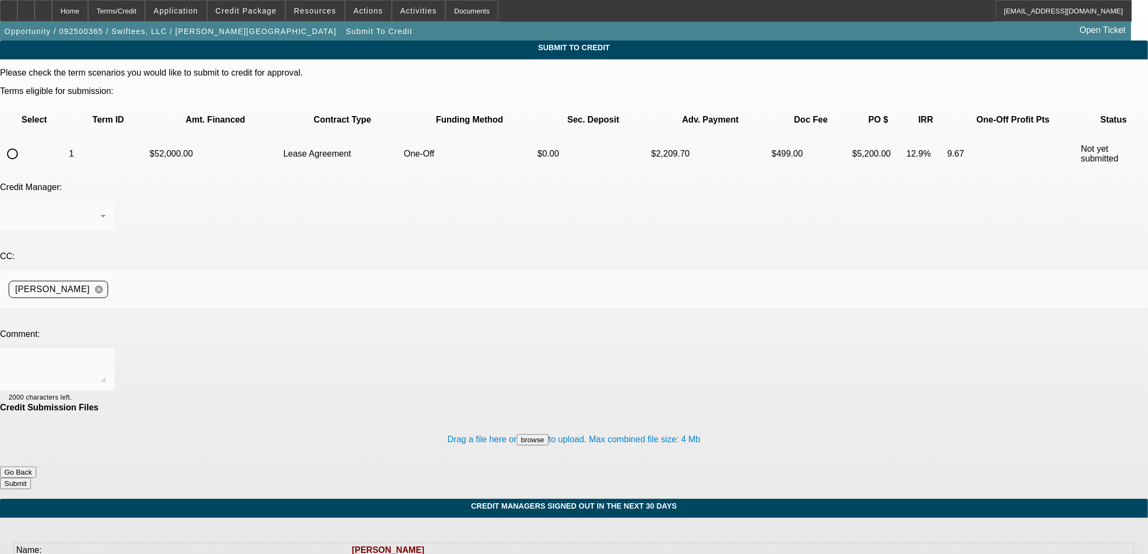
click at [33, 115] on p "Select" at bounding box center [34, 120] width 65 height 10
click at [23, 143] on input "radio" at bounding box center [13, 154] width 22 height 22
radio input "true"
click at [106, 357] on textarea at bounding box center [57, 370] width 97 height 26
click at [106, 357] on textarea "Please try FinPac app only. Their biz is seasonal so banks aren't a great stren…" at bounding box center [57, 370] width 97 height 26
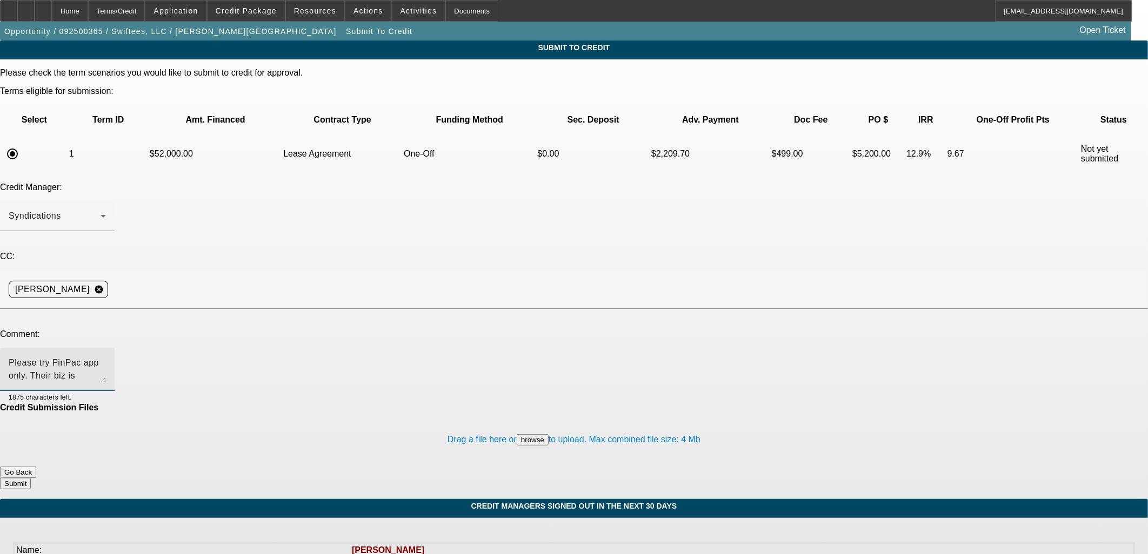
click at [106, 357] on textarea "Please try FinPac app only. Their biz is seasonal so banks aren't a great stren…" at bounding box center [57, 370] width 97 height 26
drag, startPoint x: 569, startPoint y: 256, endPoint x: 245, endPoint y: 250, distance: 323.8
click at [106, 357] on textarea "Please try FinPac app only. Their biz is seasonal so banks aren't a great stren…" at bounding box center [57, 370] width 97 height 26
type textarea "Please try FinPac app only. Writeup in comments."
click at [31, 478] on button "Submit" at bounding box center [15, 483] width 31 height 11
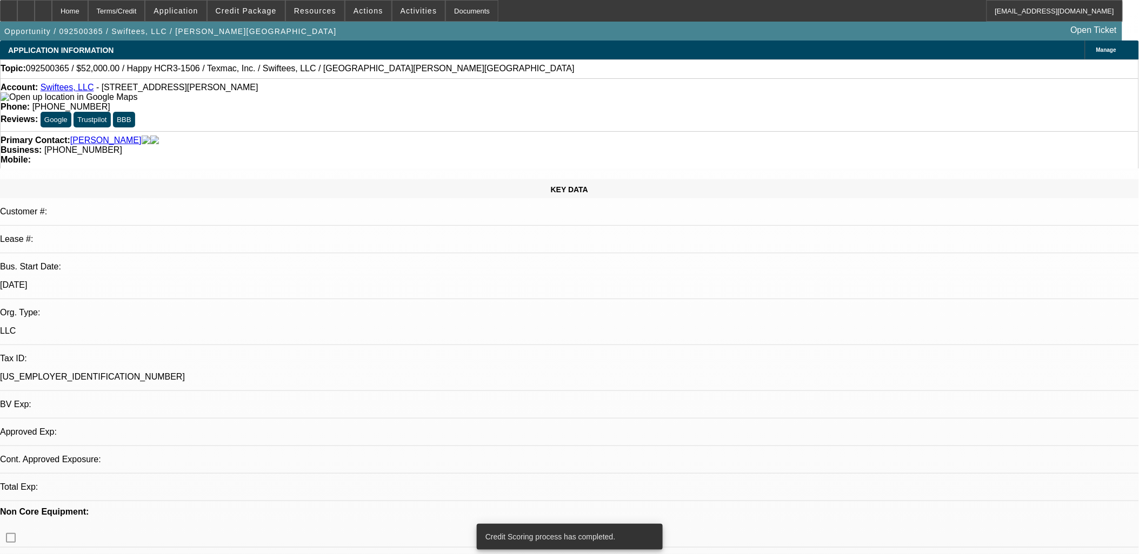
select select "0"
select select "0.1"
select select "4"
